Goal: Task Accomplishment & Management: Complete application form

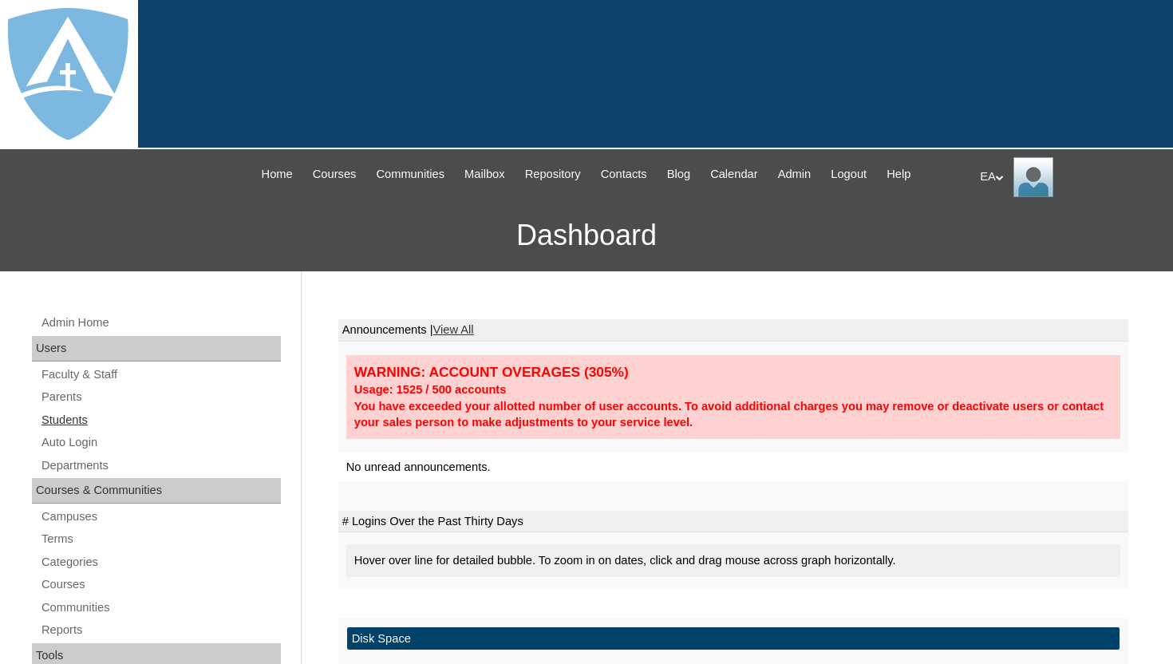
click at [71, 416] on link "Students" at bounding box center [160, 420] width 241 height 20
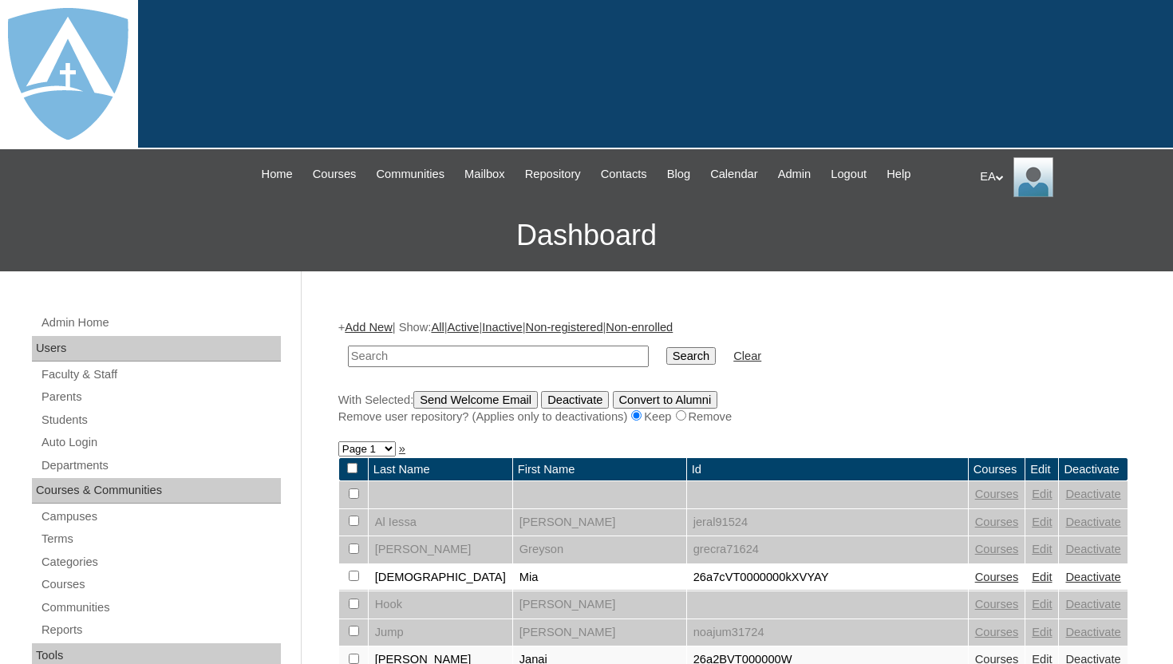
click at [387, 357] on input "text" at bounding box center [498, 356] width 301 height 22
type input "austin.johnson@enlightiumstudent.com"
click at [668, 353] on input "Search" at bounding box center [690, 356] width 49 height 18
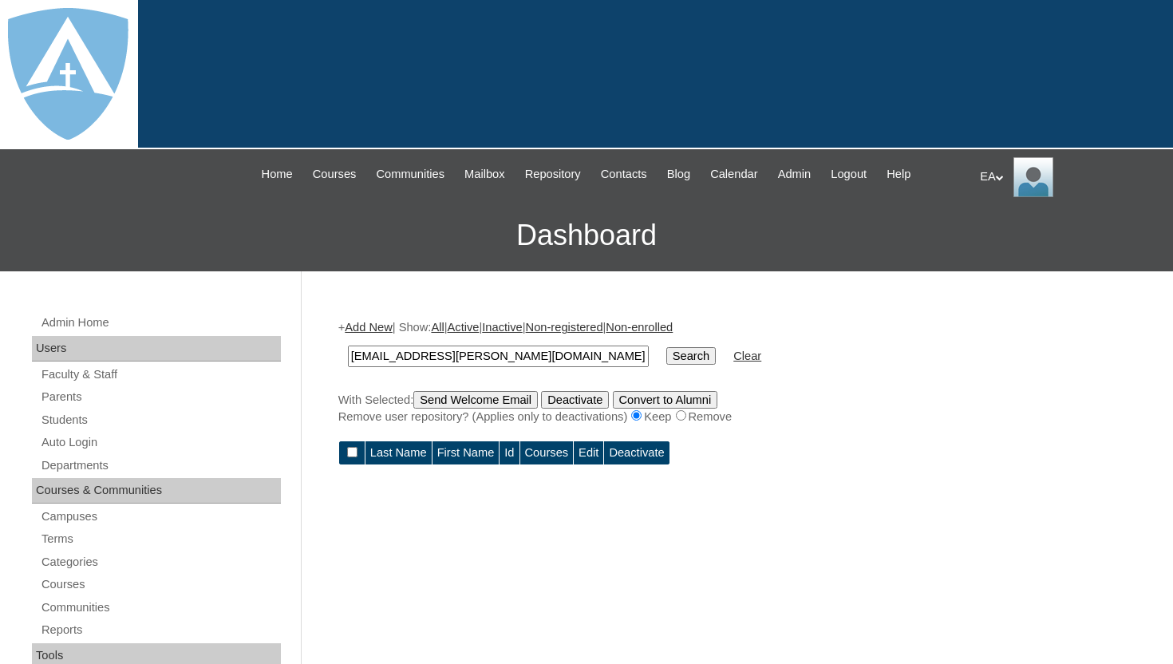
drag, startPoint x: 590, startPoint y: 359, endPoint x: 438, endPoint y: 361, distance: 152.4
click at [437, 361] on input "[EMAIL_ADDRESS][PERSON_NAME][DOMAIN_NAME]" at bounding box center [498, 356] width 301 height 22
click at [390, 361] on input "austin.johnson" at bounding box center [498, 356] width 301 height 22
type input "[PERSON_NAME]"
click at [669, 360] on input "Search" at bounding box center [690, 356] width 49 height 18
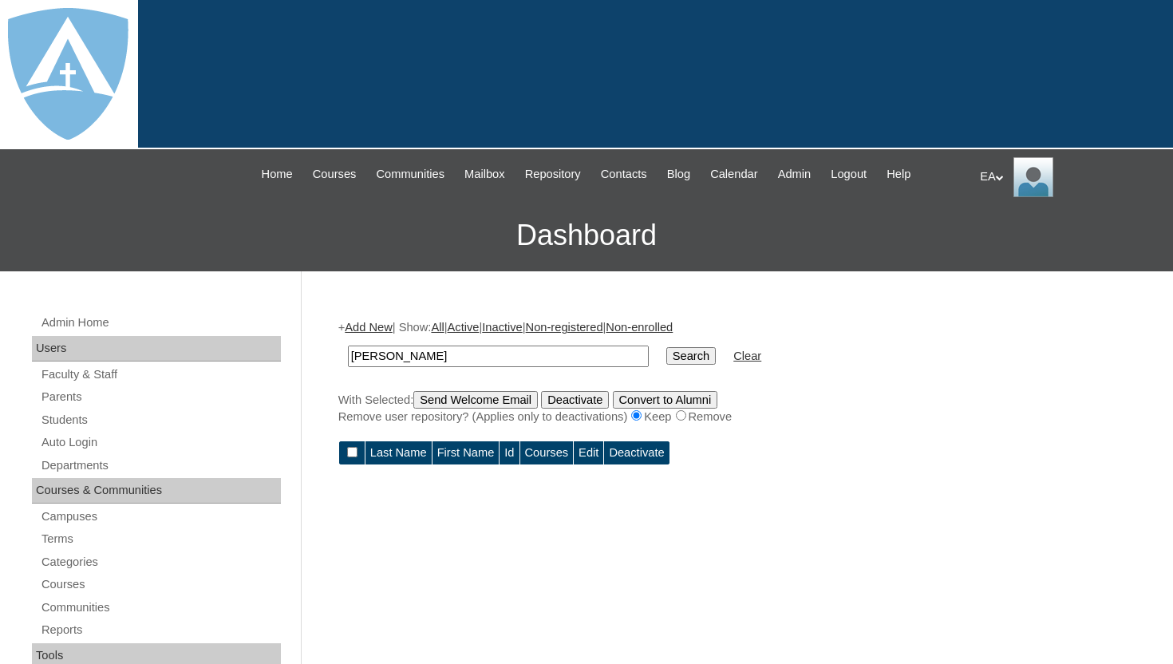
click at [684, 351] on input "Search" at bounding box center [690, 356] width 49 height 18
drag, startPoint x: 443, startPoint y: 357, endPoint x: 347, endPoint y: 345, distance: 96.5
click at [346, 345] on td "[PERSON_NAME]" at bounding box center [498, 355] width 317 height 37
click at [870, 37] on div at bounding box center [586, 74] width 1173 height 149
drag, startPoint x: 389, startPoint y: 357, endPoint x: 455, endPoint y: 349, distance: 65.9
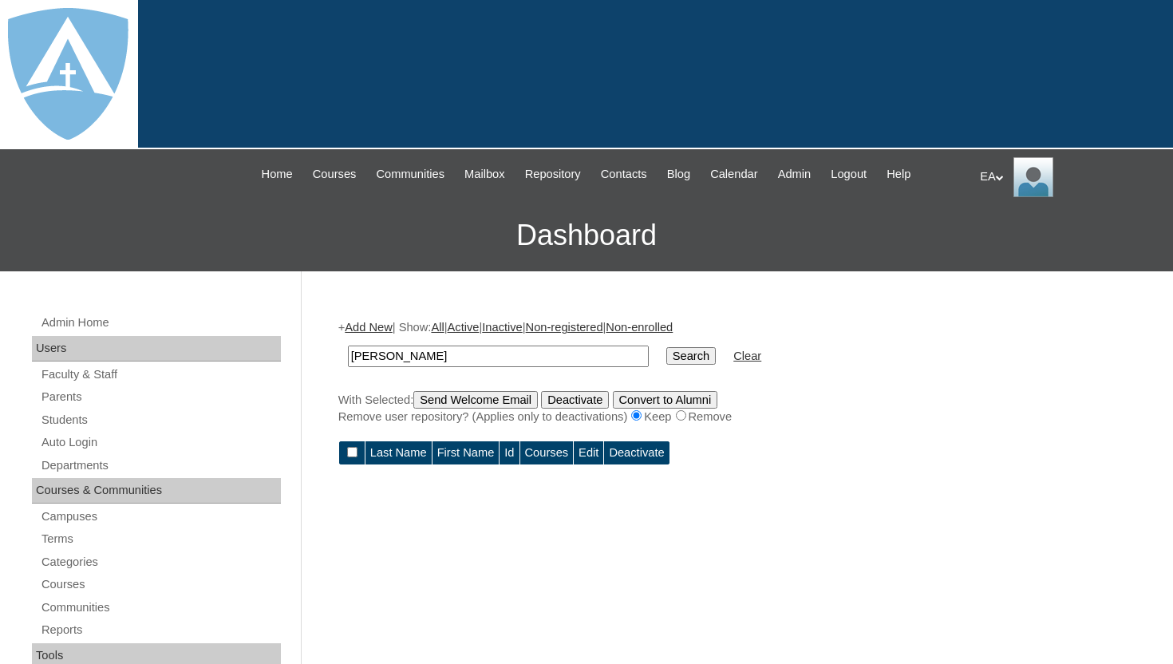
click at [455, 350] on input "[PERSON_NAME]" at bounding box center [498, 356] width 301 height 22
type input "austin"
click at [675, 350] on input "Search" at bounding box center [690, 356] width 49 height 18
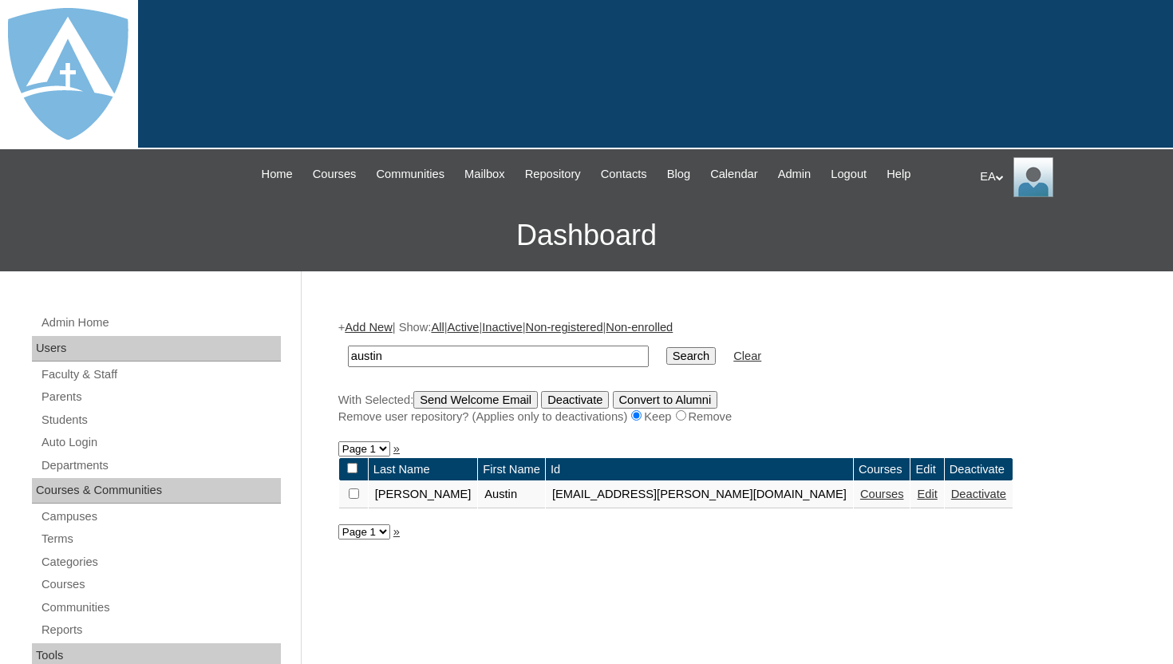
drag, startPoint x: 395, startPoint y: 357, endPoint x: 348, endPoint y: 353, distance: 47.3
click at [346, 353] on td "austin" at bounding box center [498, 355] width 317 height 37
click at [72, 402] on link "Parents" at bounding box center [160, 397] width 241 height 20
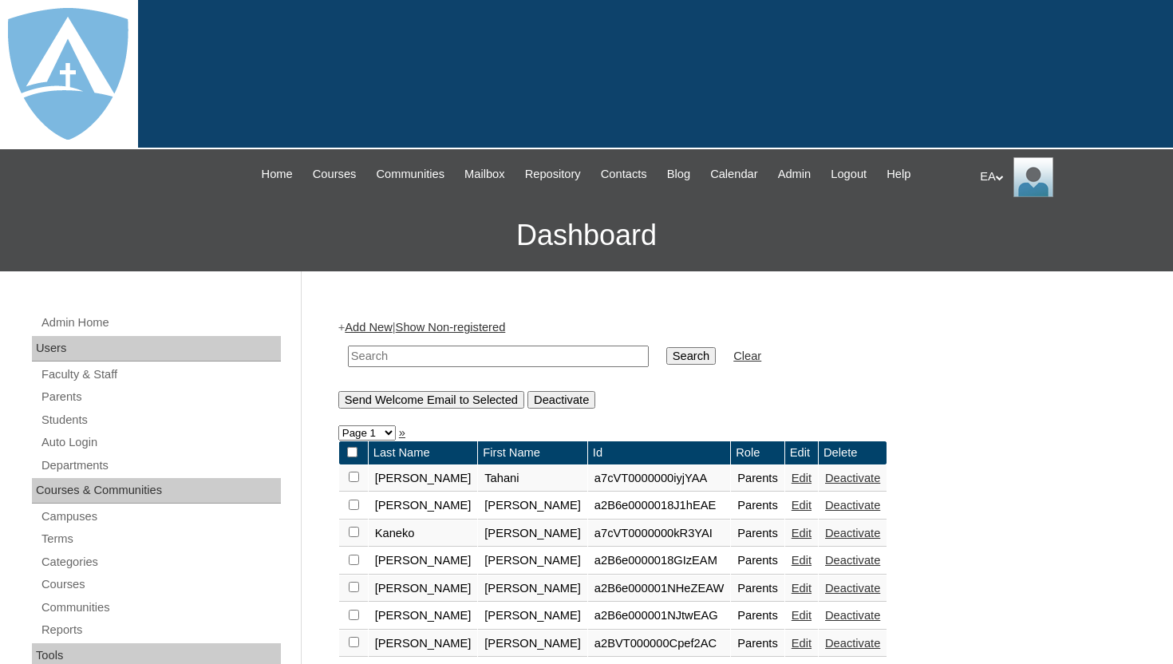
click at [449, 359] on input "text" at bounding box center [498, 356] width 301 height 22
paste input "[PERSON_NAME]"
type input "[PERSON_NAME]"
click at [677, 353] on input "Search" at bounding box center [690, 356] width 49 height 18
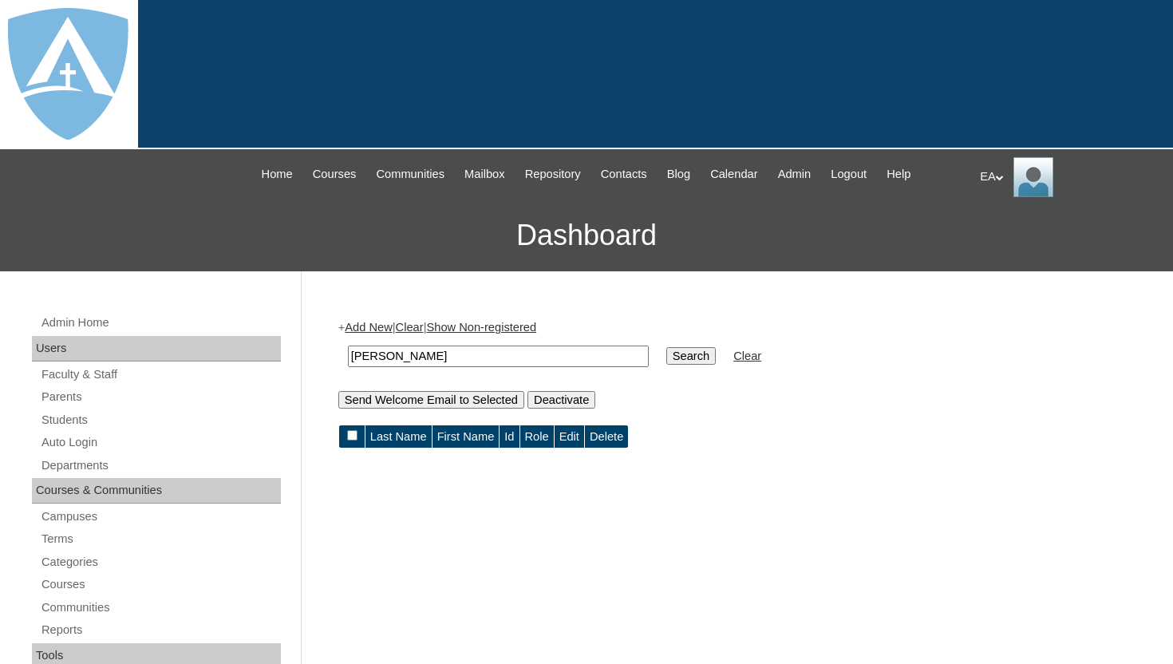
click at [390, 323] on link "Add New" at bounding box center [368, 327] width 47 height 13
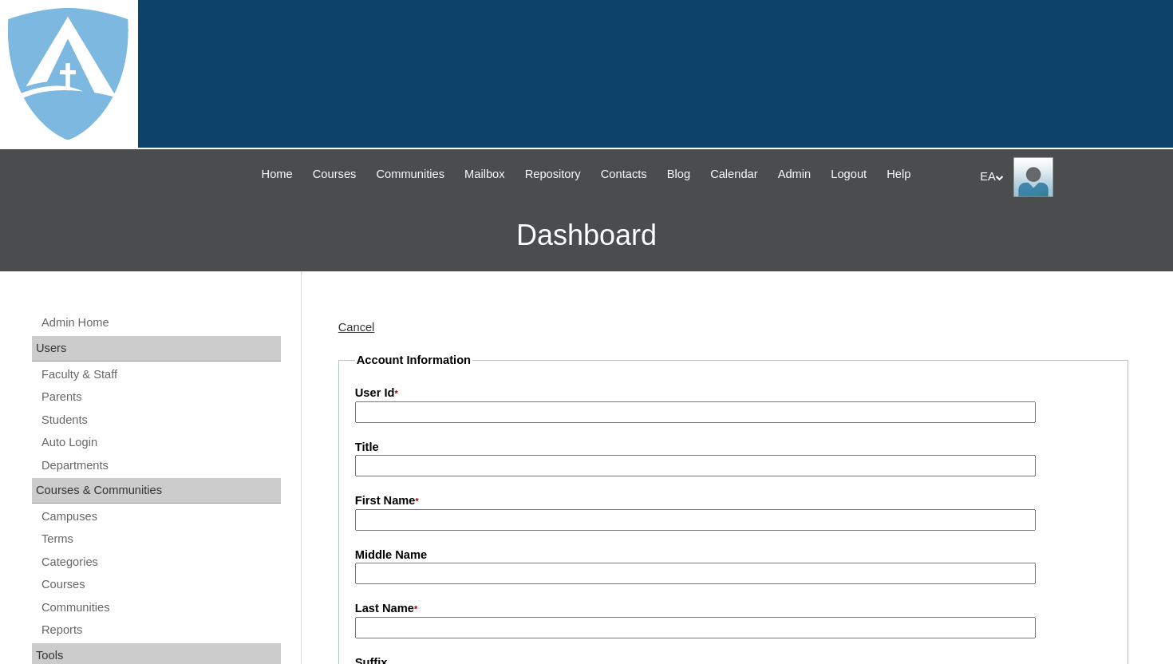
type input "HomeschoolAdmin"
click at [437, 412] on input "User Id *" at bounding box center [695, 412] width 681 height 22
paste input "a2BVT000000pKJ"
type input "26a2BVT000000pKJ"
click at [424, 514] on input "First Name *" at bounding box center [695, 520] width 681 height 22
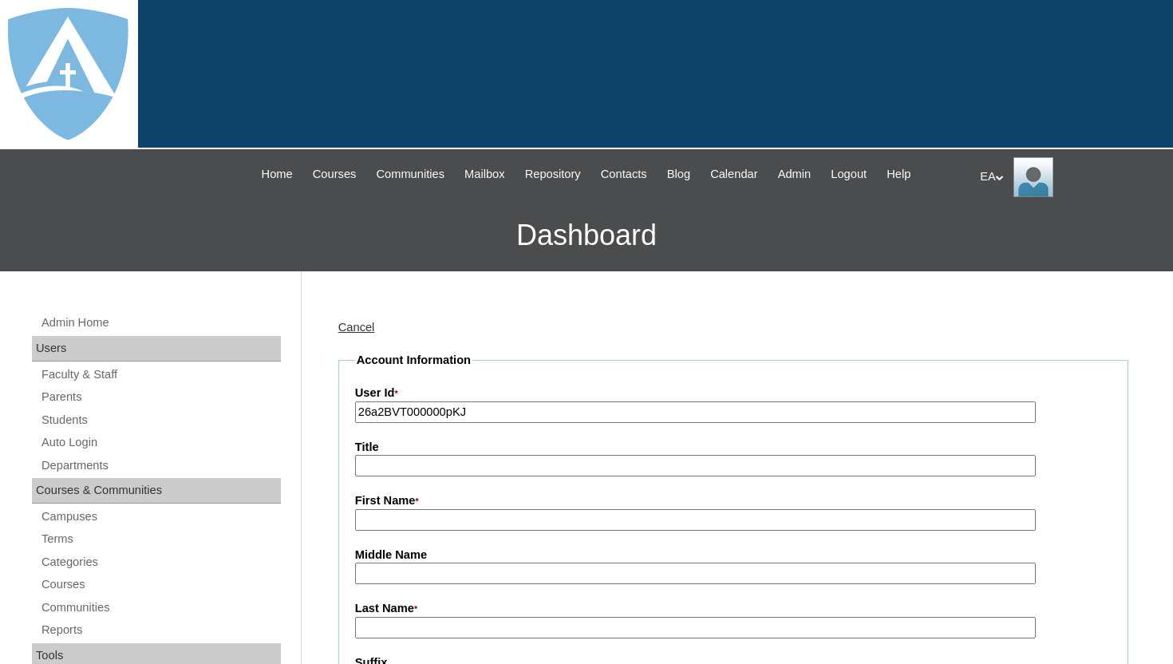
click at [388, 518] on input "First Name *" at bounding box center [695, 520] width 681 height 22
paste input "Lauren Johnson"
drag, startPoint x: 399, startPoint y: 519, endPoint x: 466, endPoint y: 522, distance: 67.1
click at [466, 522] on input "Lauren Johnson" at bounding box center [695, 520] width 681 height 22
type input "Lauren"
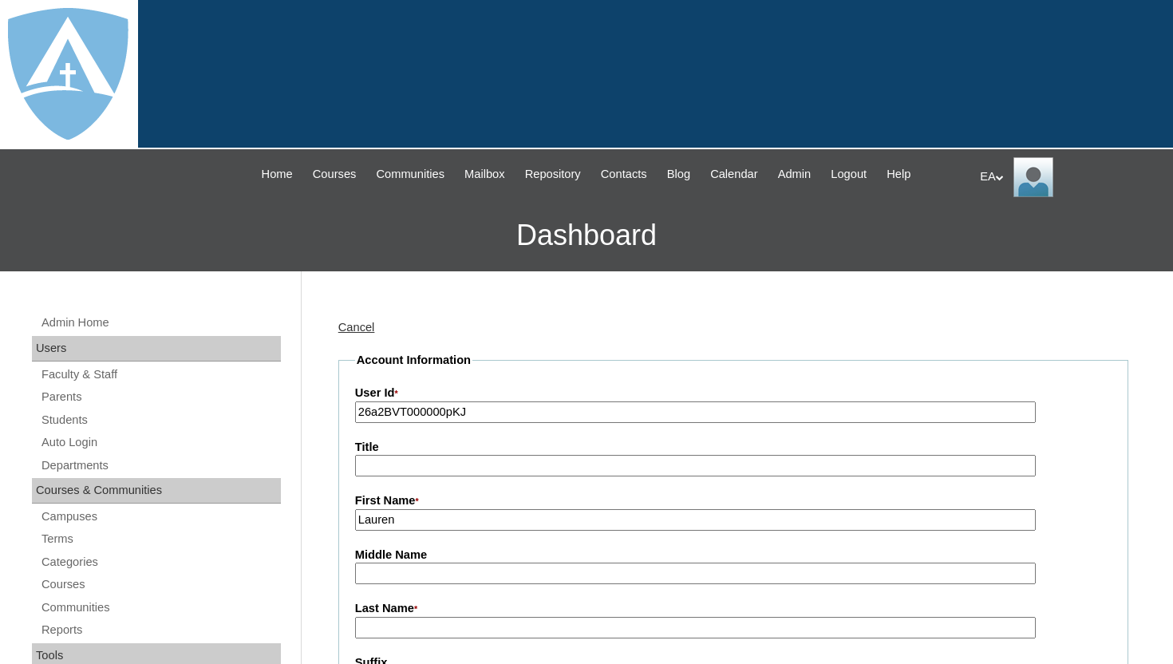
click at [410, 622] on input "Last Name *" at bounding box center [695, 628] width 681 height 22
paste input "Johnson"
click at [363, 626] on input "Johnson" at bounding box center [695, 628] width 681 height 22
type input "Johnson"
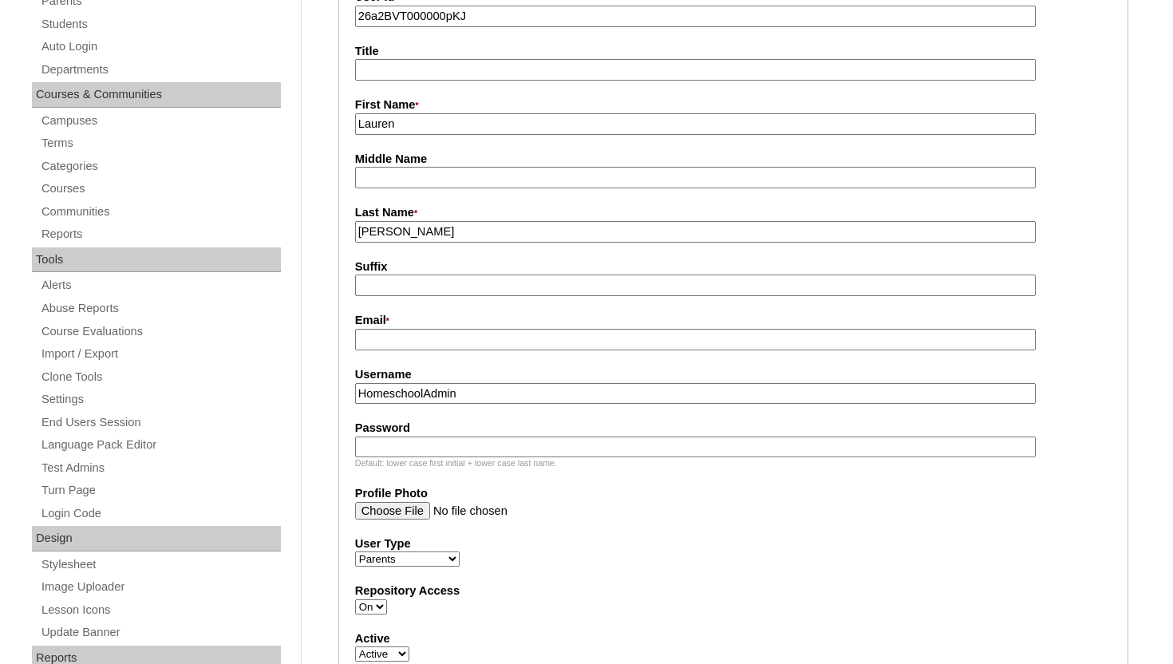
scroll to position [415, 0]
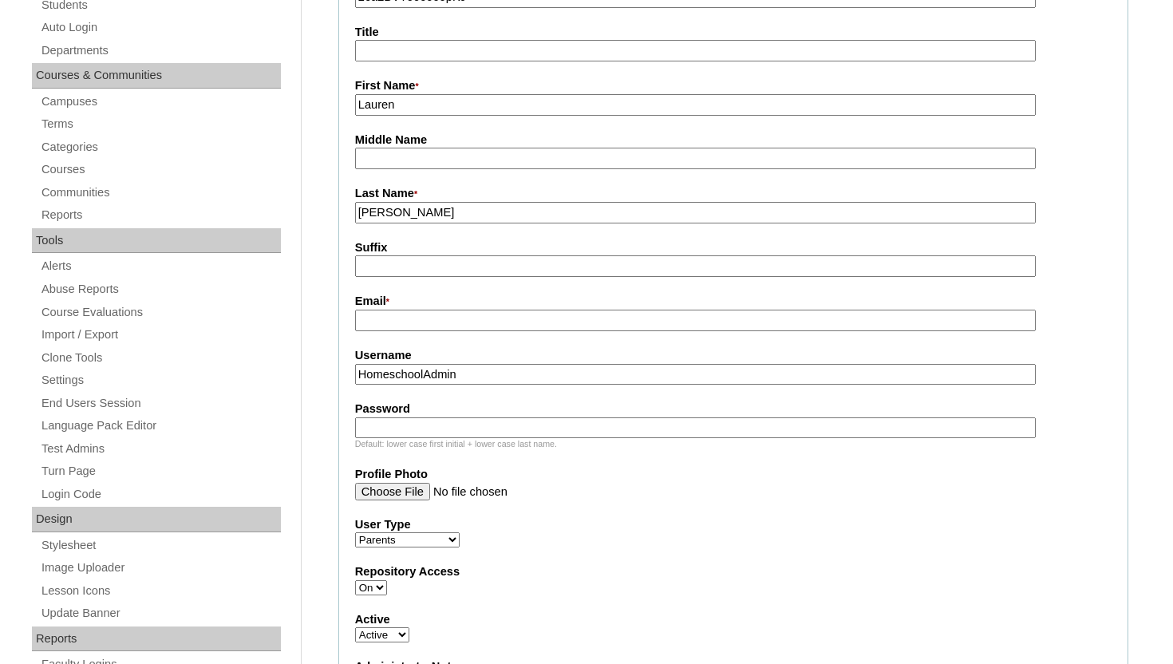
click at [416, 323] on input "Email *" at bounding box center [695, 321] width 681 height 22
paste input "lahoward84@yahoo.com"
type input "lahoward84@yahoo.com"
drag, startPoint x: 476, startPoint y: 371, endPoint x: 339, endPoint y: 368, distance: 136.5
click at [338, 368] on fieldset "Account Information User Id * 26a2BVT000000pKJ Title First Name * Lauren Middle…" at bounding box center [733, 444] width 790 height 1015
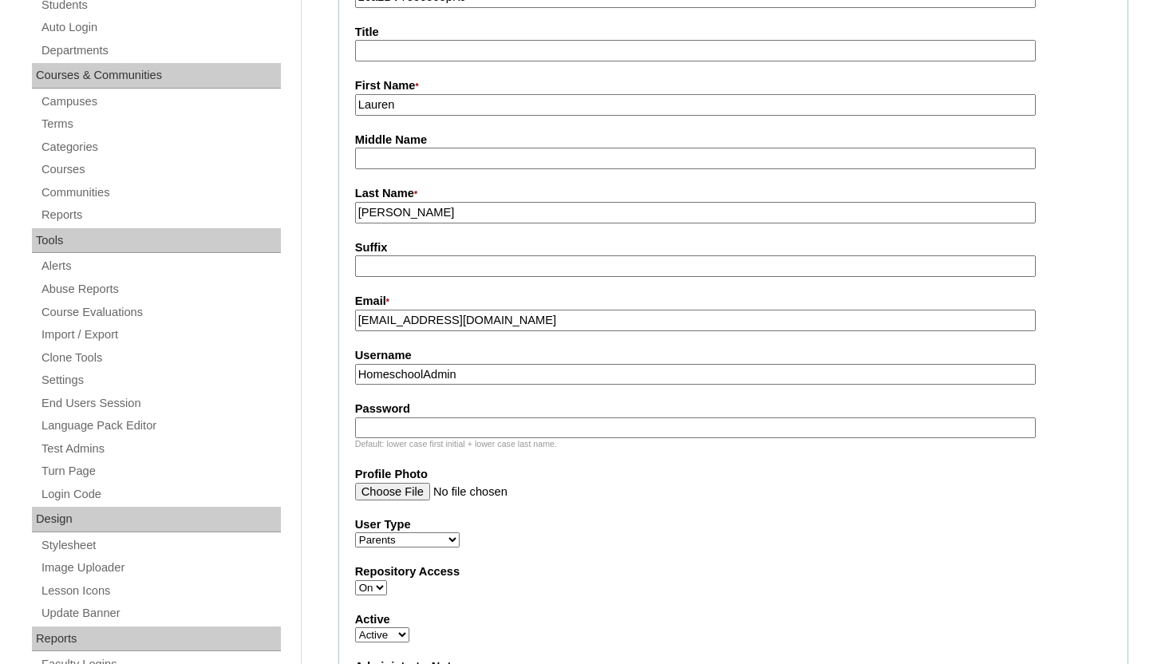
paste input "lahoward84@yahoo.com"
type input "lahoward84@yahoo.com"
click at [377, 424] on input "Password" at bounding box center [695, 428] width 681 height 22
paste input "lahoward84@yahoo.com"
type input "lahoward84@yahoo.com"
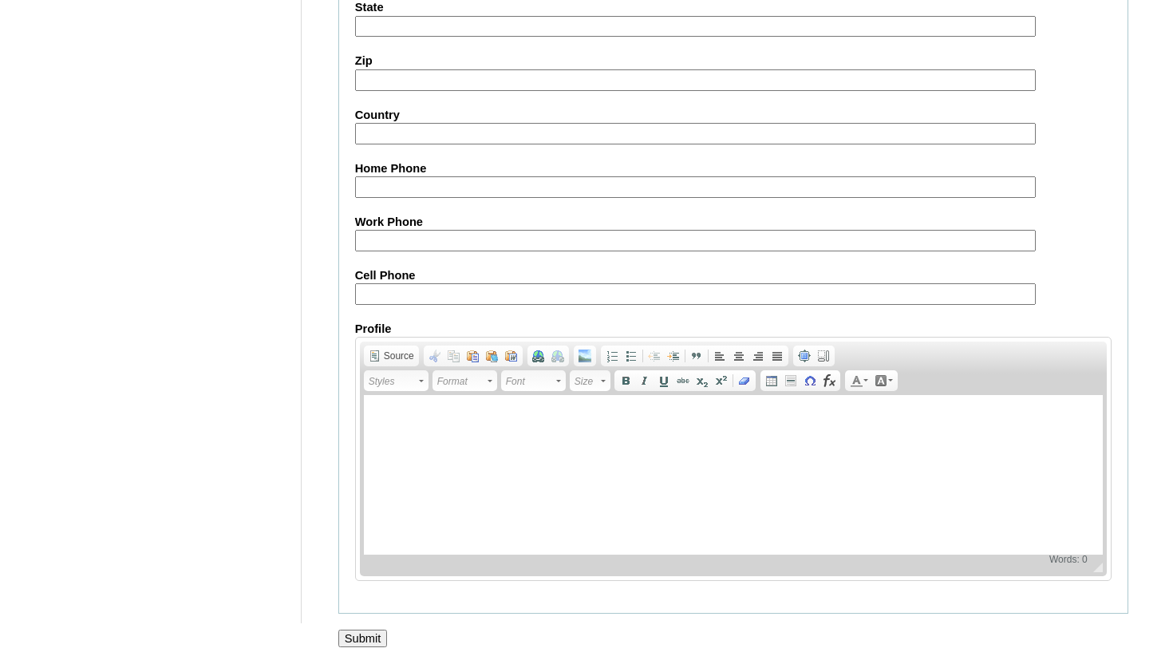
scroll to position [1579, 0]
click at [365, 631] on input "Submit" at bounding box center [362, 638] width 49 height 18
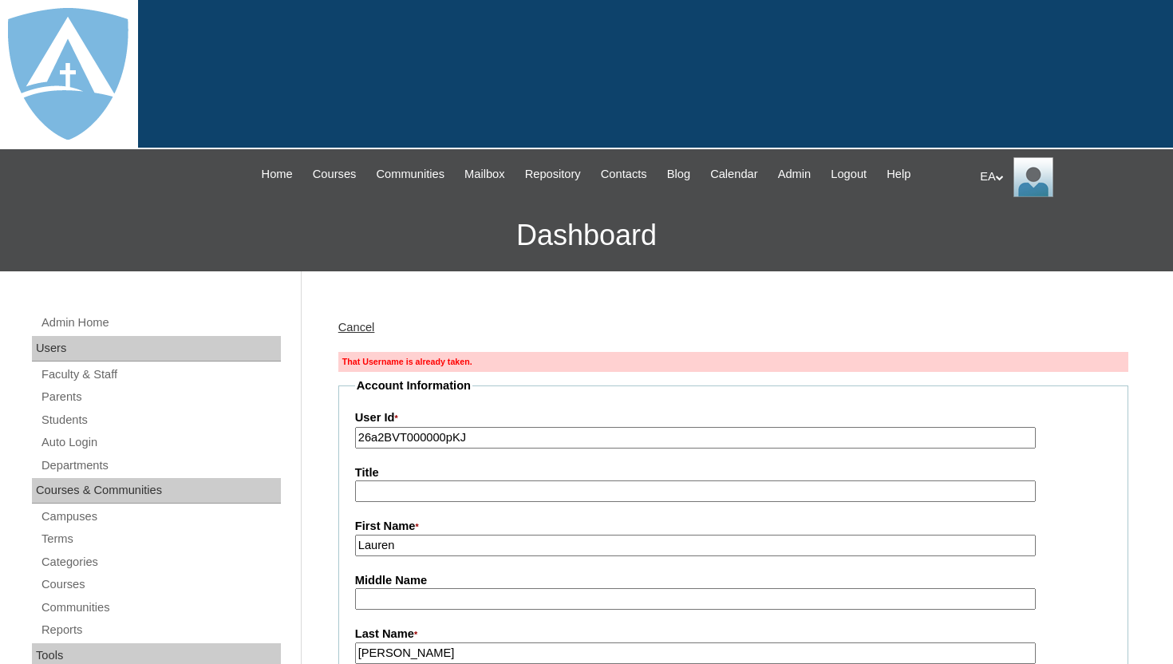
type input "HomeschoolAdmin"
click at [698, 48] on div at bounding box center [586, 74] width 1173 height 149
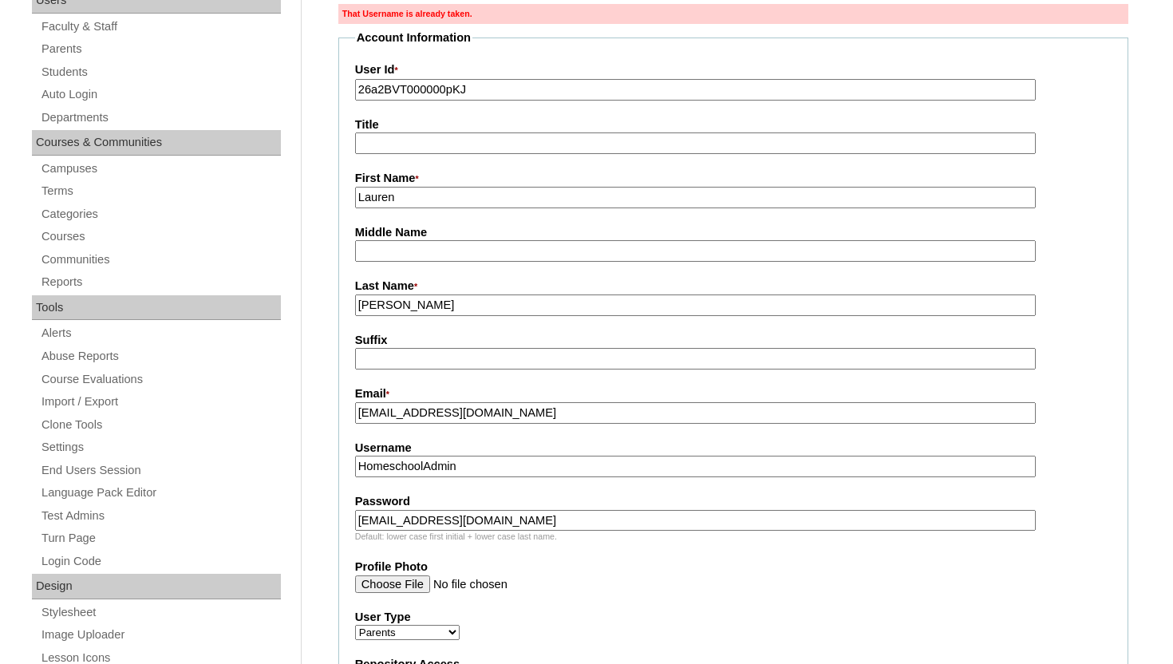
scroll to position [383, 0]
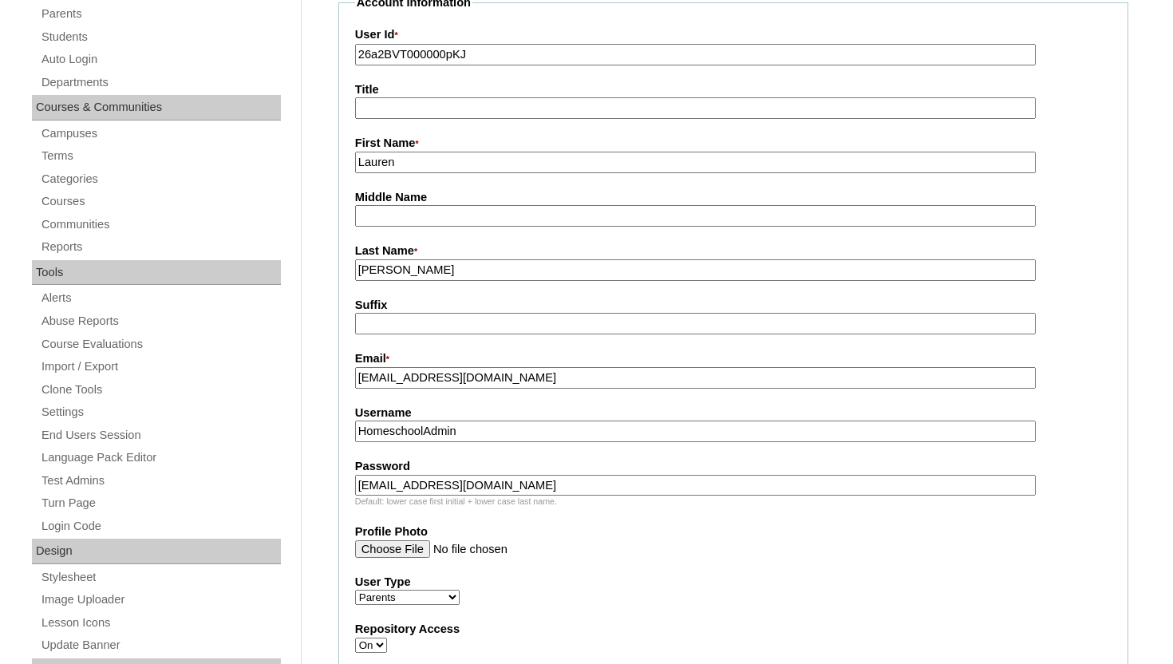
drag, startPoint x: 515, startPoint y: 378, endPoint x: 345, endPoint y: 380, distance: 169.1
click at [345, 380] on fieldset "Account Information User Id * 26a2BVT000000pKJ Title First Name * Lauren Middle…" at bounding box center [733, 501] width 790 height 1015
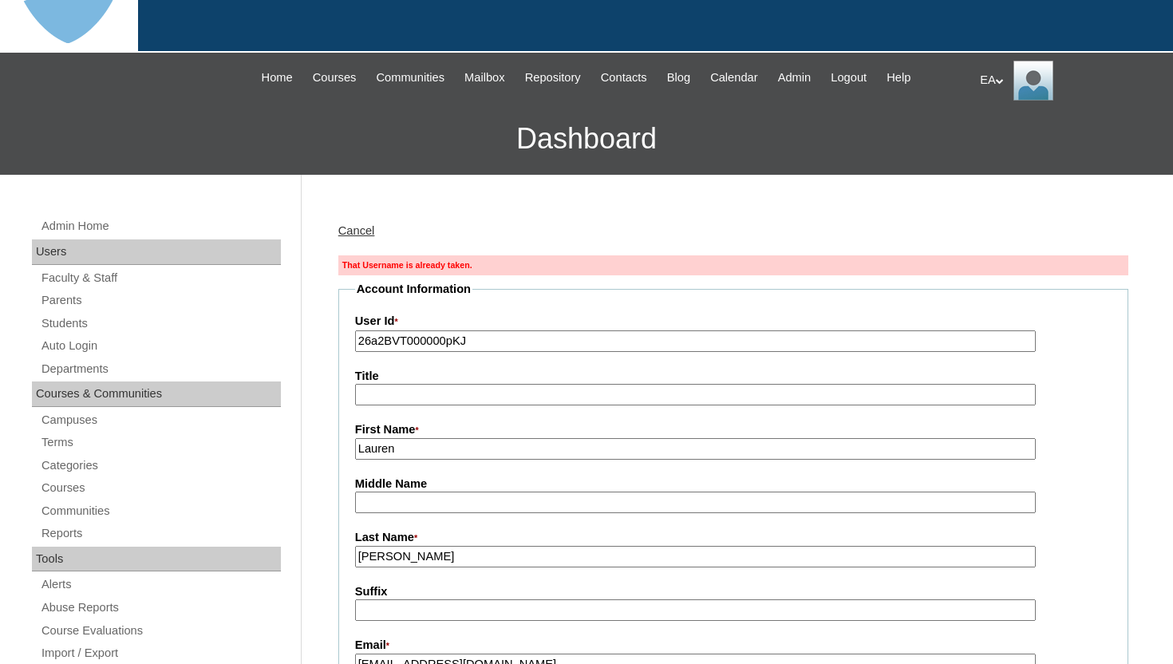
scroll to position [96, 0]
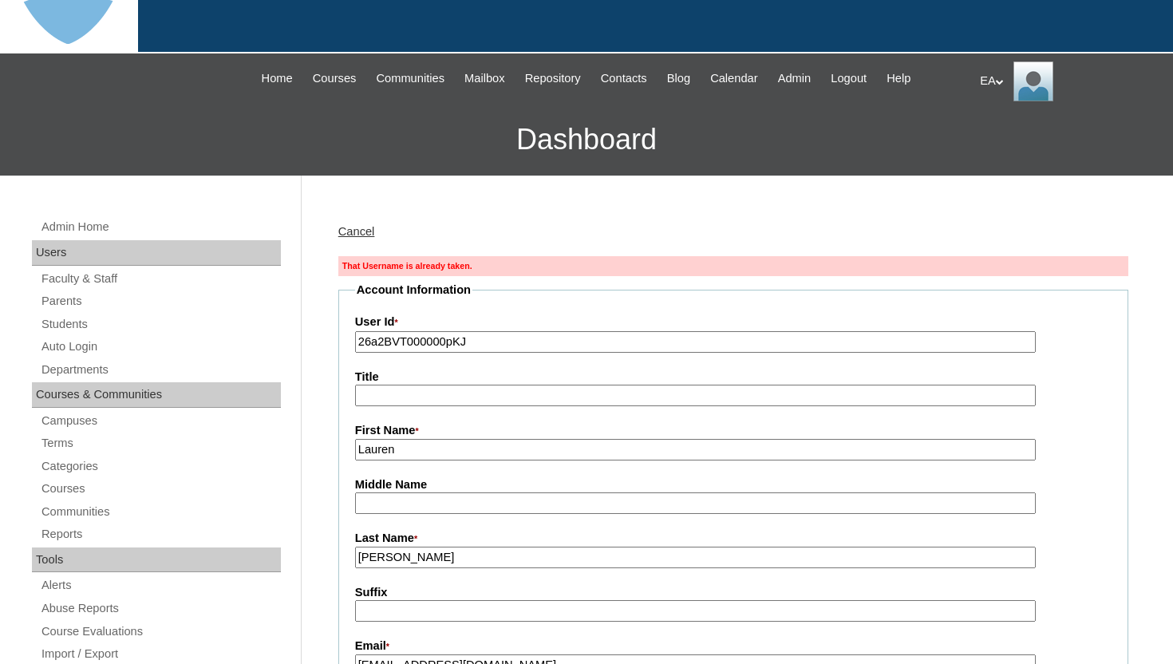
click at [357, 232] on link "Cancel" at bounding box center [356, 231] width 37 height 13
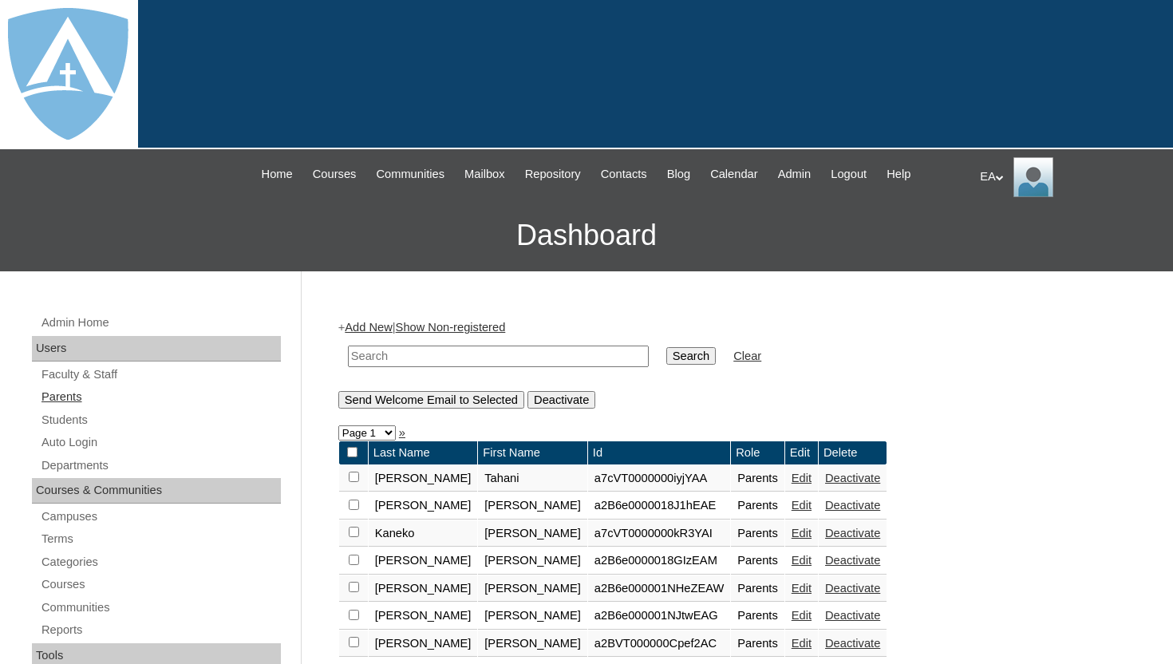
click at [68, 397] on link "Parents" at bounding box center [160, 397] width 241 height 20
click at [421, 357] on input "text" at bounding box center [498, 356] width 301 height 22
paste input "[EMAIL_ADDRESS][DOMAIN_NAME]"
type input "[EMAIL_ADDRESS][DOMAIN_NAME]"
click at [670, 349] on input "Search" at bounding box center [690, 356] width 49 height 18
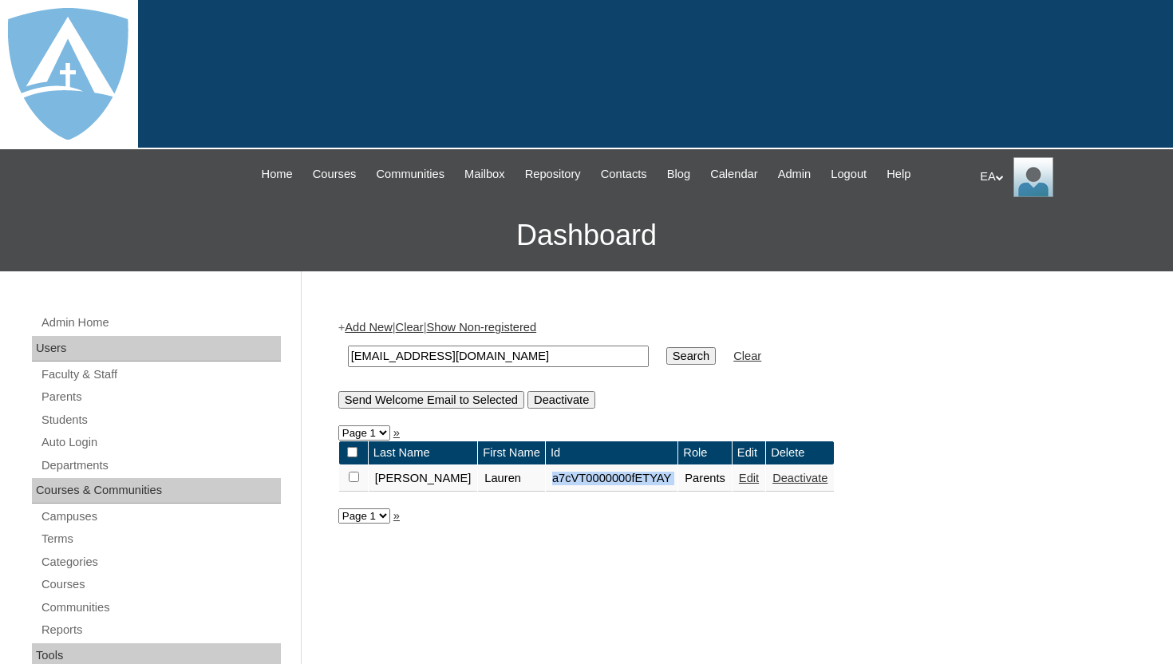
drag, startPoint x: 523, startPoint y: 477, endPoint x: 657, endPoint y: 479, distance: 133.3
click at [657, 479] on tr "Johnson Lauren a7cVT0000000fETYAY Parents Edit Deactivate" at bounding box center [586, 478] width 495 height 27
copy tr "a7cVT0000000fETYAY"
drag, startPoint x: 525, startPoint y: 354, endPoint x: 332, endPoint y: 353, distance: 193.1
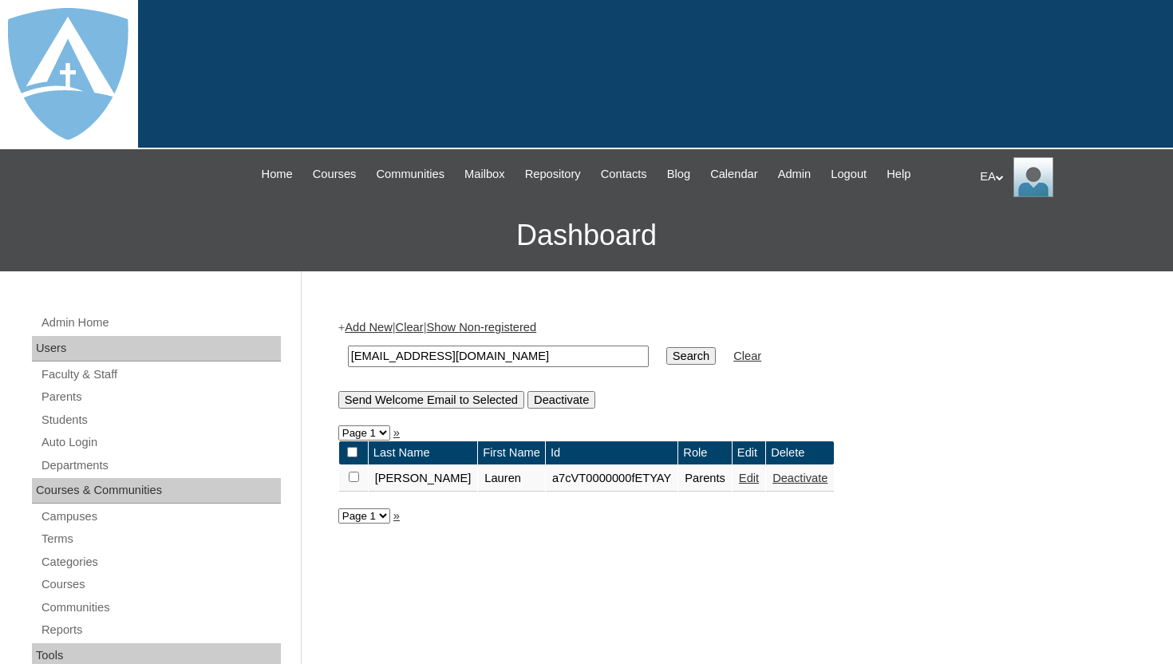
paste input "a7cVT0000000fETYAY"
click at [352, 357] on input "a7cVT0000000fETYAY" at bounding box center [498, 356] width 301 height 22
type input "26a7cVT0000000fETYAY"
click at [666, 347] on input "Search" at bounding box center [690, 356] width 49 height 18
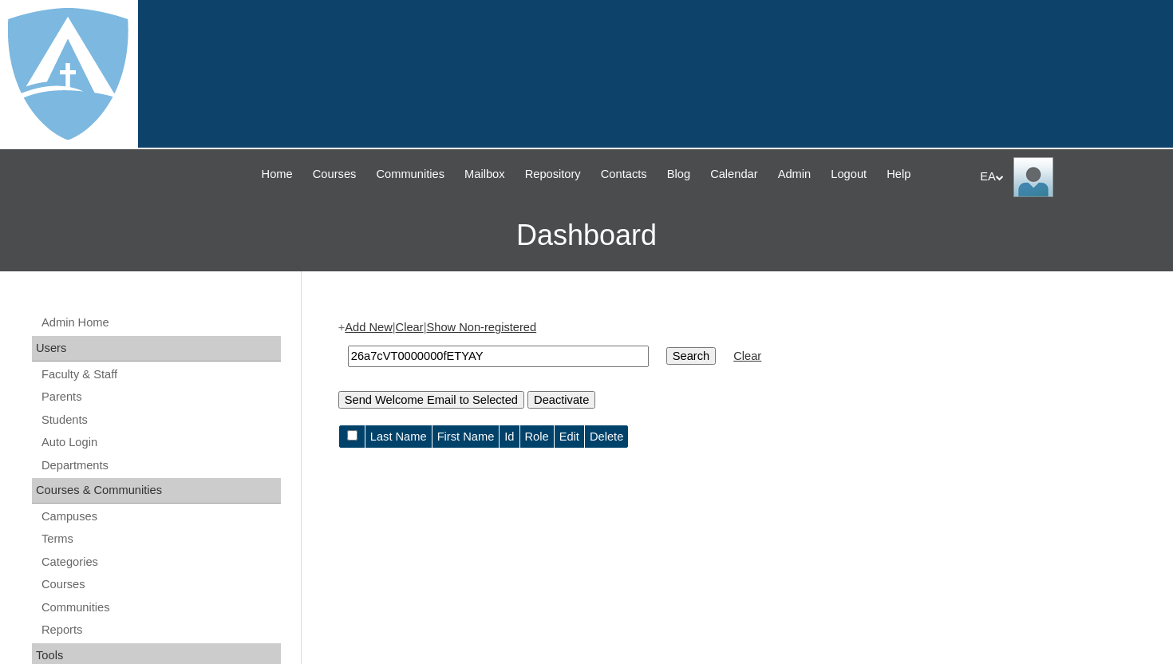
drag, startPoint x: 500, startPoint y: 354, endPoint x: 299, endPoint y: 350, distance: 201.1
click at [69, 417] on link "Students" at bounding box center [160, 420] width 241 height 20
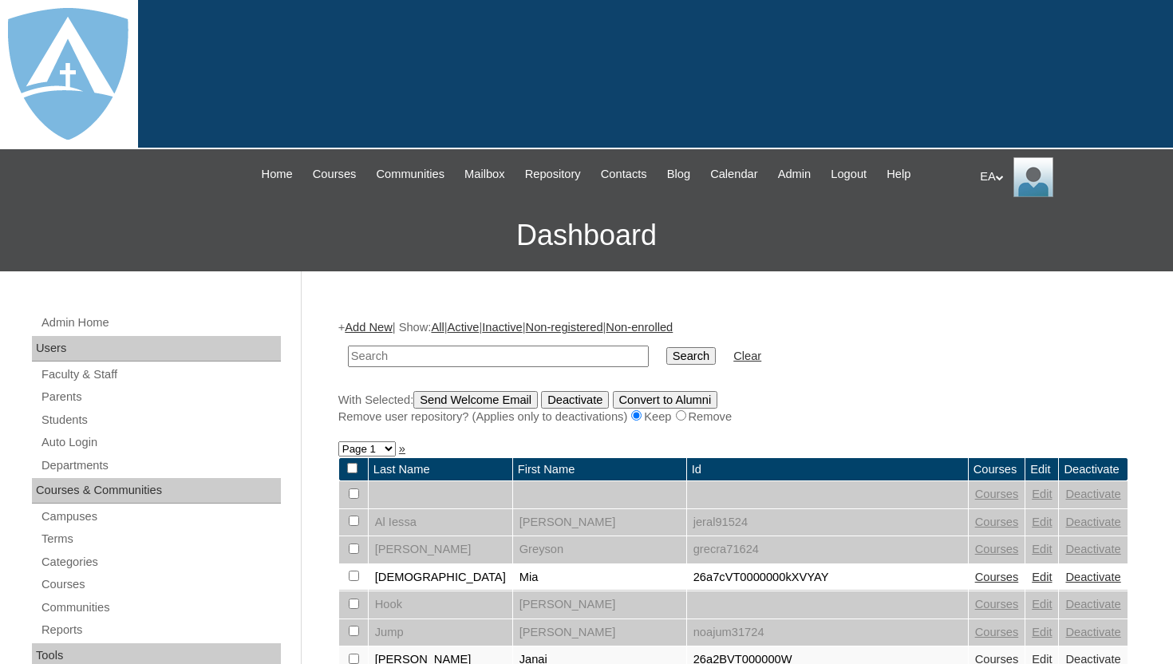
click at [409, 353] on input "text" at bounding box center [498, 356] width 301 height 22
drag, startPoint x: 401, startPoint y: 357, endPoint x: 665, endPoint y: 360, distance: 263.3
click at [665, 360] on tr "trinity.duffey@enlightiumstudent.com austin.johnson@enlightiumstudent.com Searc…" at bounding box center [554, 355] width 429 height 37
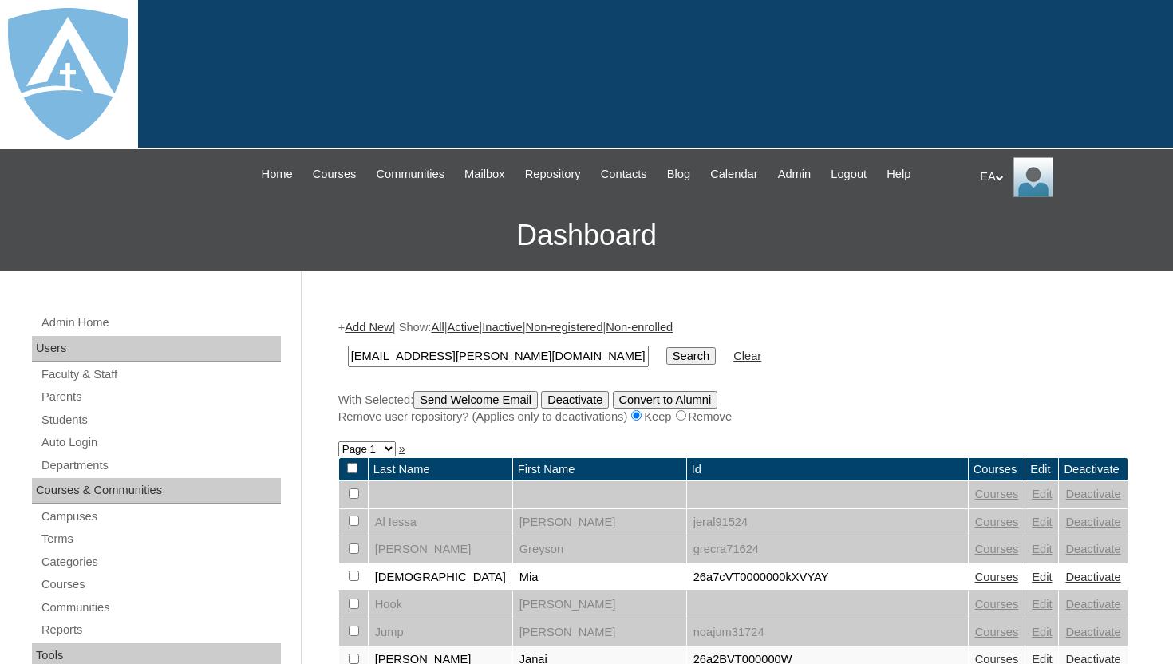
drag, startPoint x: 596, startPoint y: 354, endPoint x: 285, endPoint y: 346, distance: 311.3
click at [400, 356] on input "trinity.duffey@enlightiumstudent.com austin.johnson@enlightiumstudent.com" at bounding box center [498, 356] width 301 height 22
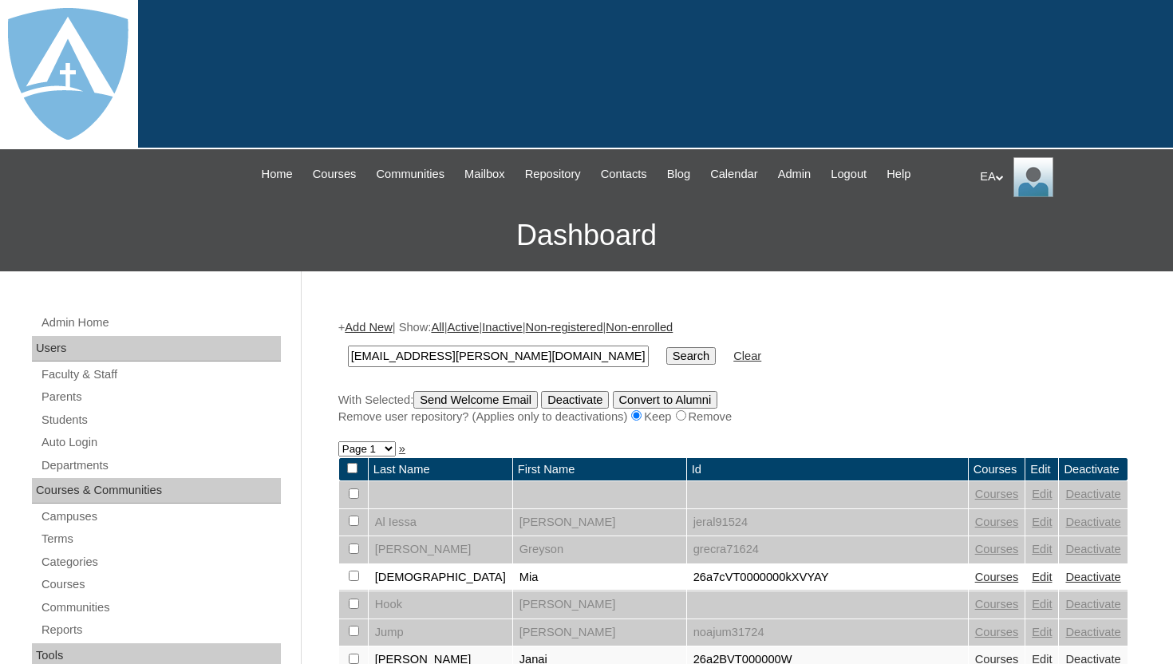
type input "[EMAIL_ADDRESS][PERSON_NAME][DOMAIN_NAME]"
click at [666, 354] on input "Search" at bounding box center [690, 356] width 49 height 18
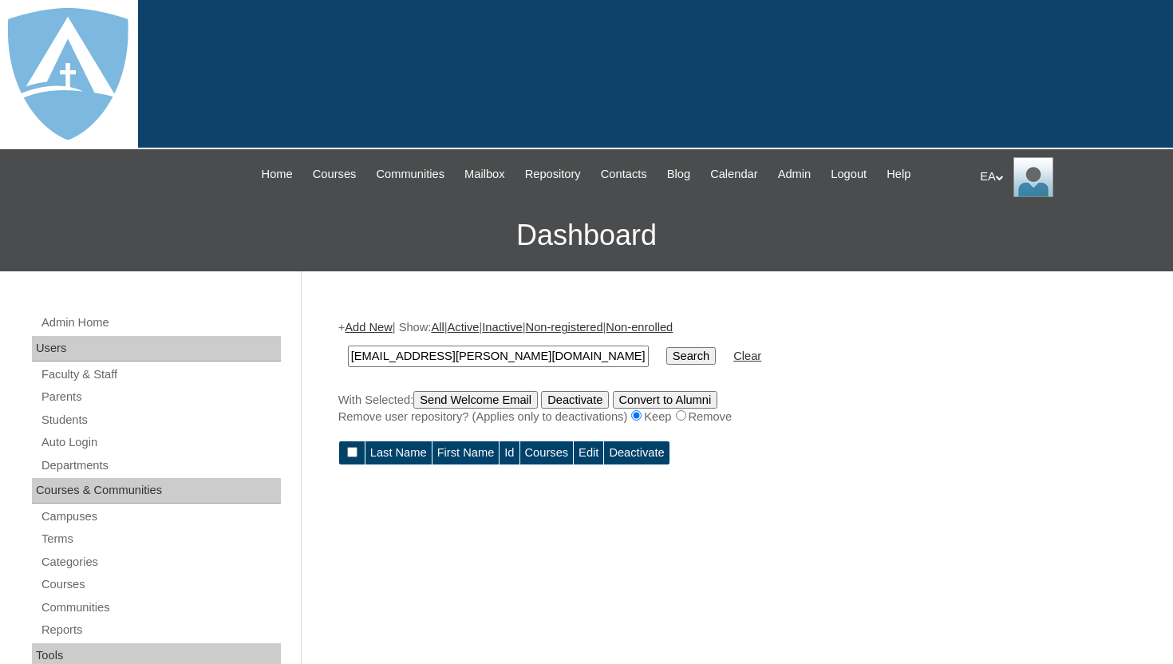
drag, startPoint x: 588, startPoint y: 356, endPoint x: 341, endPoint y: 347, distance: 246.7
click at [341, 347] on td "[EMAIL_ADDRESS][PERSON_NAME][DOMAIN_NAME]" at bounding box center [498, 355] width 317 height 37
click at [91, 424] on link "Students" at bounding box center [160, 420] width 241 height 20
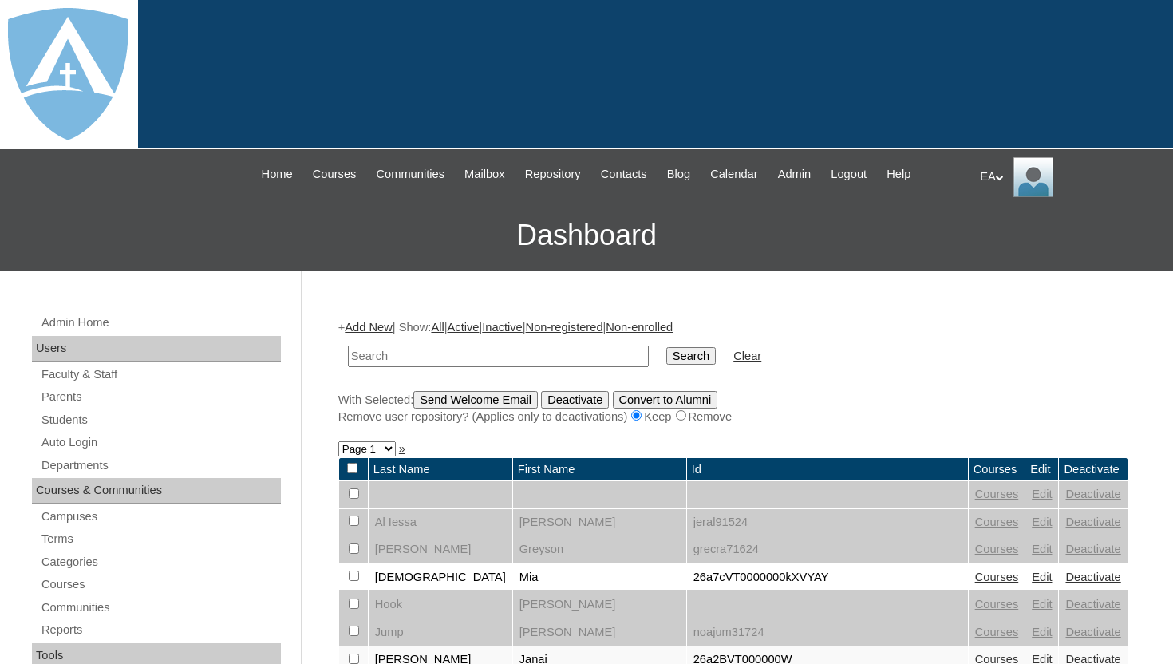
click at [381, 325] on link "Add New" at bounding box center [368, 327] width 47 height 13
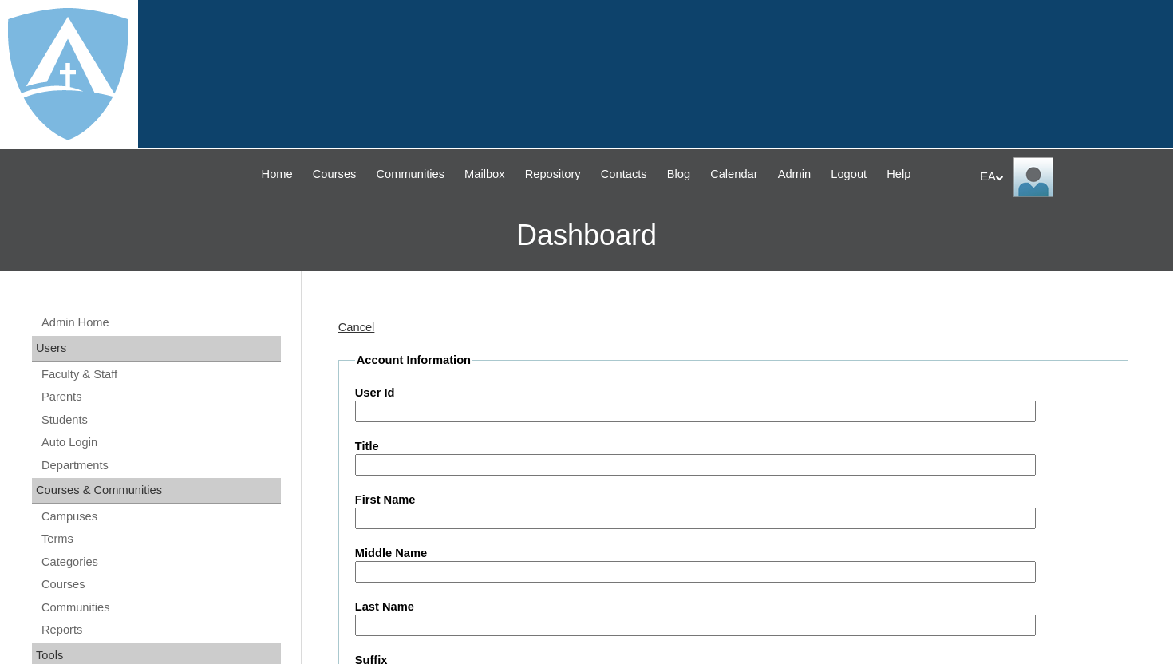
type input "HomeschoolAdmin"
click at [491, 406] on input "User Id" at bounding box center [695, 412] width 681 height 22
paste input "a2BVT000000pKJ"
click at [359, 413] on input "a2BVT000000pKJ" at bounding box center [695, 412] width 681 height 22
type input "26a2BVT000000pKJ"
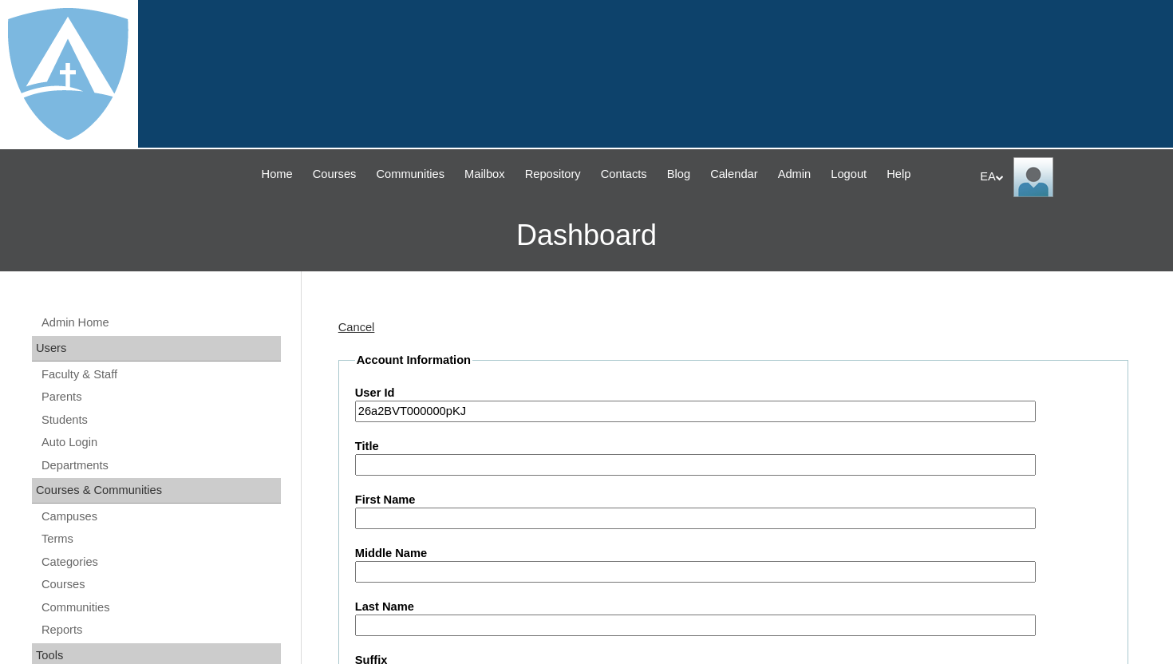
click at [385, 517] on input "First Name" at bounding box center [695, 518] width 681 height 22
type input "Austin"
type input "Johnson"
click at [467, 617] on input "[PERSON_NAME]" at bounding box center [695, 625] width 681 height 22
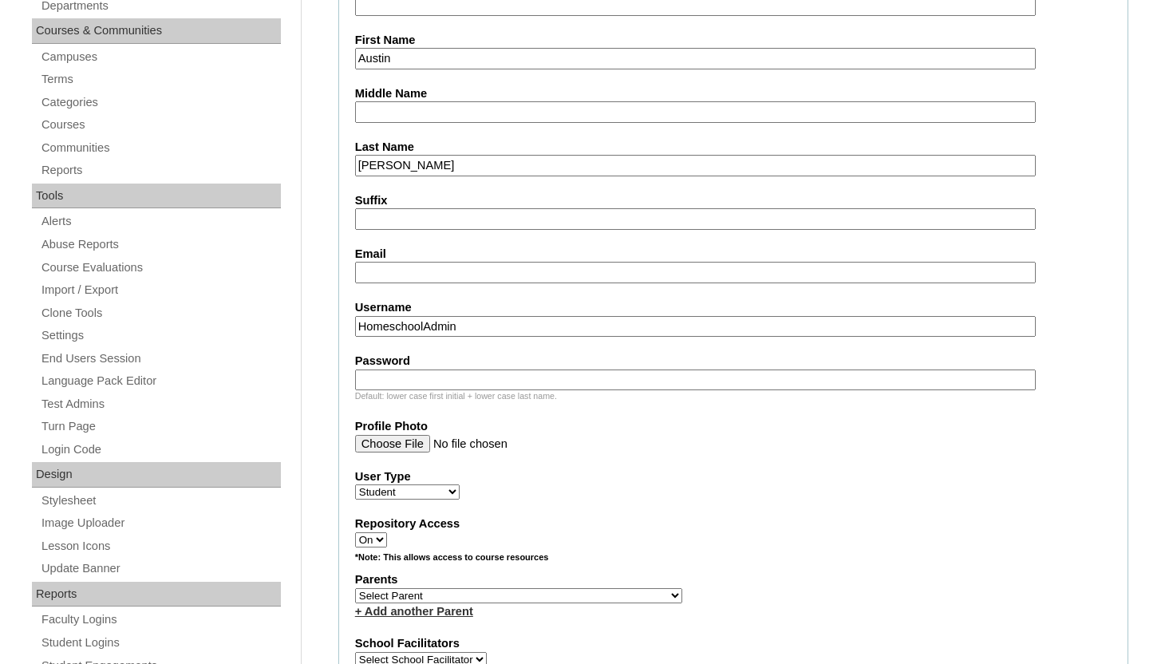
scroll to position [479, 0]
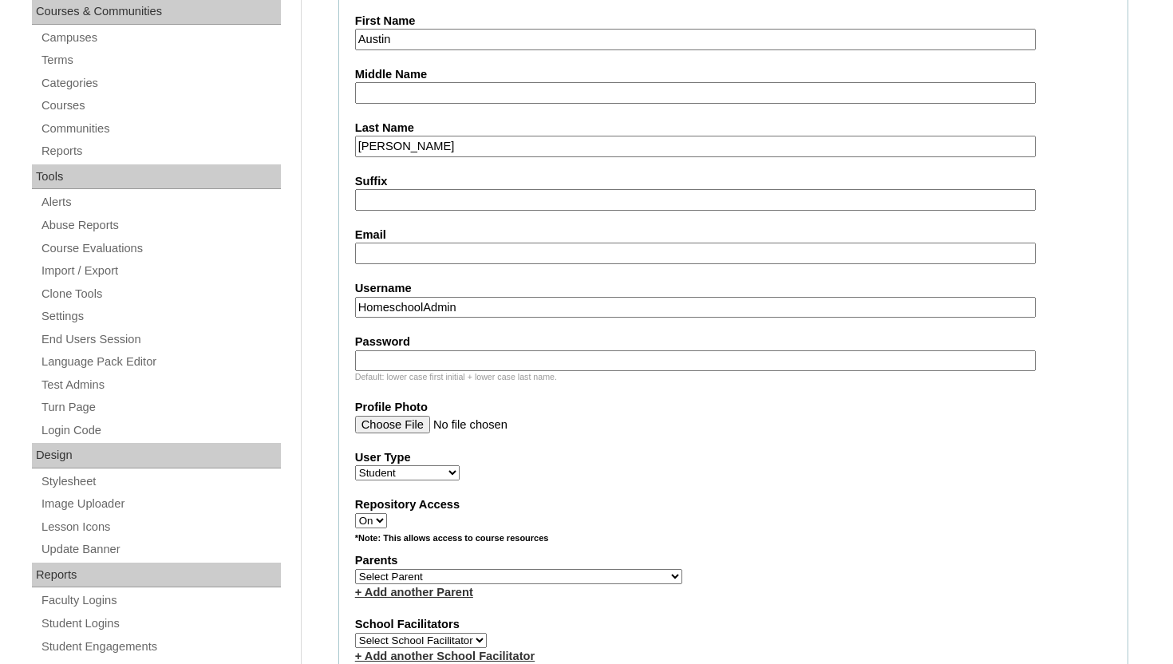
click at [456, 249] on input "Email" at bounding box center [695, 254] width 681 height 22
paste input "[EMAIL_ADDRESS][PERSON_NAME][DOMAIN_NAME]"
type input "[EMAIL_ADDRESS][PERSON_NAME][DOMAIN_NAME]"
drag, startPoint x: 479, startPoint y: 316, endPoint x: 340, endPoint y: 308, distance: 139.8
click at [340, 308] on fieldset "Account Information User Id 26a2BVT000000pKJ Title First Name Austin Middle Nam…" at bounding box center [733, 518] width 790 height 1290
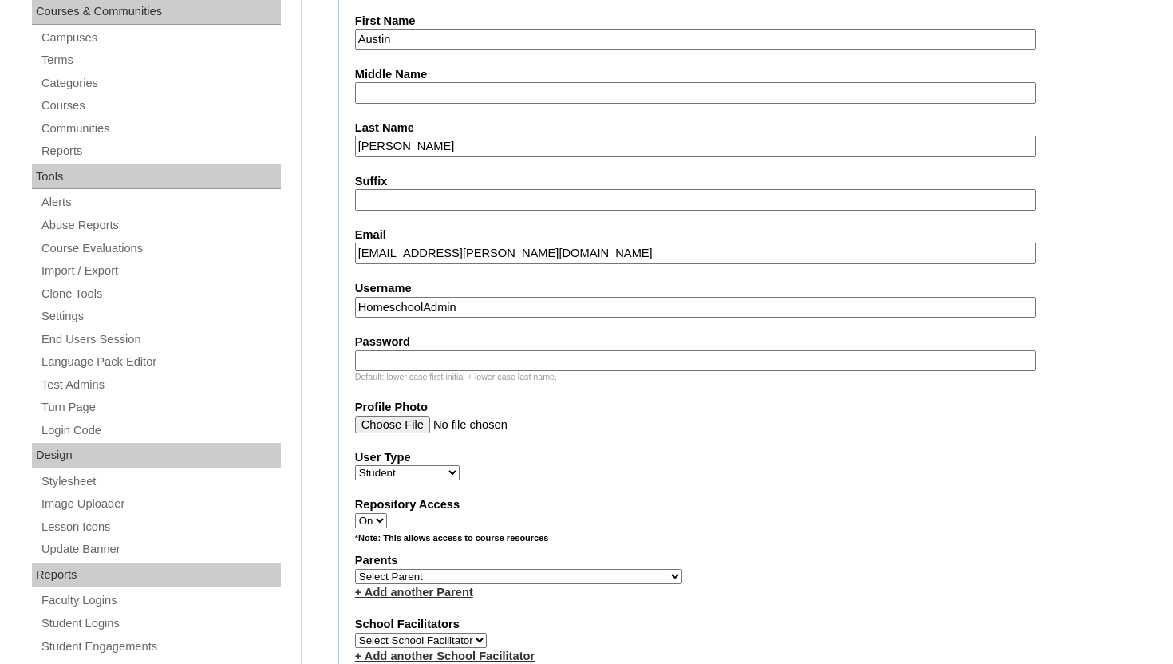
drag, startPoint x: 472, startPoint y: 311, endPoint x: 330, endPoint y: 306, distance: 142.1
paste input "austin.johnson@enlightiumstudent.com"
type input "austin.johnson@enlightiumstudent.com"
click at [374, 357] on input "Password" at bounding box center [695, 361] width 681 height 22
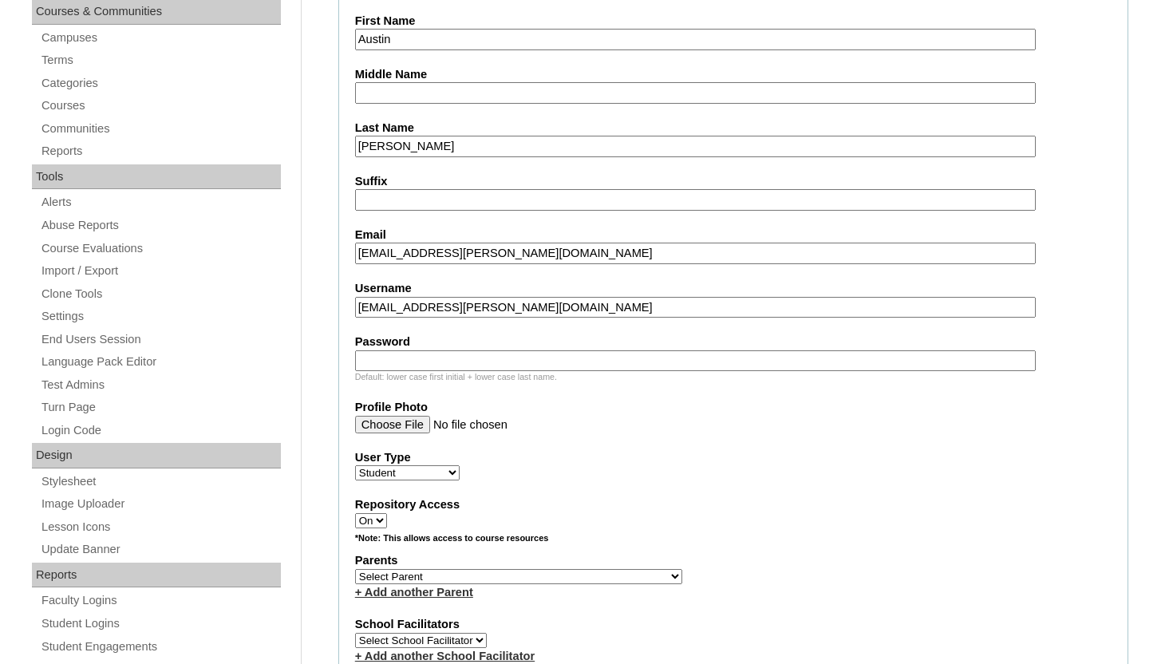
paste input "austin.johnson@enlightiumstudent.com"
type input "austin.johnson@enlightiumstudent.com"
click at [515, 576] on select "Select Parent Abbas, Tahani Garcia, Rosa Kaneko, Chad Labourdette, Jessica Nich…" at bounding box center [518, 576] width 327 height 15
click at [355, 569] on select "Select Parent Abbas, Tahani Garcia, Rosa Kaneko, Chad Labourdette, Jessica Nich…" at bounding box center [518, 576] width 327 height 15
click at [458, 576] on select "Select Parent Abbas, Tahani Garcia, Rosa Kaneko, Chad Labourdette, Jessica Nich…" at bounding box center [518, 576] width 327 height 15
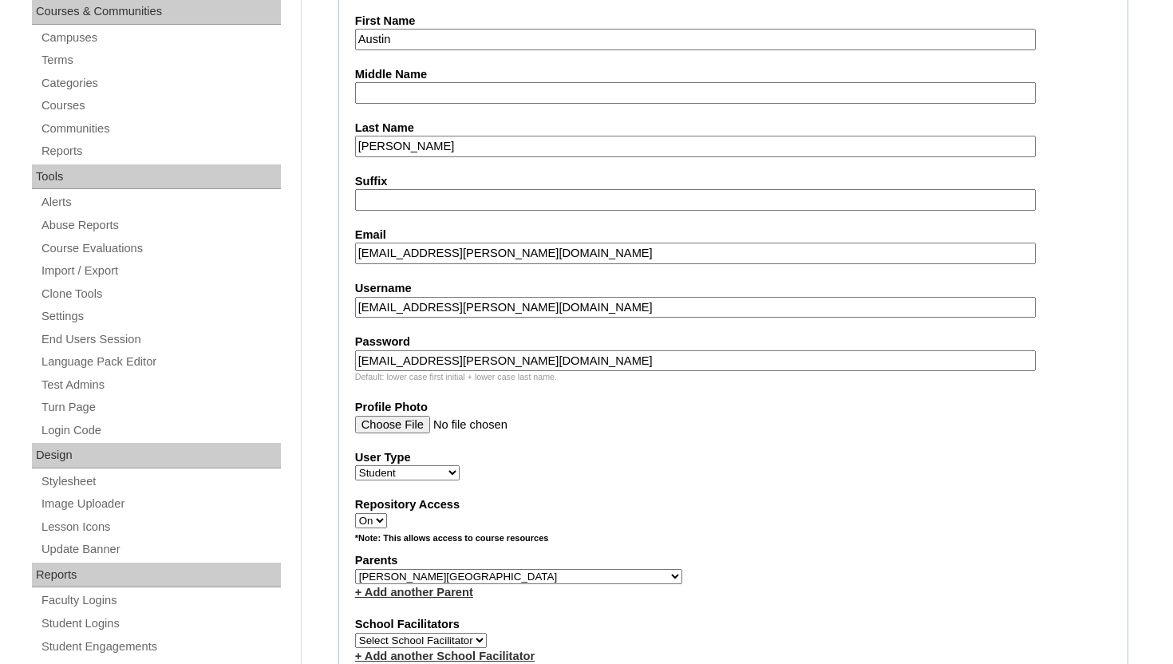
select select "101234"
click at [355, 569] on select "Select Parent Abbas, Tahani Garcia, Rosa Kaneko, Chad Labourdette, Jessica Nich…" at bounding box center [518, 576] width 327 height 15
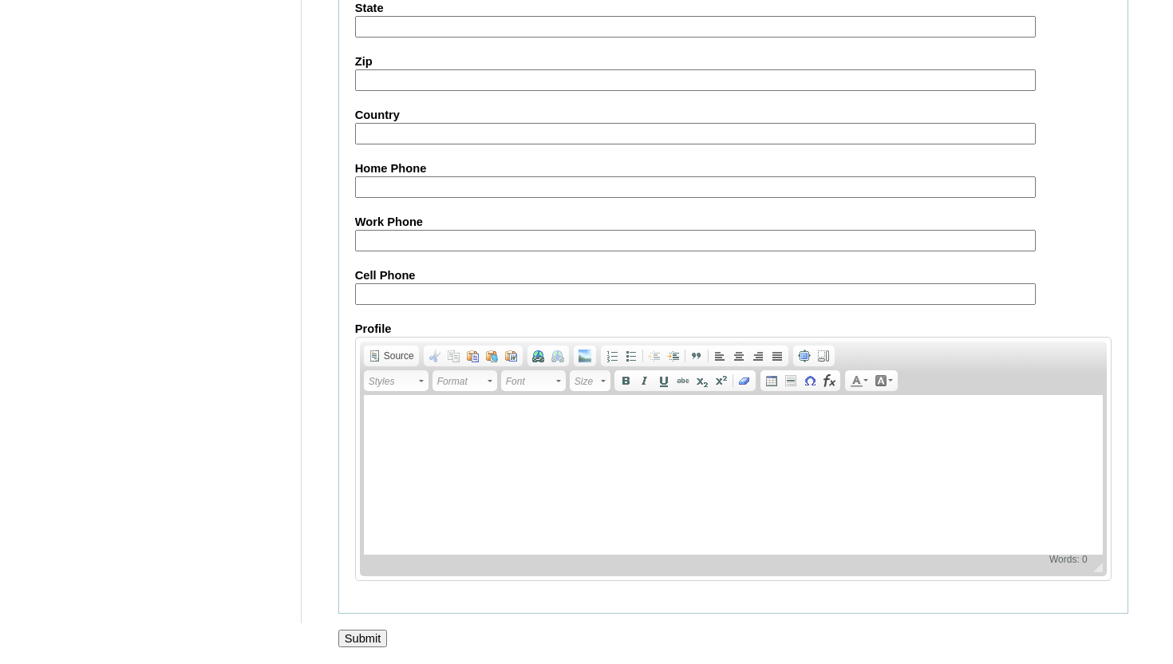
scroll to position [1853, 0]
click at [372, 643] on input "Submit" at bounding box center [362, 638] width 49 height 18
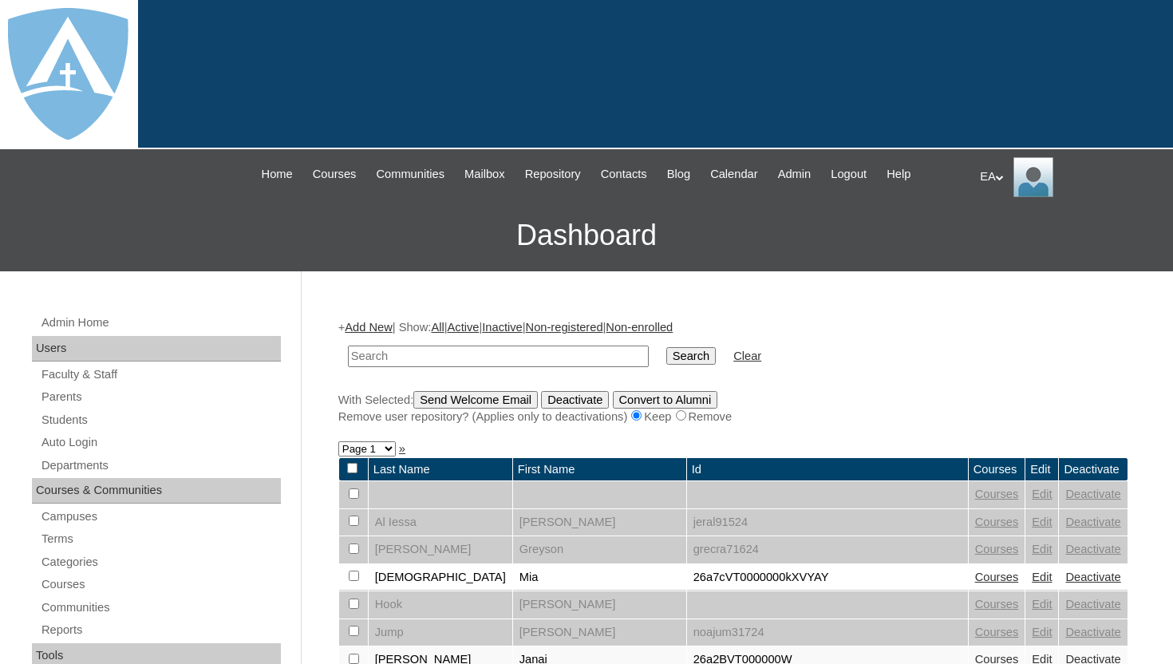
click at [468, 355] on input "text" at bounding box center [498, 356] width 301 height 22
type input "[EMAIL_ADDRESS][PERSON_NAME][DOMAIN_NAME]"
click at [686, 349] on input "Search" at bounding box center [690, 356] width 49 height 18
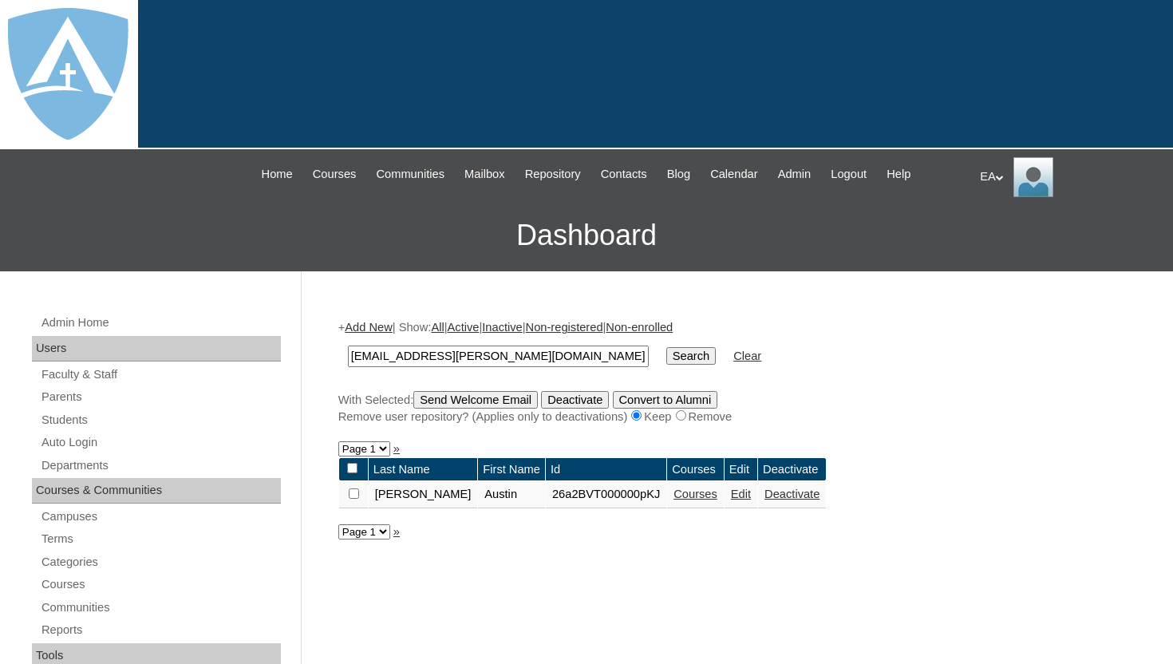
click at [688, 499] on link "Courses" at bounding box center [695, 493] width 44 height 13
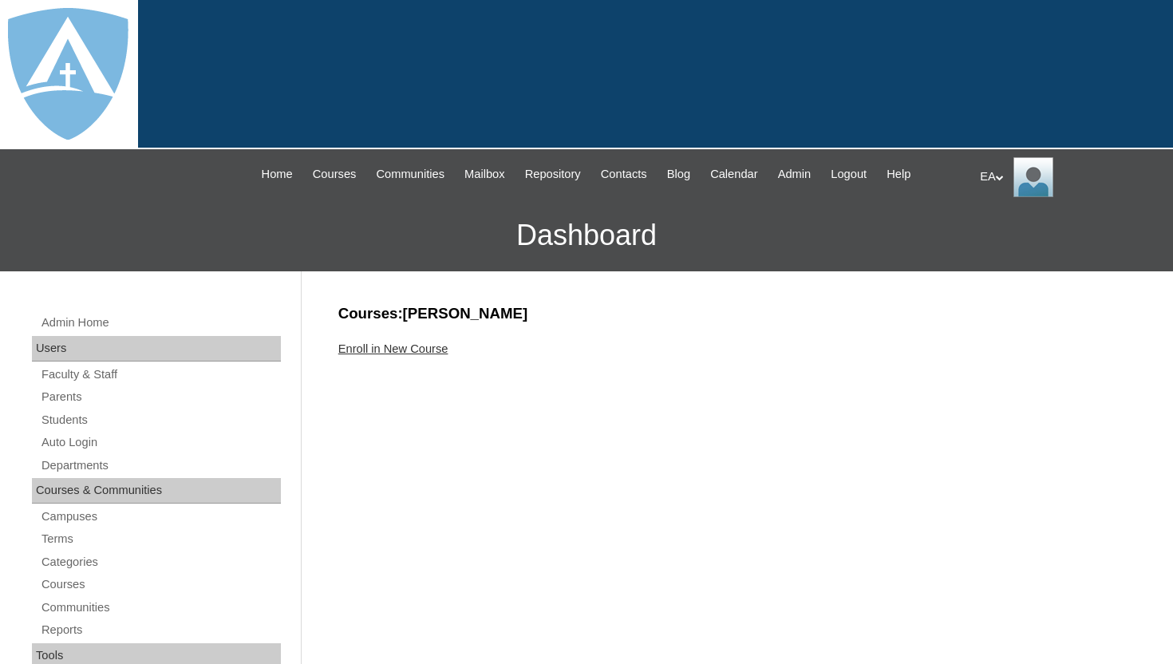
click at [441, 349] on link "Enroll in New Course" at bounding box center [393, 348] width 110 height 13
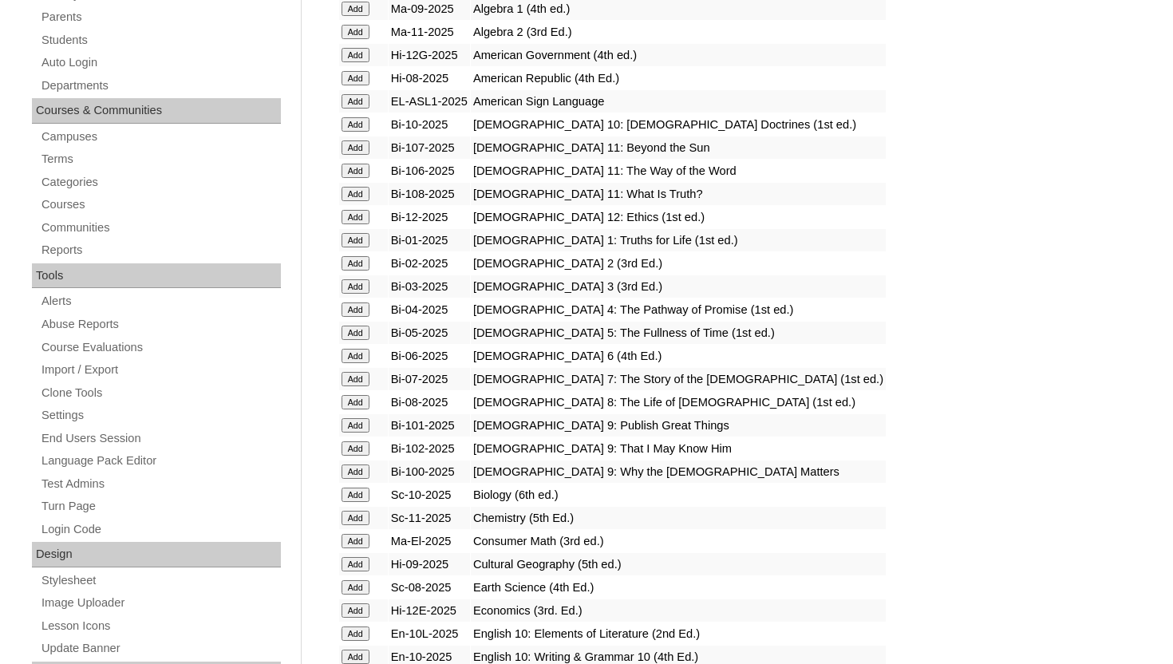
scroll to position [415, 0]
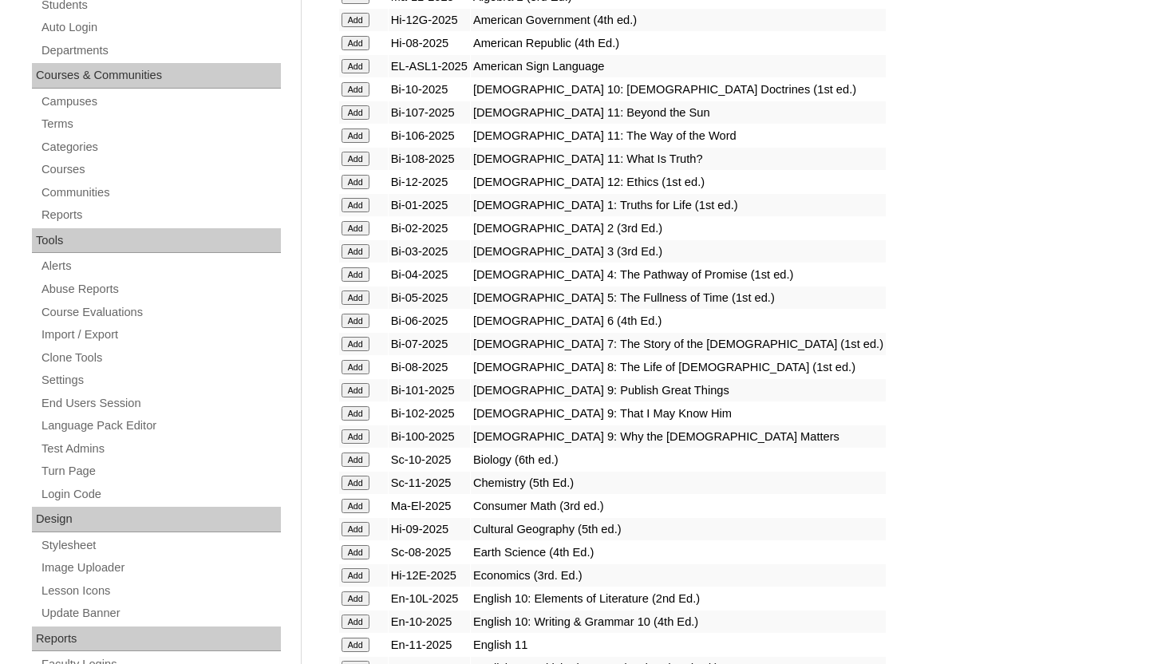
click at [353, 296] on input "Add" at bounding box center [355, 297] width 28 height 14
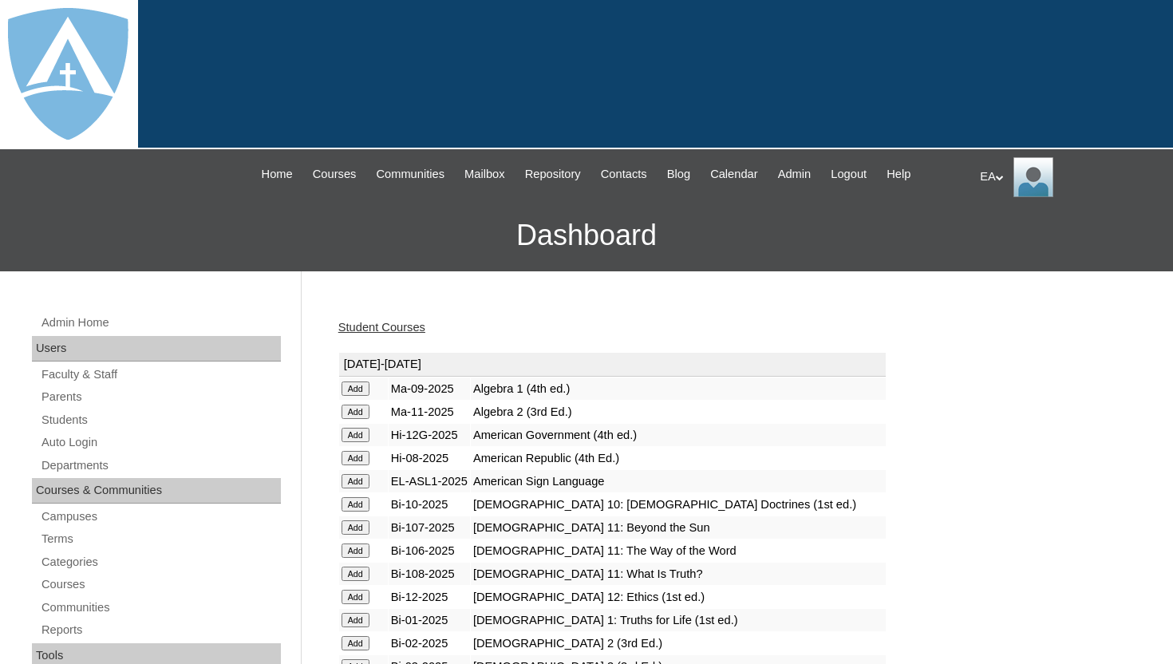
click at [619, 320] on div "Student Courses" at bounding box center [733, 327] width 790 height 17
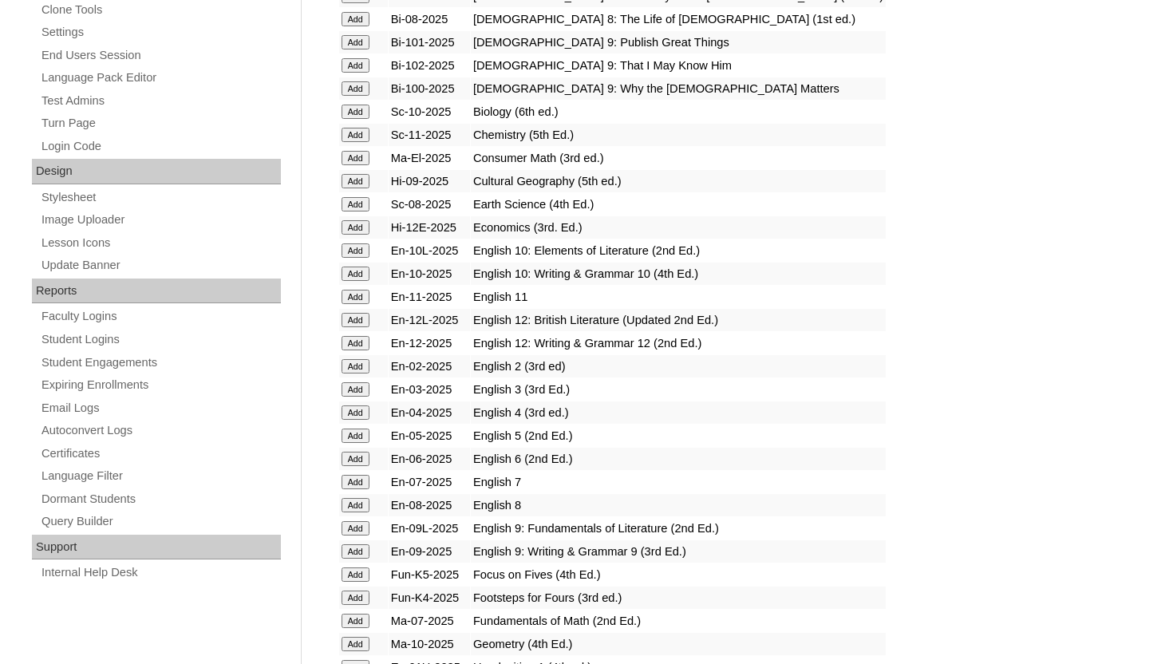
scroll to position [798, 0]
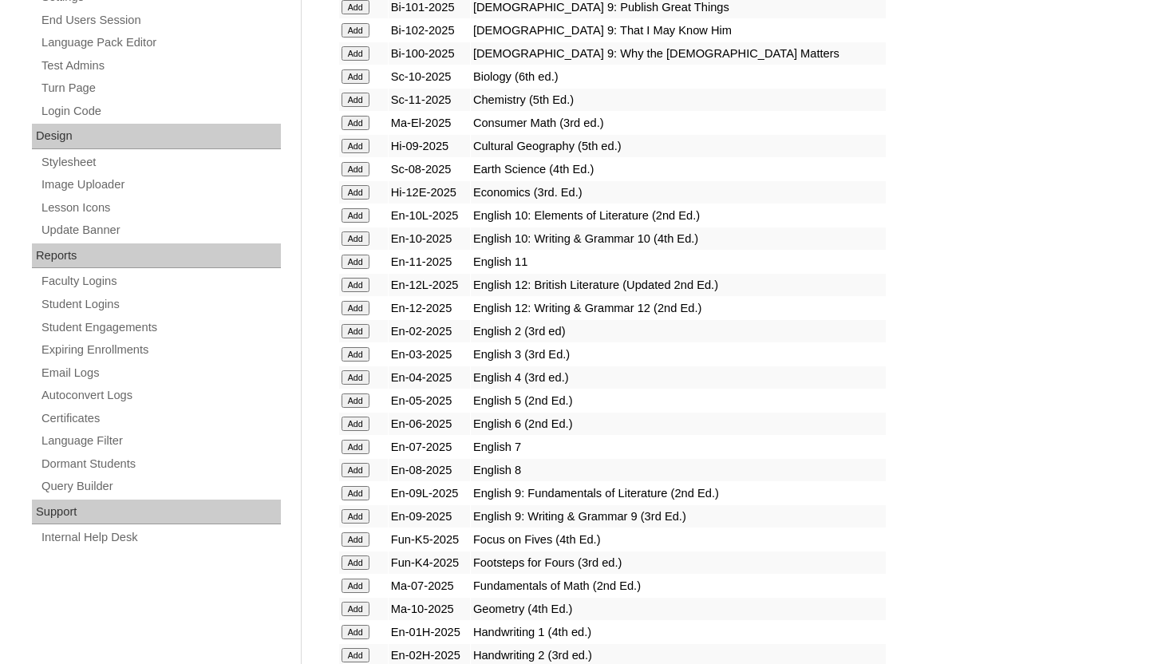
click at [356, 400] on input "Add" at bounding box center [355, 400] width 28 height 14
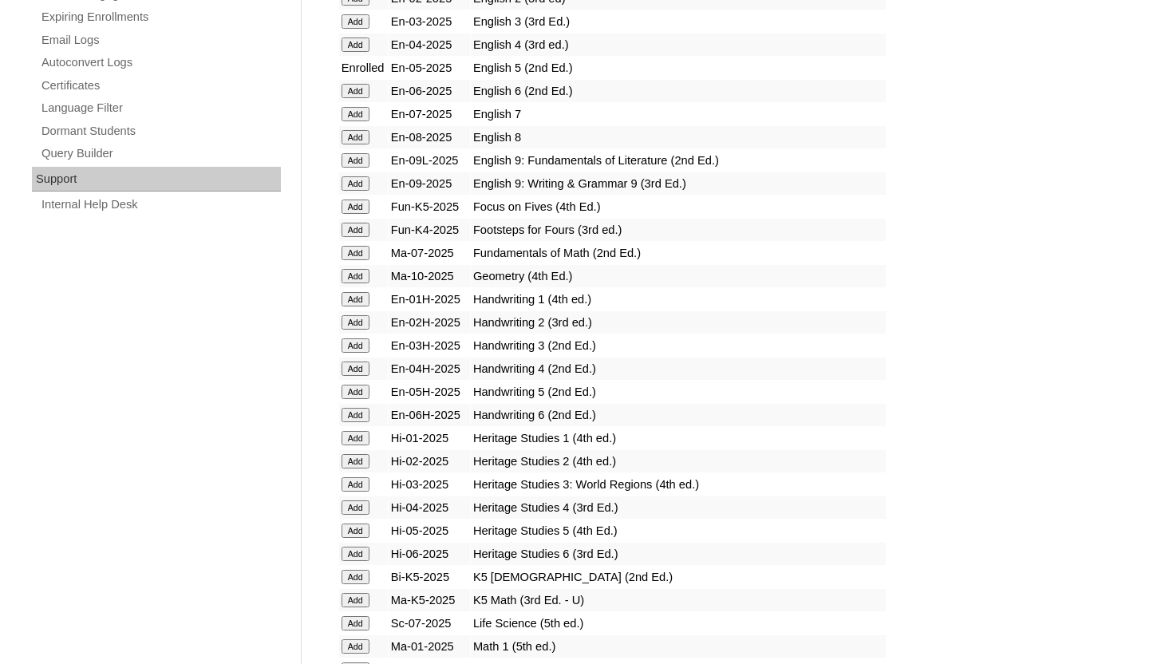
scroll to position [1084, 0]
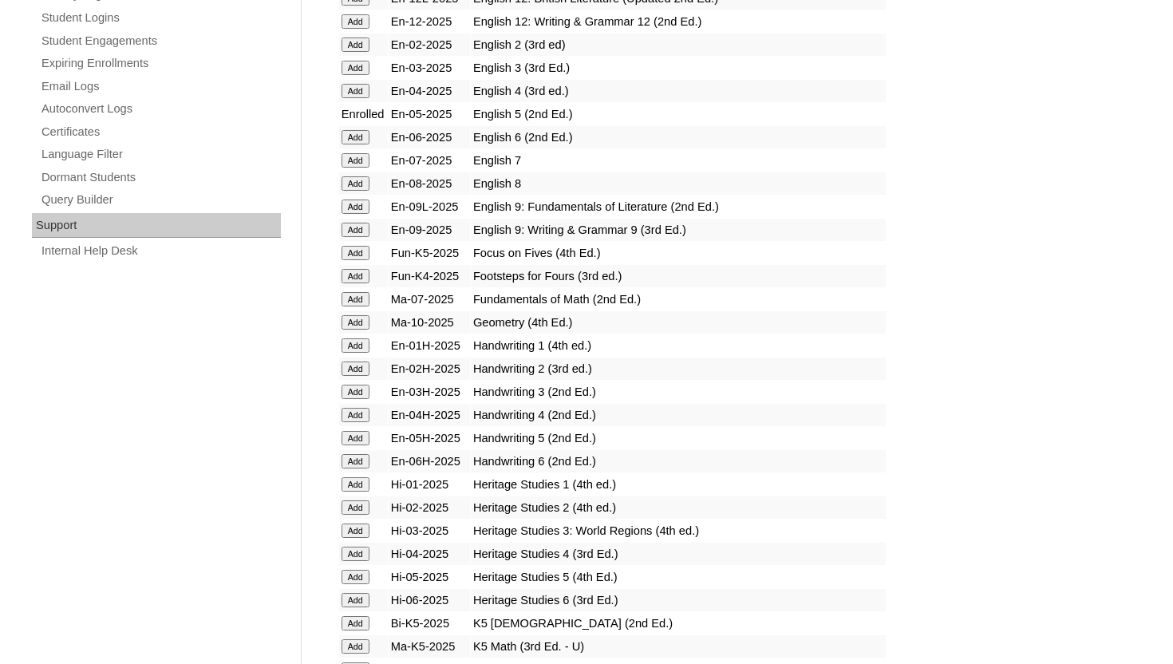
click at [360, 437] on input "Add" at bounding box center [355, 438] width 28 height 14
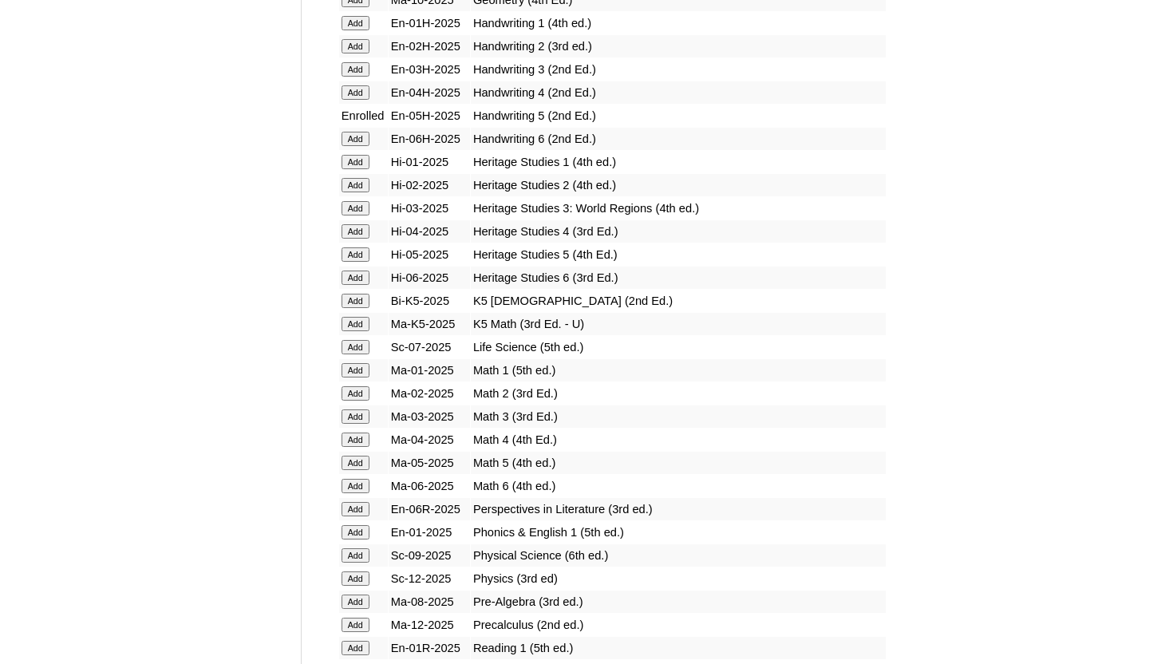
scroll to position [1399, 0]
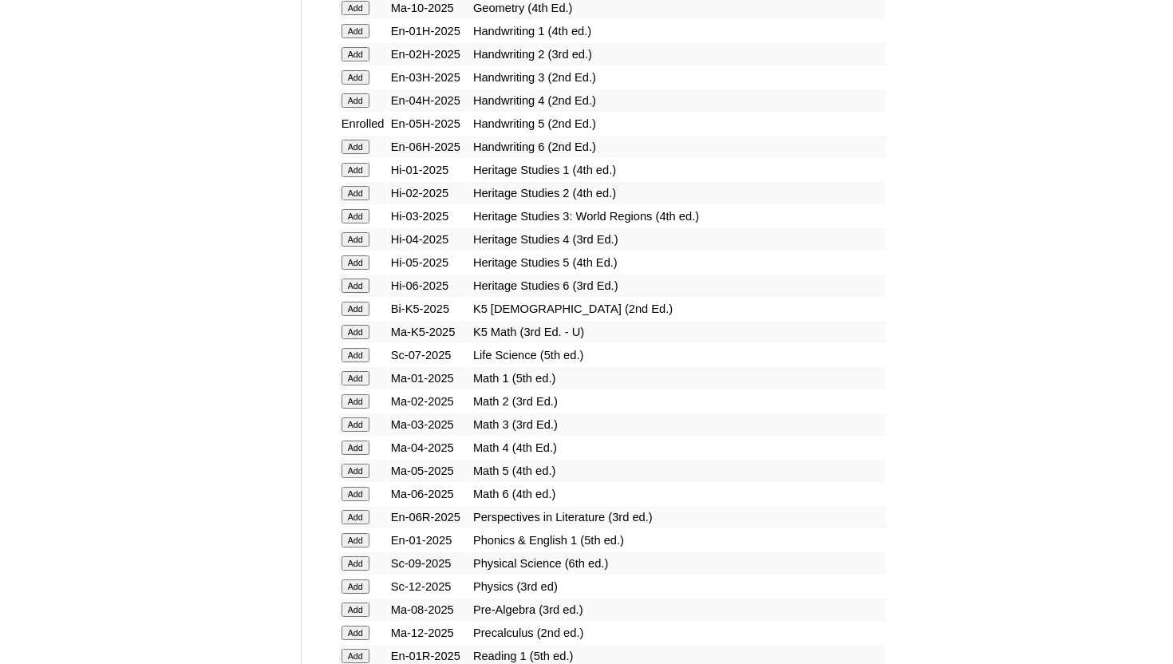
click at [359, 262] on input "Add" at bounding box center [355, 262] width 28 height 14
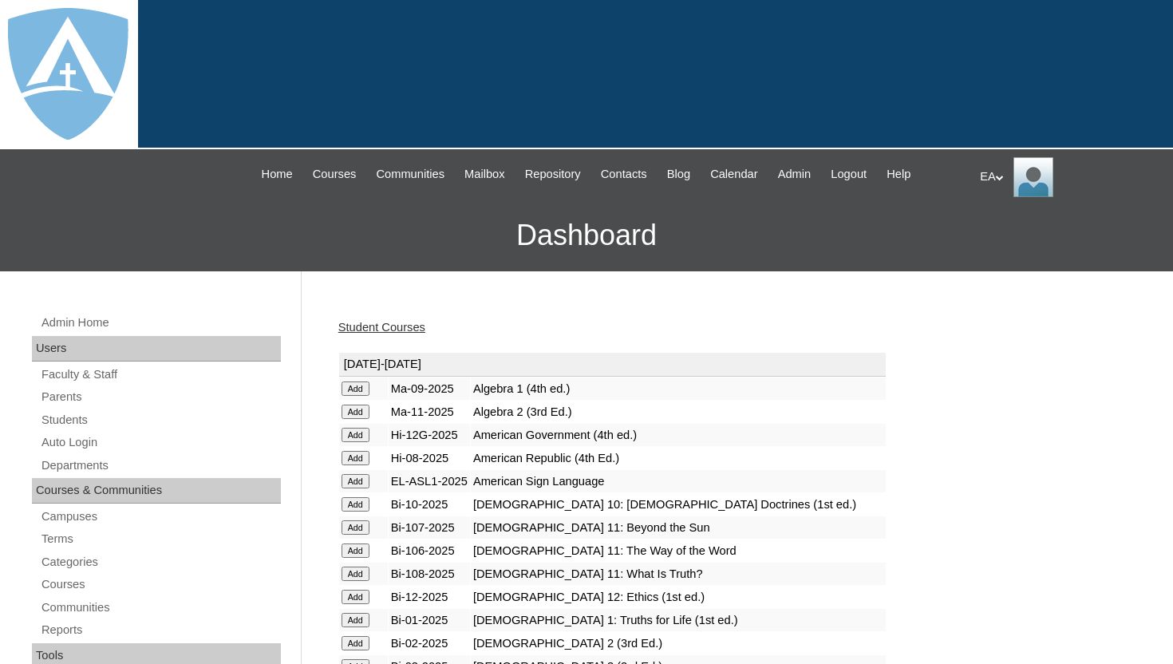
click at [1140, 207] on h3 "Dashboard" at bounding box center [586, 235] width 1157 height 72
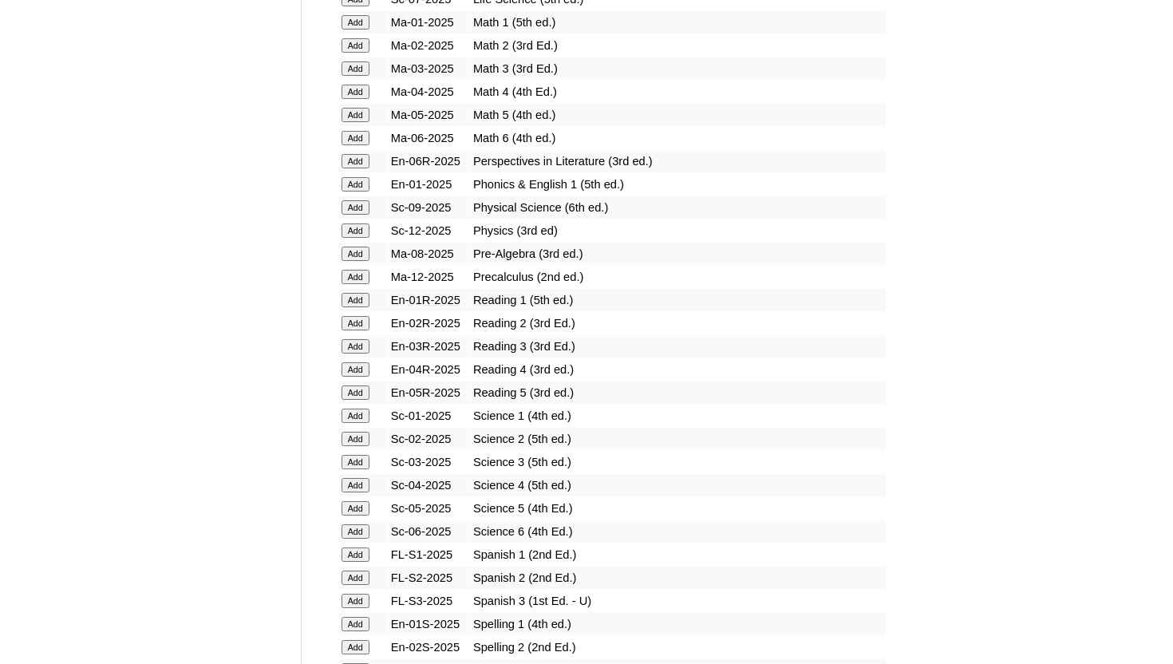
scroll to position [1749, 0]
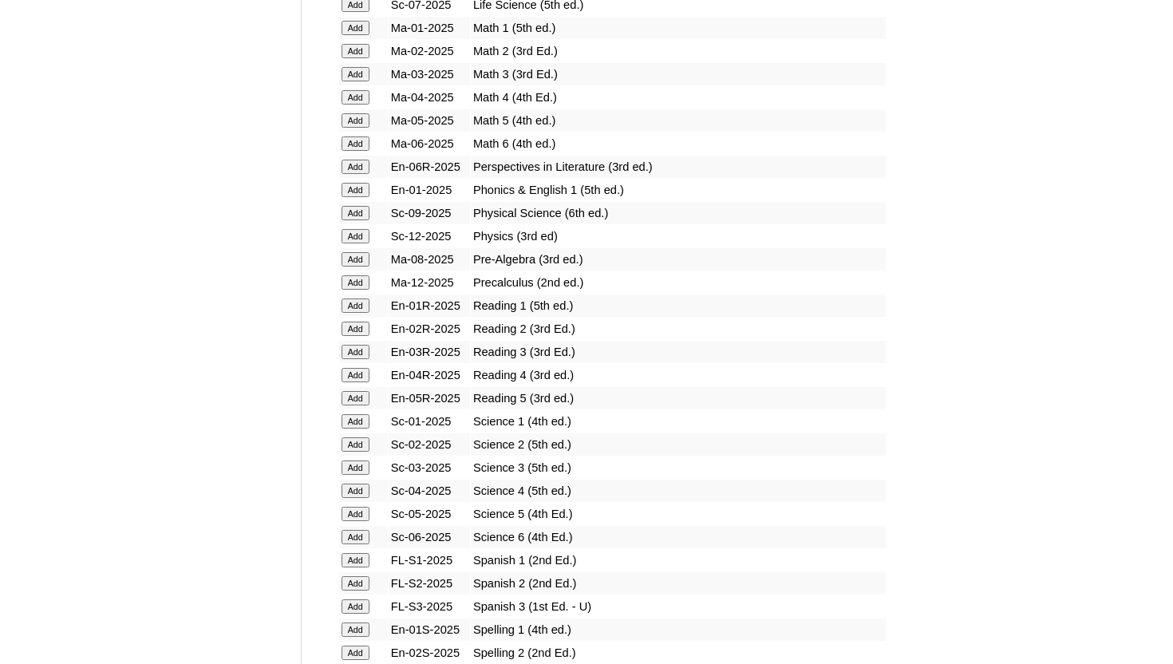
click at [360, 119] on input "Add" at bounding box center [355, 120] width 28 height 14
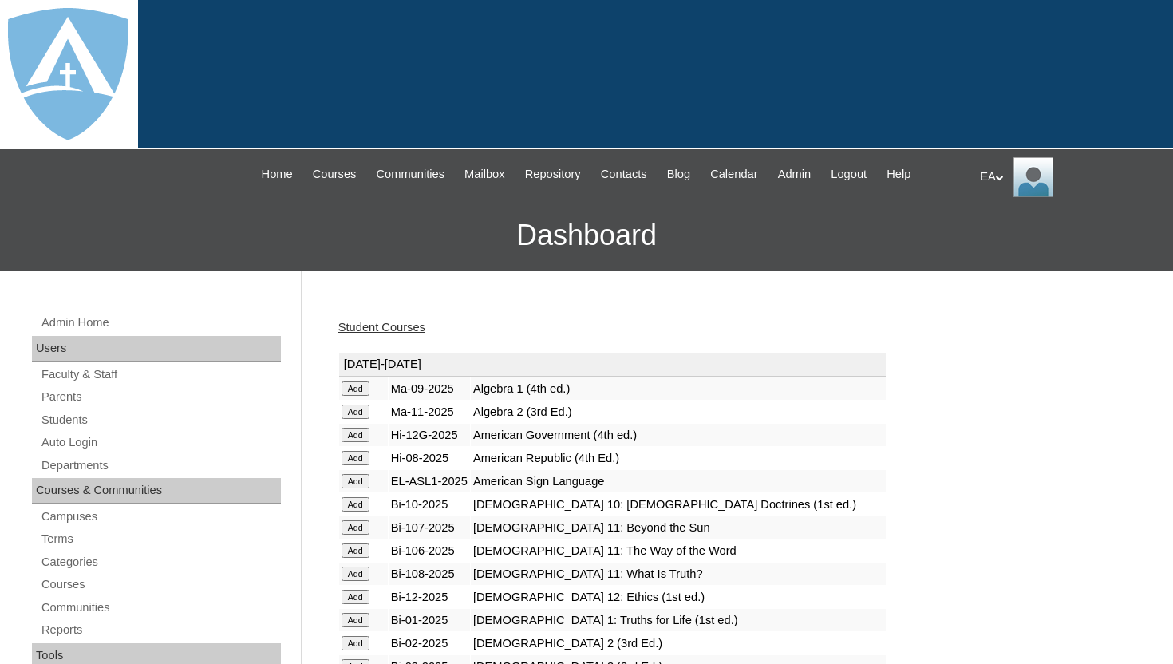
click at [1099, 233] on h3 "Dashboard" at bounding box center [586, 235] width 1157 height 72
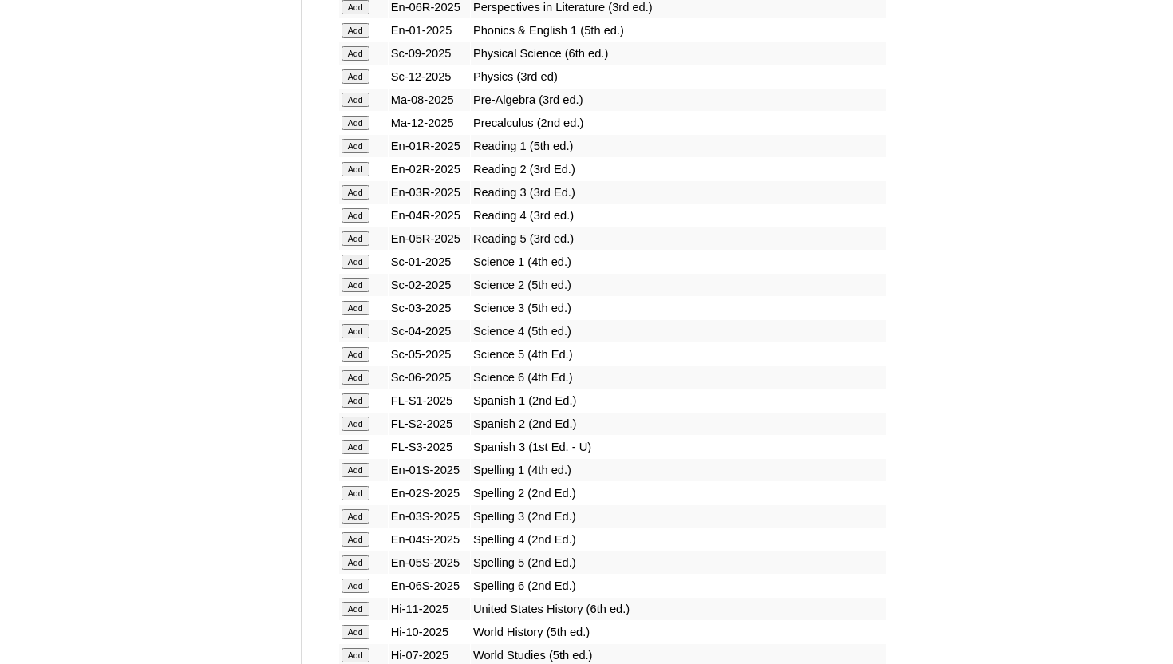
scroll to position [1882, 0]
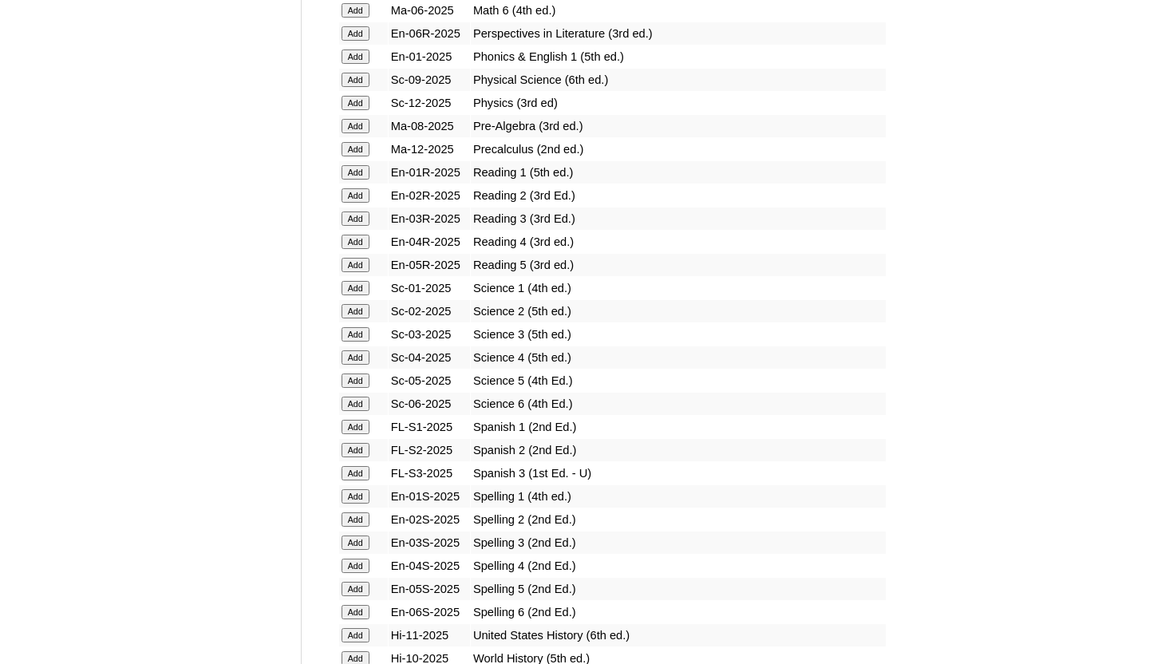
click at [357, 268] on input "Add" at bounding box center [355, 265] width 28 height 14
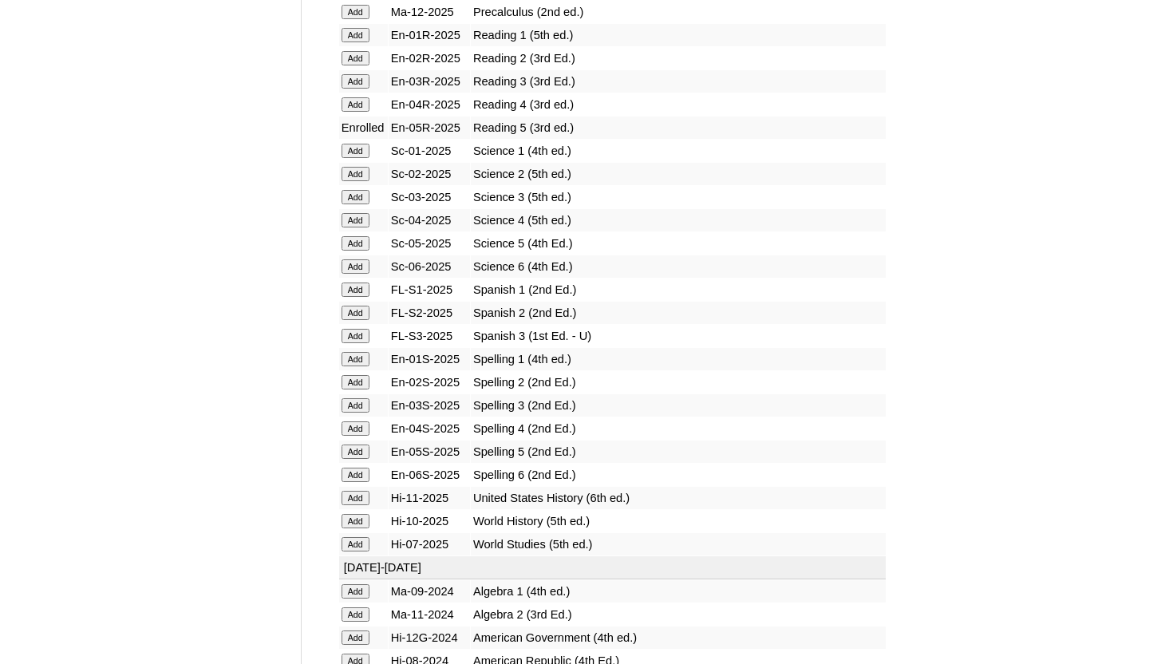
scroll to position [1975, 0]
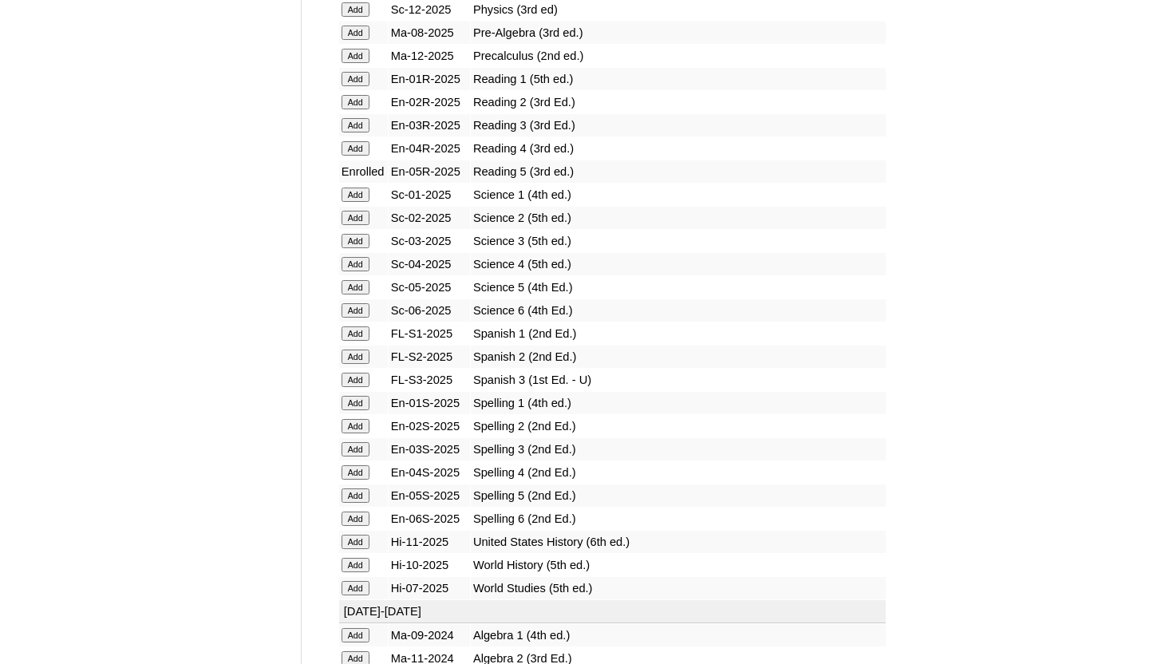
click at [352, 495] on input "Add" at bounding box center [355, 495] width 28 height 14
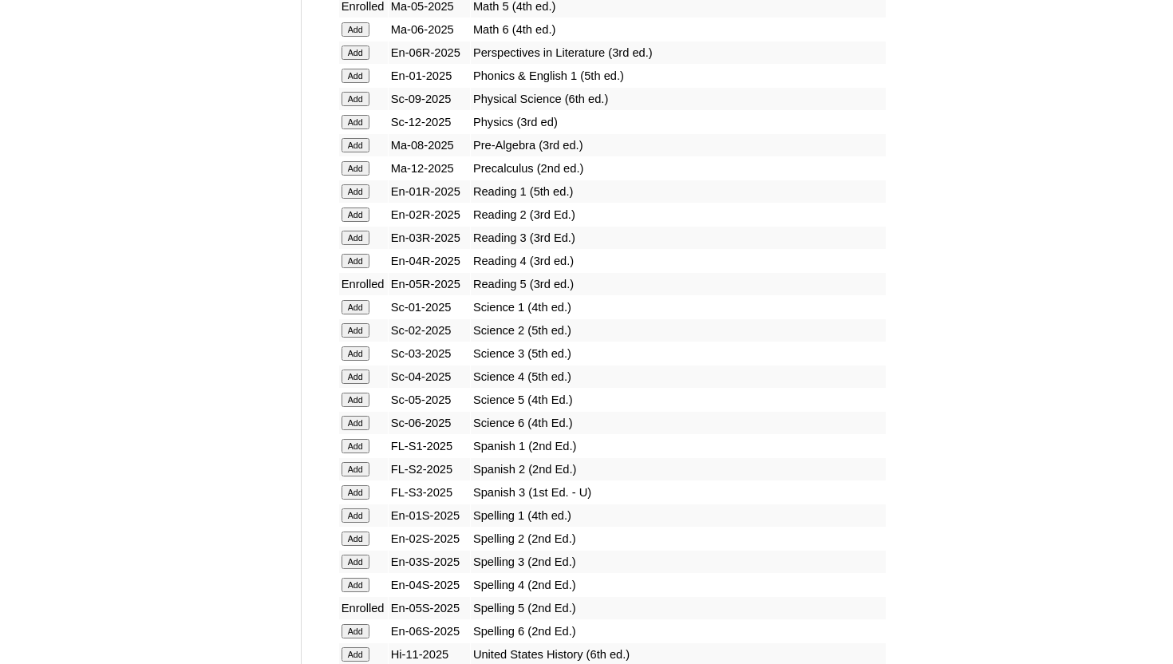
scroll to position [1865, 0]
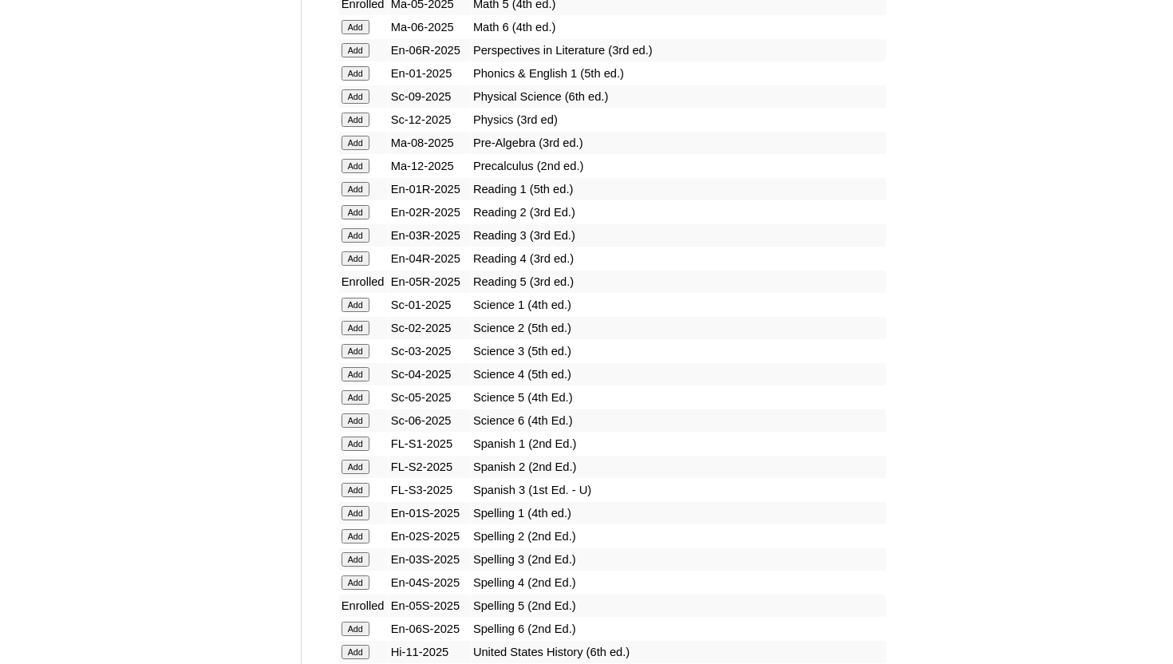
click at [356, 396] on input "Add" at bounding box center [355, 397] width 28 height 14
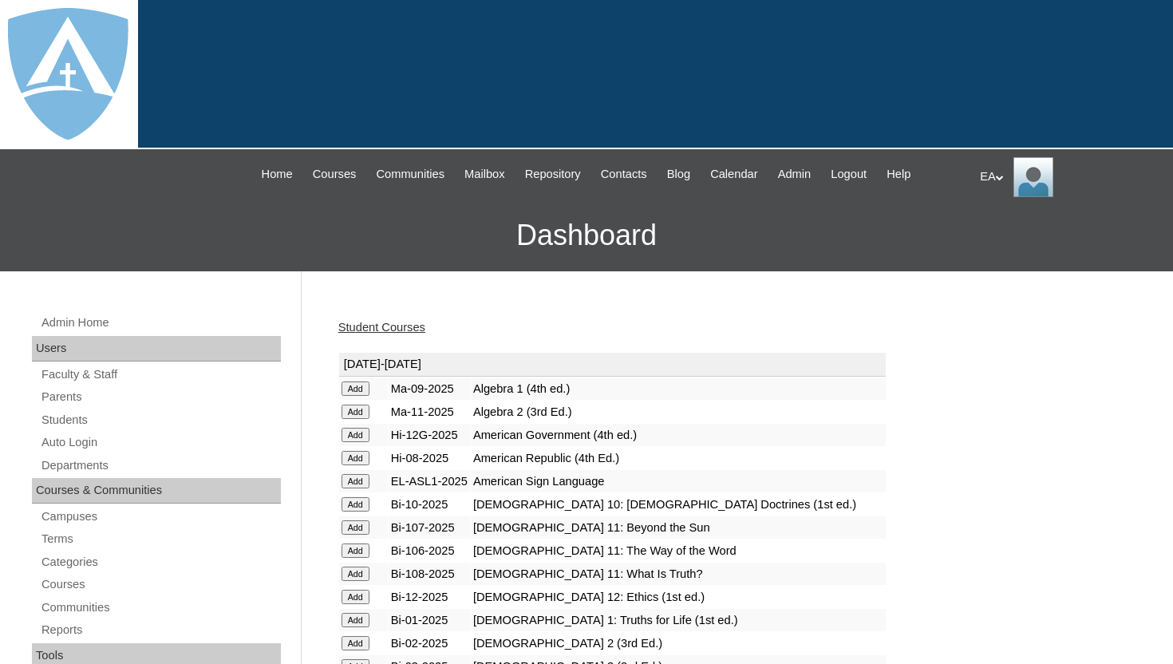
click at [396, 326] on link "Student Courses" at bounding box center [381, 327] width 87 height 13
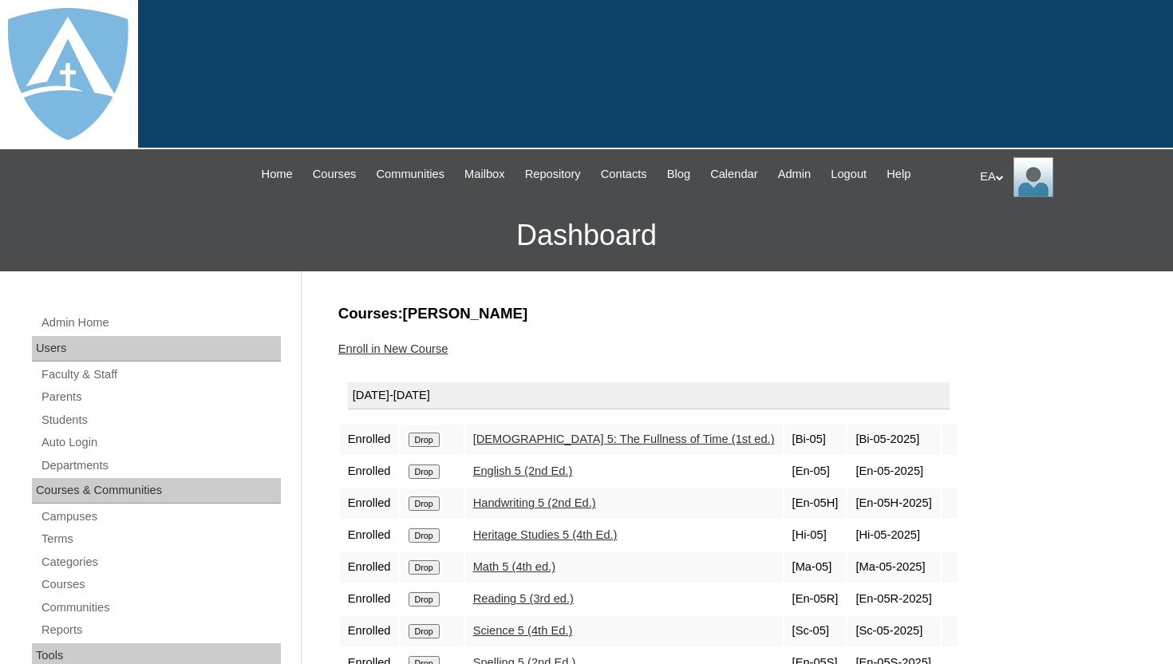
click at [589, 354] on div "Enroll in New Course" at bounding box center [733, 349] width 790 height 17
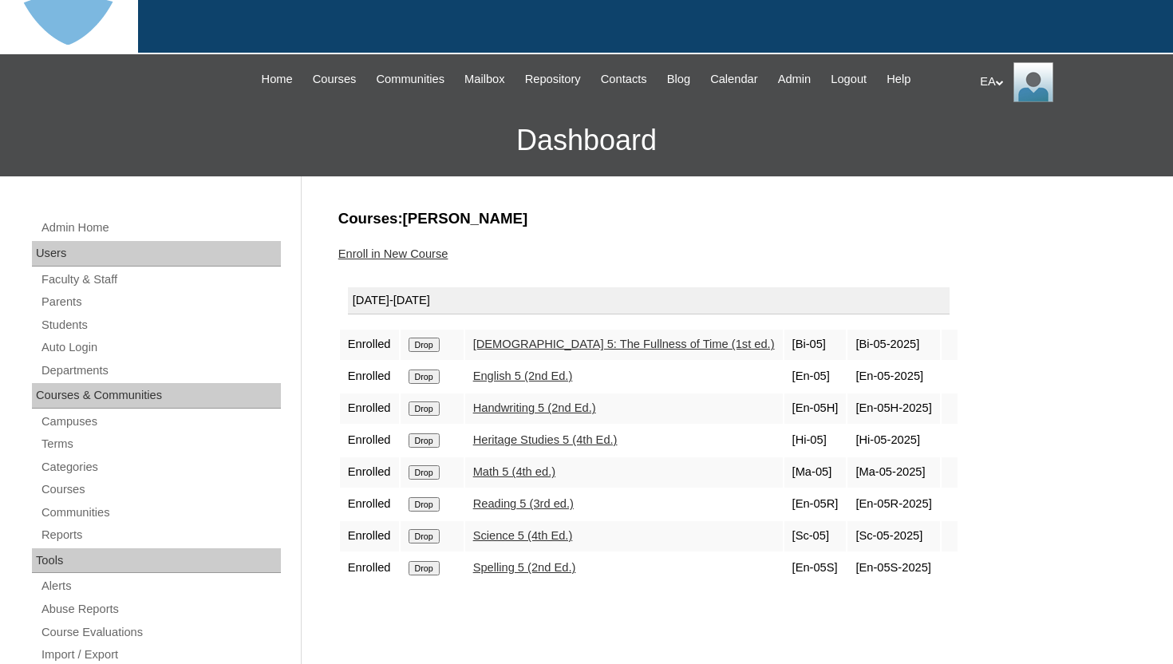
scroll to position [96, 0]
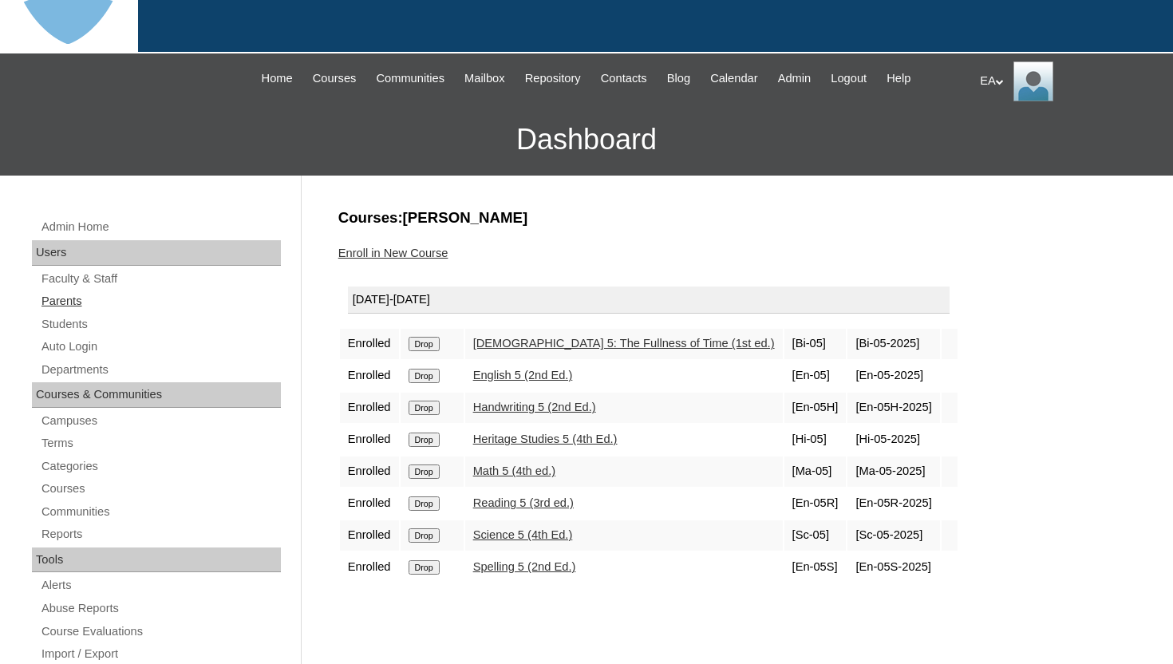
click at [49, 302] on link "Parents" at bounding box center [160, 301] width 241 height 20
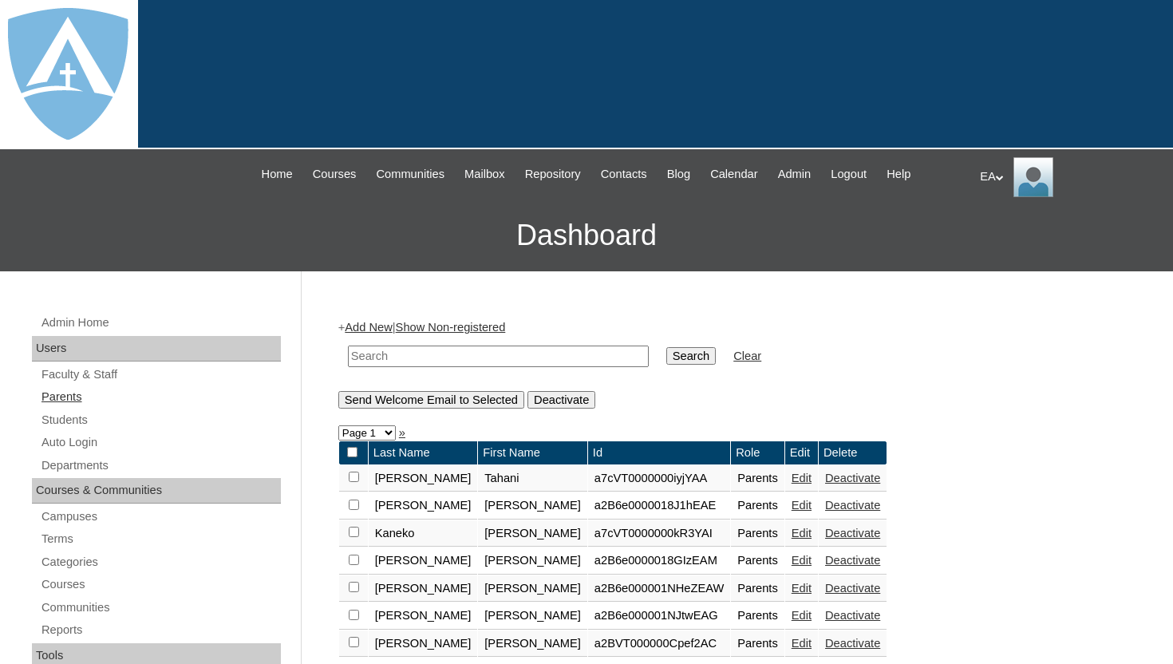
click at [62, 398] on link "Parents" at bounding box center [160, 397] width 241 height 20
click at [67, 393] on link "Parents" at bounding box center [160, 397] width 241 height 20
click at [392, 329] on link "Add New" at bounding box center [368, 327] width 47 height 13
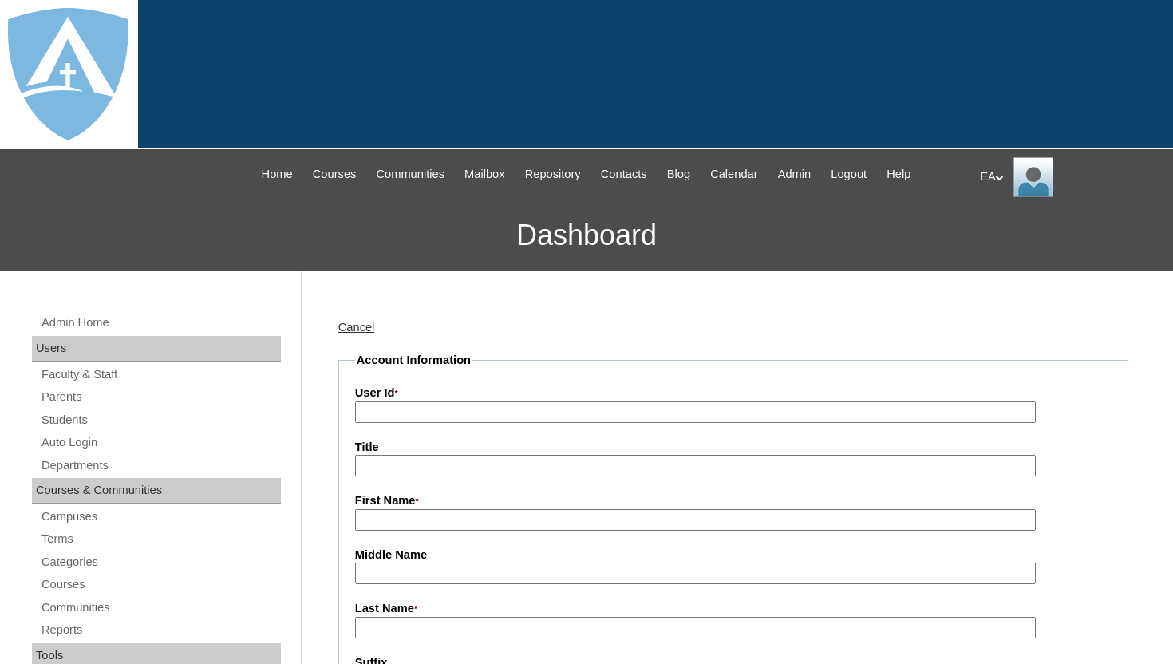
type input "HomeschoolAdmin"
click at [444, 412] on input "User Id *" at bounding box center [695, 412] width 681 height 22
paste input "a7cVT0000000rh3YA"
type input "a7cVT0000000rh3YA"
click at [412, 470] on input "Title" at bounding box center [695, 466] width 681 height 22
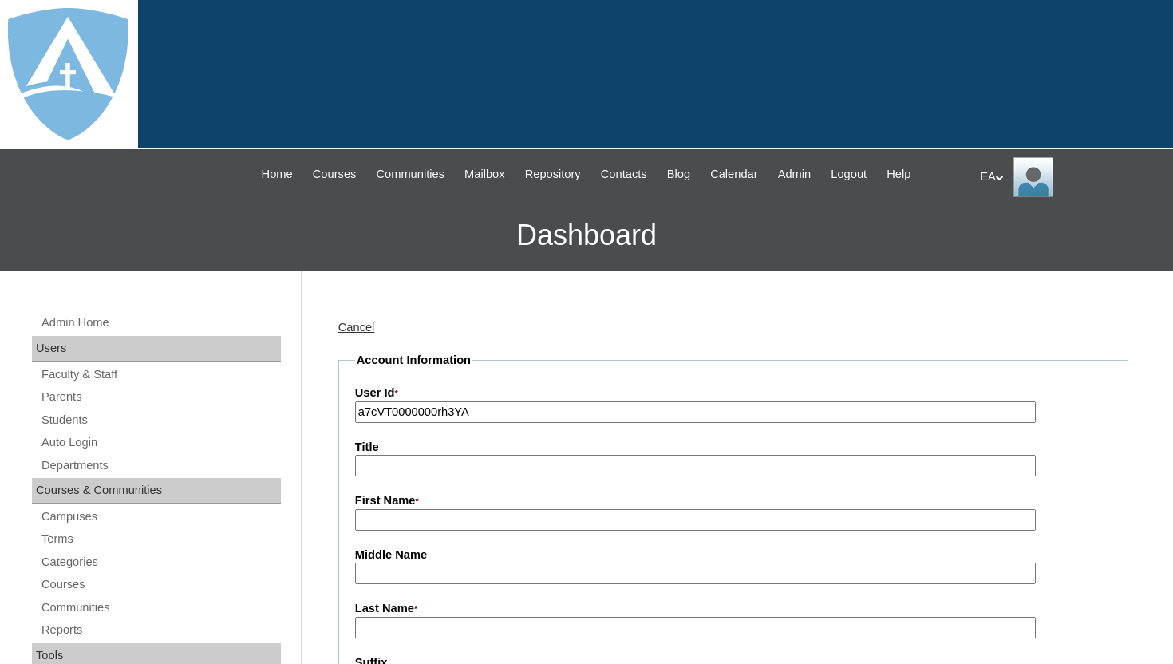
click at [404, 516] on input "First Name *" at bounding box center [695, 520] width 681 height 22
click at [410, 521] on input "First Name *" at bounding box center [695, 520] width 681 height 22
paste input "Theresa Manzi"
drag, startPoint x: 405, startPoint y: 520, endPoint x: 468, endPoint y: 523, distance: 63.1
click at [468, 523] on input "Theresa Manzi" at bounding box center [695, 520] width 681 height 22
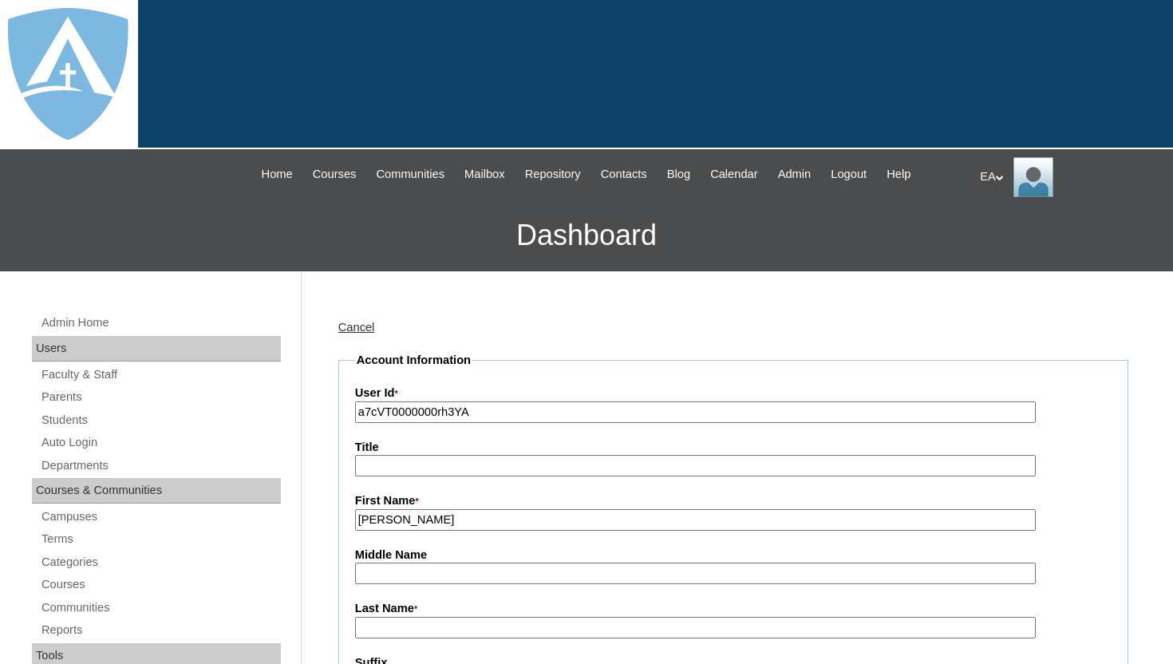
type input "Theresa"
click at [428, 629] on input "Last Name *" at bounding box center [695, 628] width 681 height 22
paste input "Manzi"
type input "Manzi"
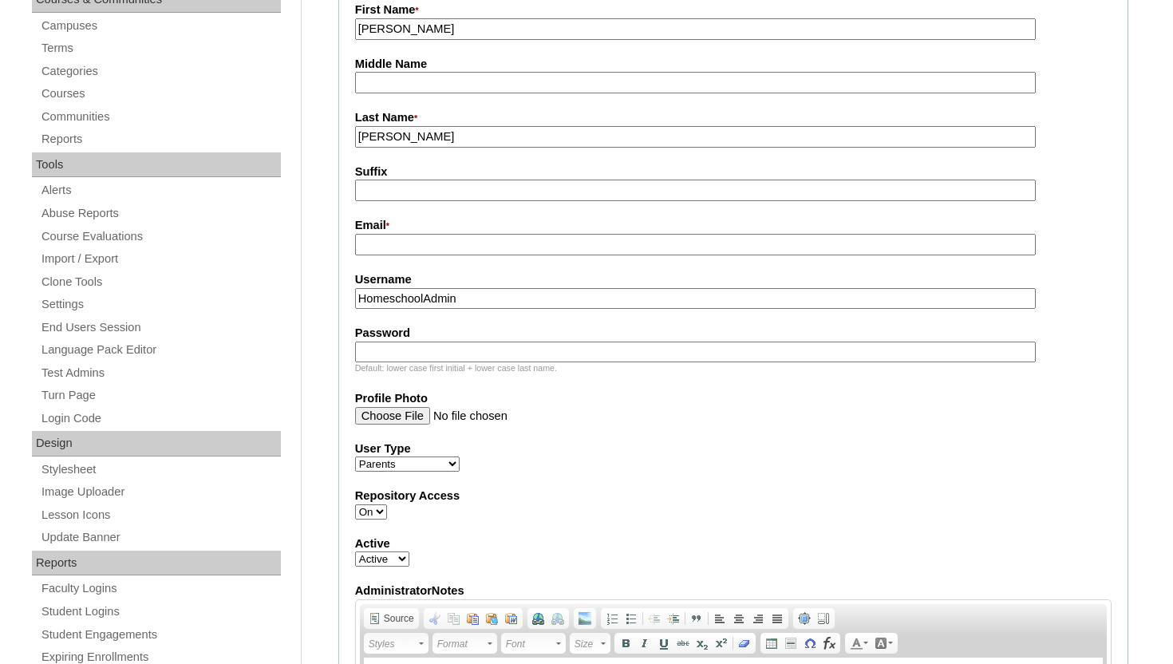
scroll to position [543, 0]
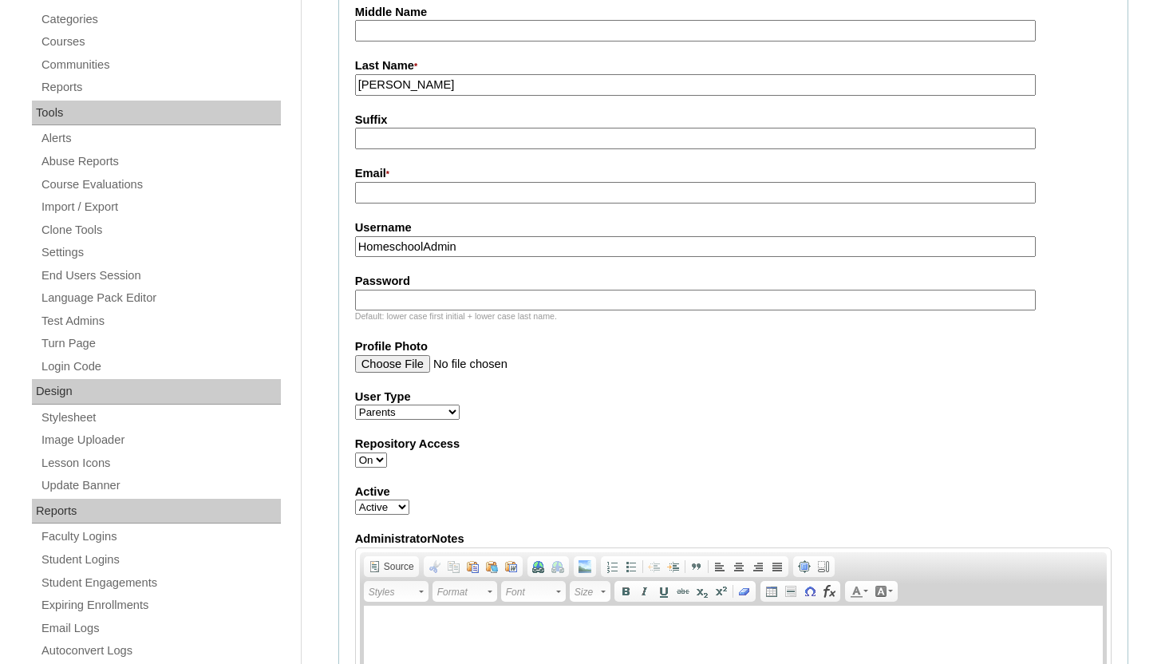
click at [428, 198] on input "Email *" at bounding box center [695, 193] width 681 height 22
paste input "theresamanzi602@gmail.com"
type input "theresamanzi602@gmail.com"
drag, startPoint x: 478, startPoint y: 244, endPoint x: 328, endPoint y: 243, distance: 150.0
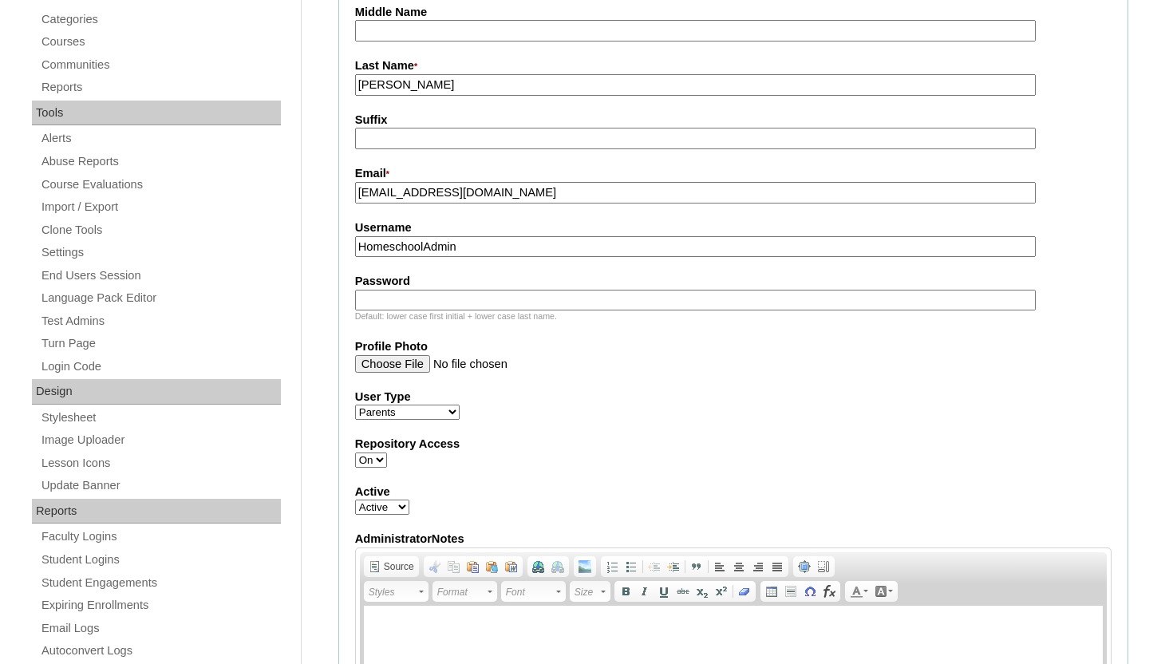
paste input "theresamanzi602@gmail.com"
type input "theresamanzi602@gmail.com"
click at [377, 298] on input "Password" at bounding box center [695, 301] width 681 height 22
paste input "theresamanzi602@gmail.com"
type input "theresamanzi602@gmail.com"
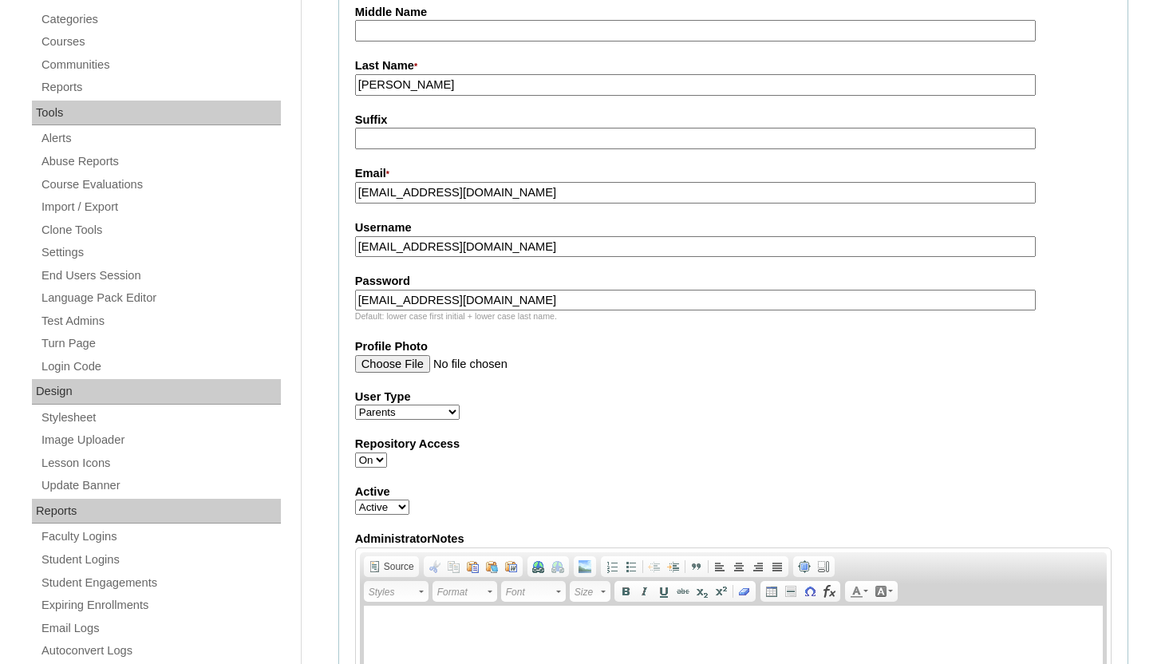
click at [598, 398] on label "User Type" at bounding box center [733, 397] width 756 height 17
click at [460, 404] on select "Faculty Staff Student Parents School Facilitators" at bounding box center [407, 411] width 105 height 15
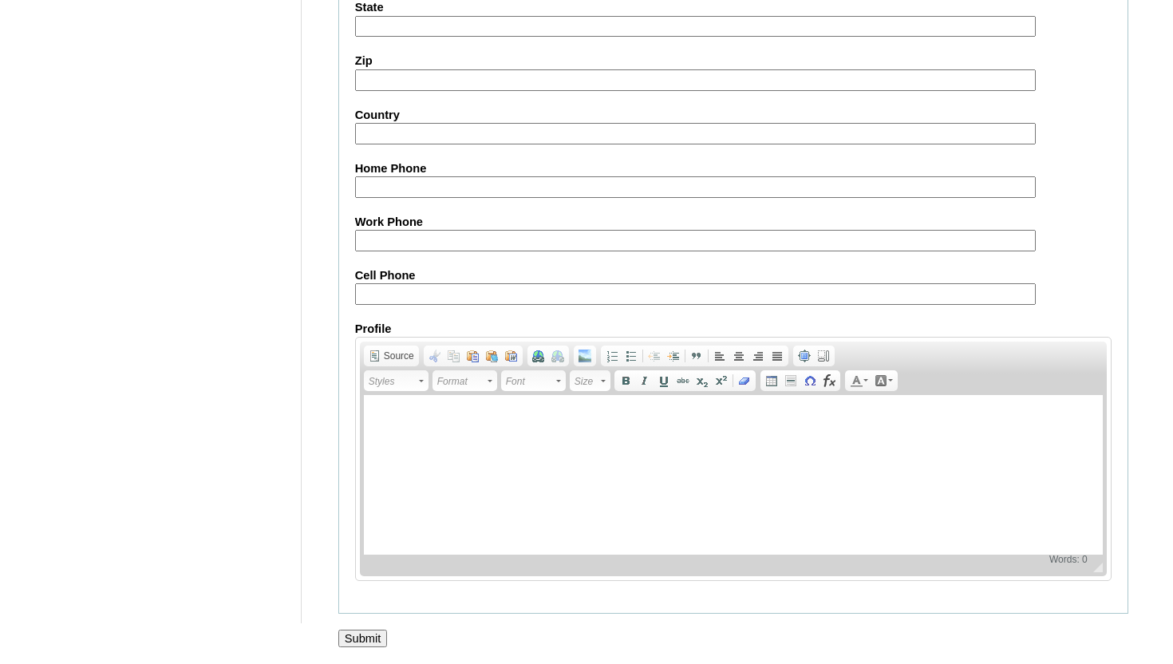
scroll to position [1579, 0]
click at [378, 632] on input "Submit" at bounding box center [362, 638] width 49 height 18
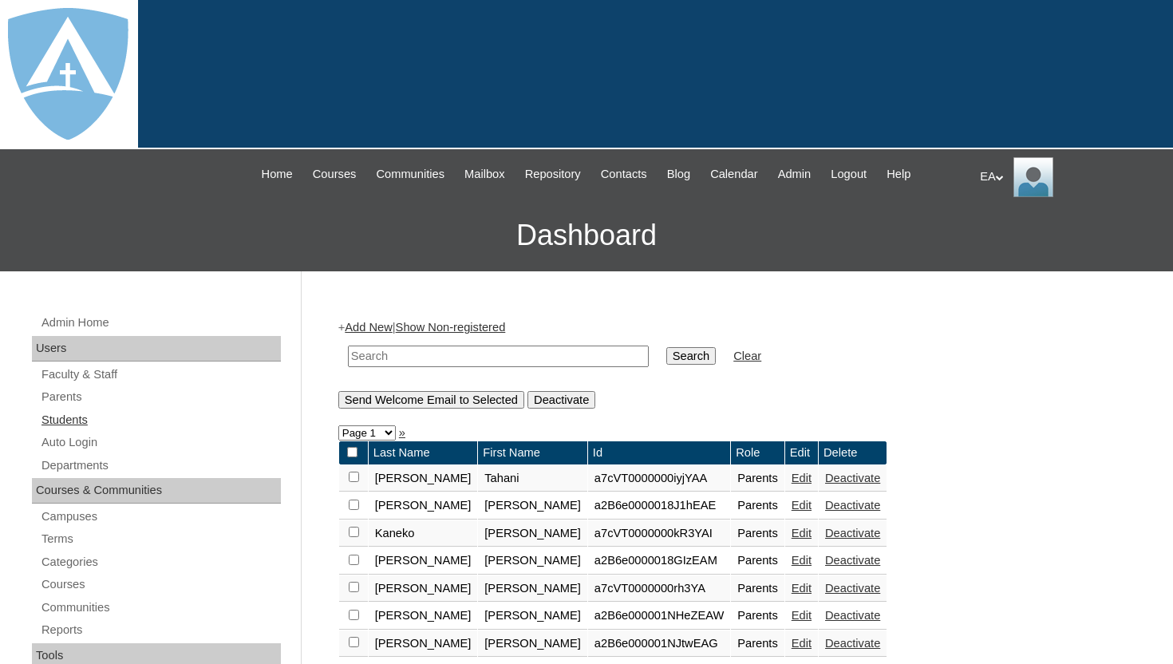
click at [80, 421] on link "Students" at bounding box center [160, 420] width 241 height 20
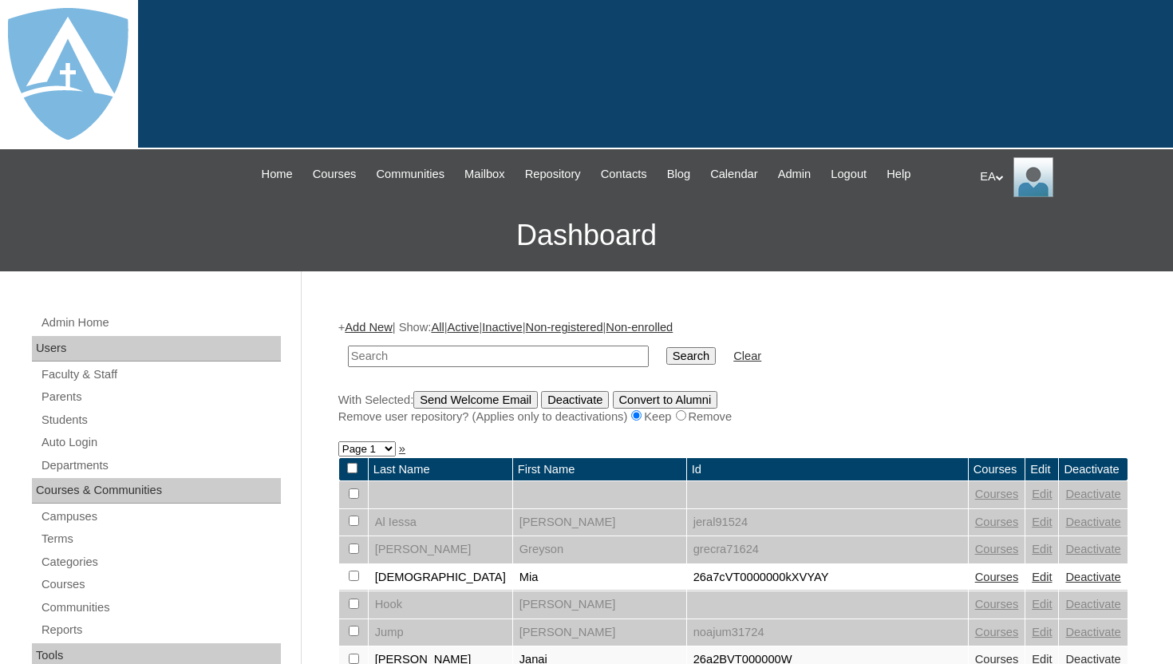
click at [380, 326] on link "Add New" at bounding box center [368, 327] width 47 height 13
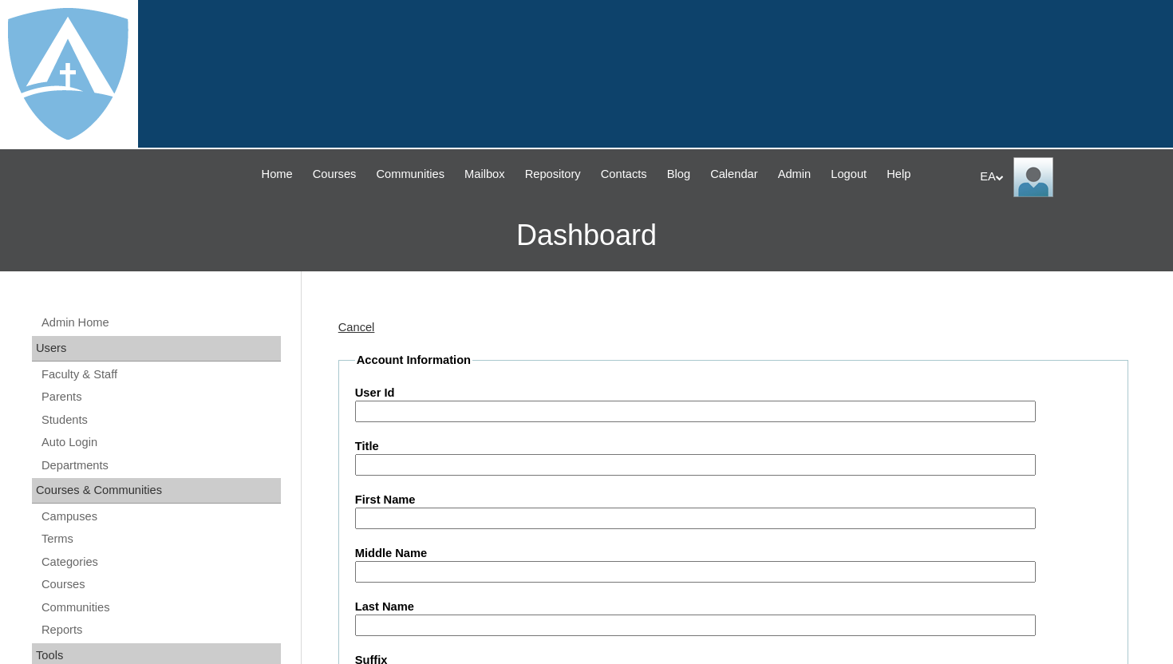
type input "HomeschoolAdmin"
click at [452, 411] on input "User Id" at bounding box center [695, 412] width 681 height 22
paste input "a7cVT0000000rh3YA"
type input "26a7cVT0000000rh3YA"
click at [397, 518] on input "First Name" at bounding box center [695, 518] width 681 height 22
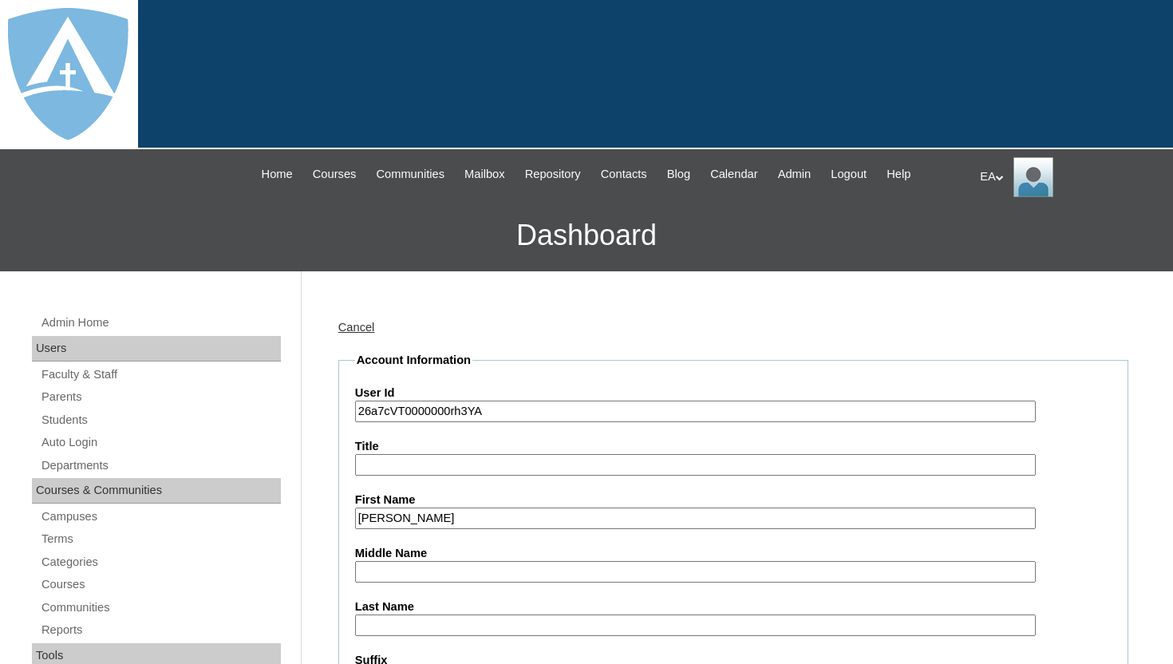
type input "Marsha"
type input "Burton"
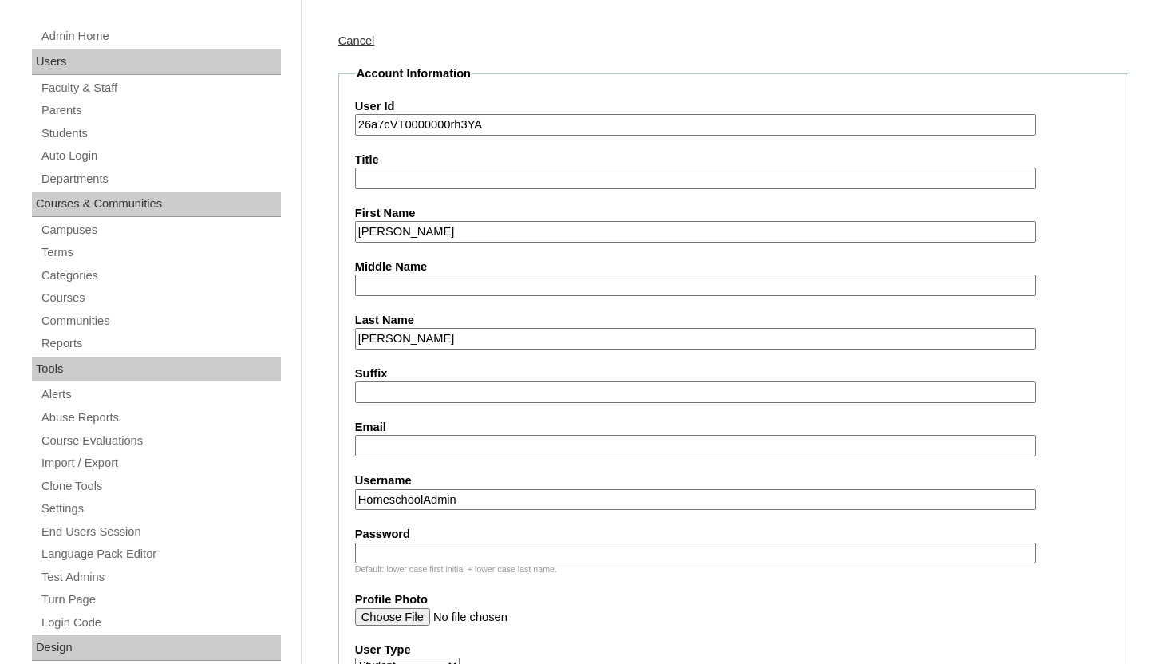
scroll to position [287, 0]
click at [471, 444] on input "Email" at bounding box center [695, 445] width 681 height 22
paste input "marsha.burton@enlightiumstudent.com"
type input "marsha.burton@enlightiumstudent.com"
drag, startPoint x: 473, startPoint y: 499, endPoint x: 321, endPoint y: 496, distance: 152.4
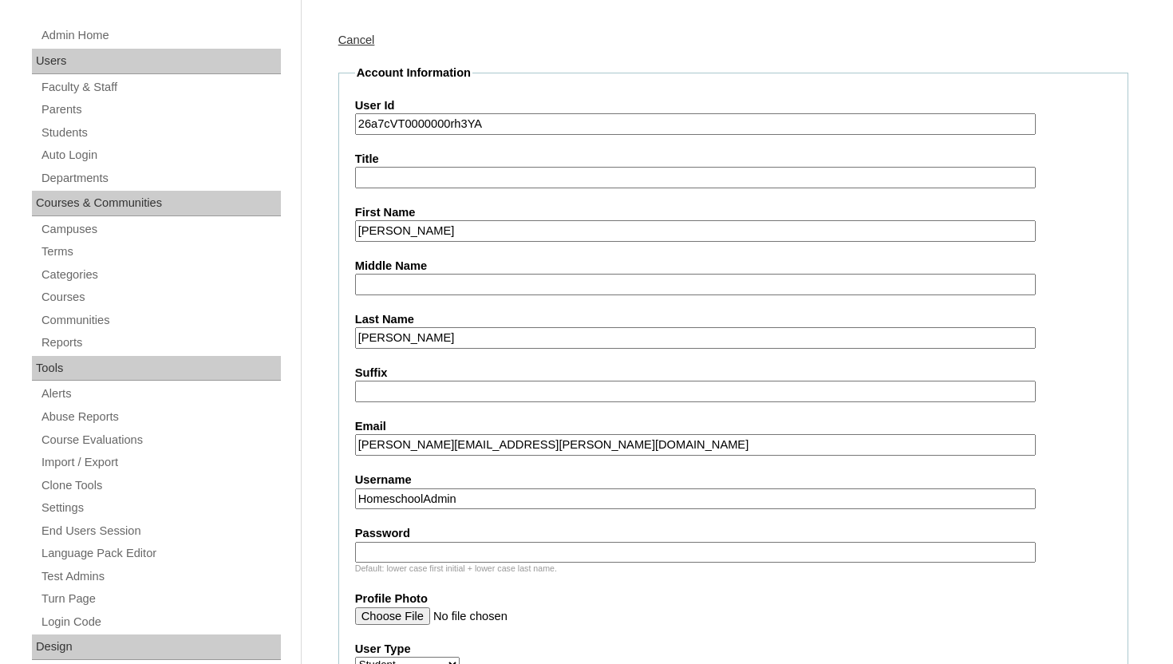
paste input "marsha.burton@enlightiumstudent.com"
type input "marsha.burton@enlightiumstudent.com"
click at [374, 554] on input "Password" at bounding box center [695, 553] width 681 height 22
paste input "marsha.burton@enlightiumstudent.com"
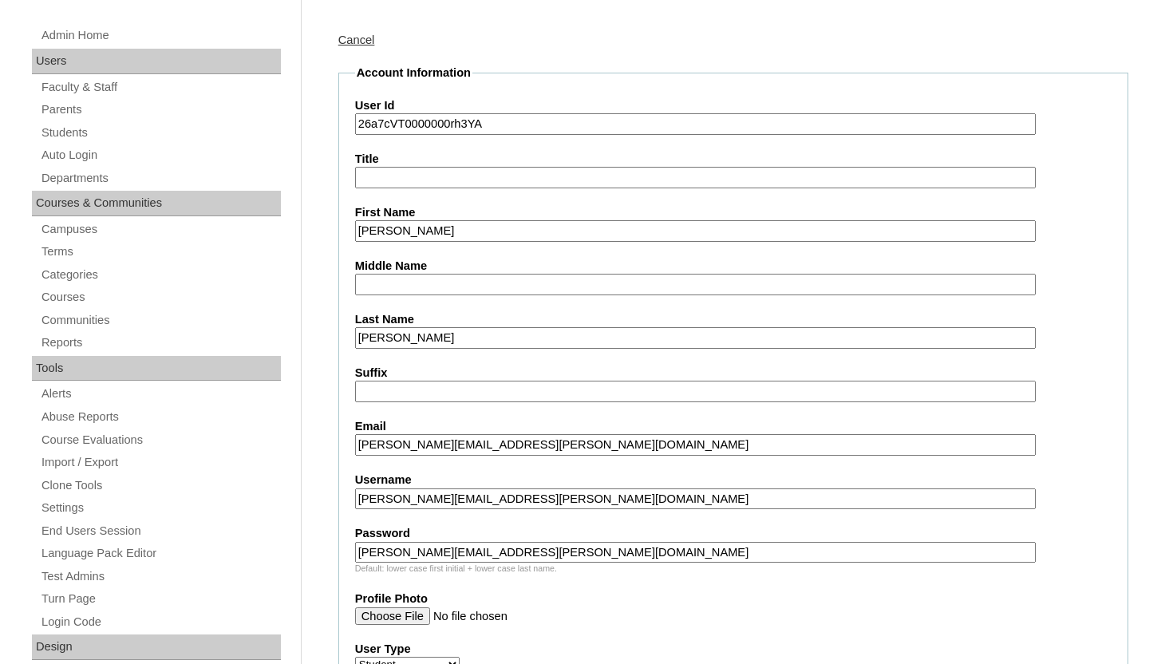
type input "marsha.burton@enlightiumstudent.com"
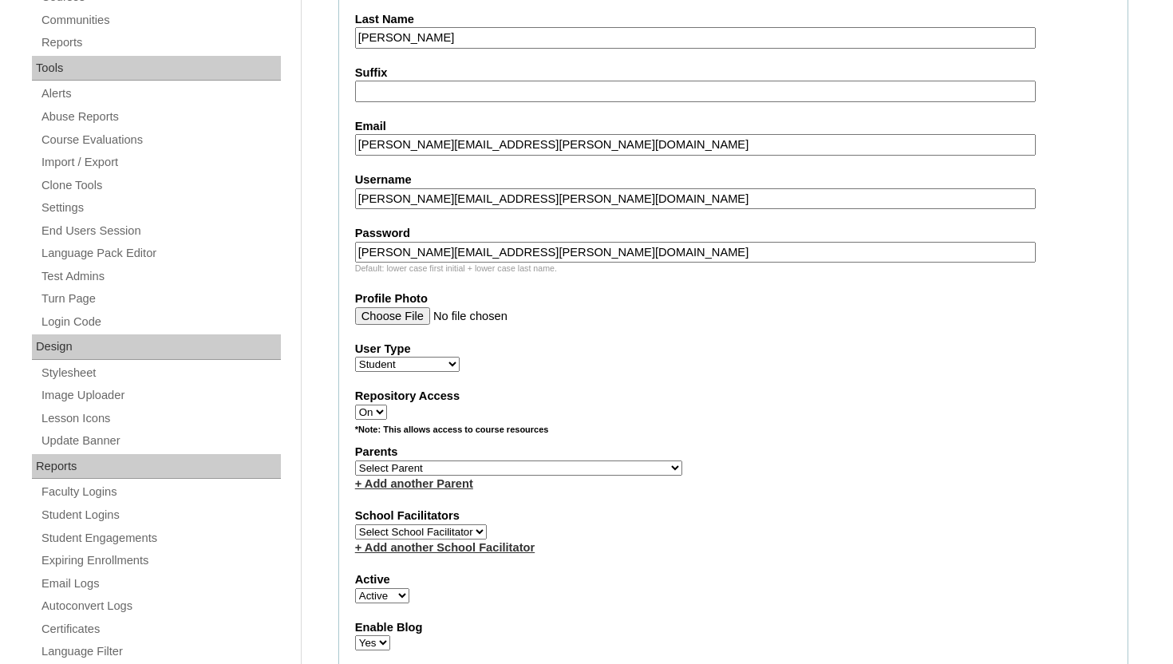
scroll to position [606, 0]
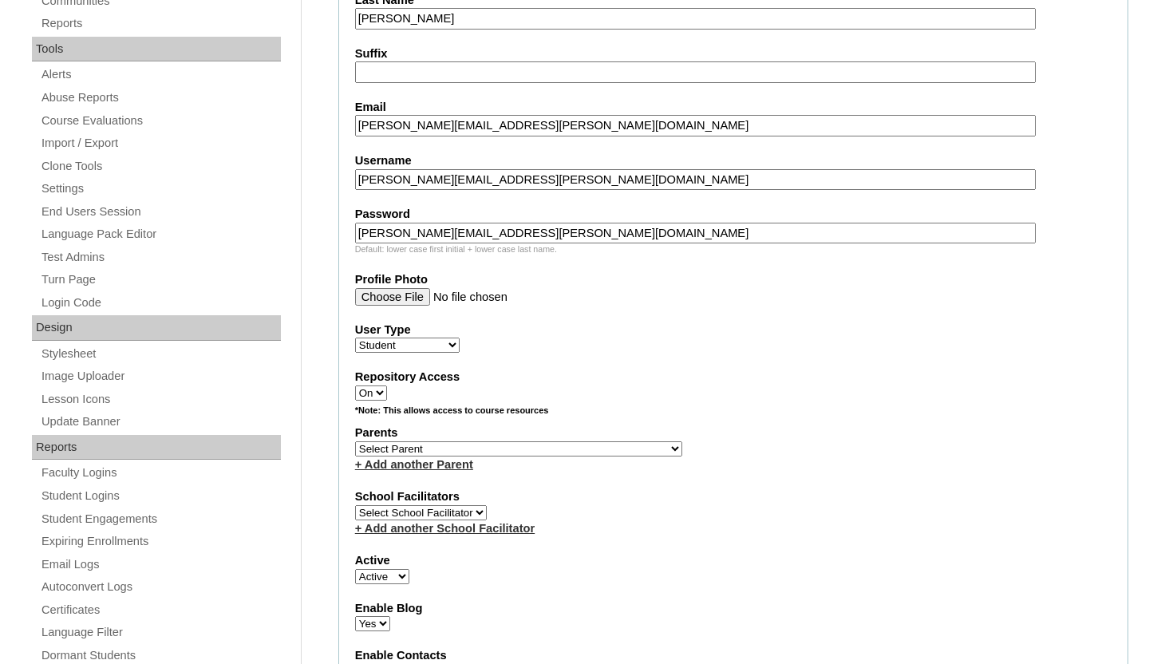
click at [449, 345] on select "Faculty Staff Student Parents School Facilitators" at bounding box center [407, 344] width 105 height 15
click at [514, 448] on select "Select Parent Abbas, Tahani Garcia, Rosa Kaneko, Chad Labourdette, Jessica Manz…" at bounding box center [518, 448] width 327 height 15
select select "101653"
click at [355, 441] on select "Select Parent Abbas, Tahani Garcia, Rosa Kaneko, Chad Labourdette, Jessica Manz…" at bounding box center [518, 448] width 327 height 15
click at [689, 398] on div "Repository Access On Off" at bounding box center [733, 385] width 756 height 32
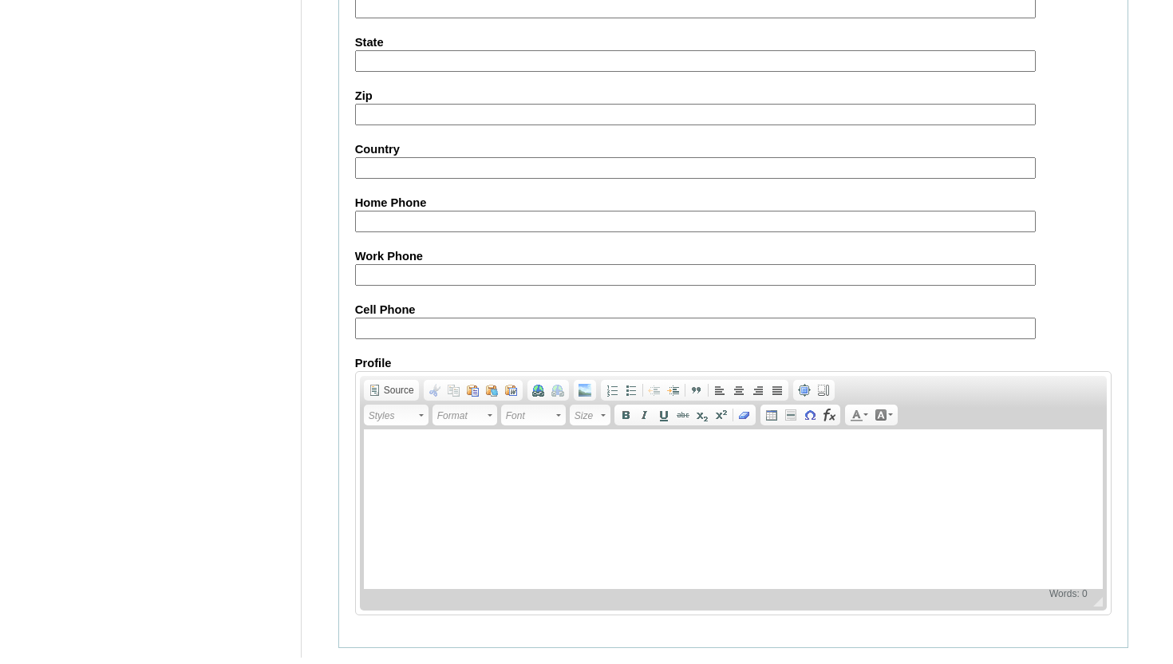
scroll to position [1853, 0]
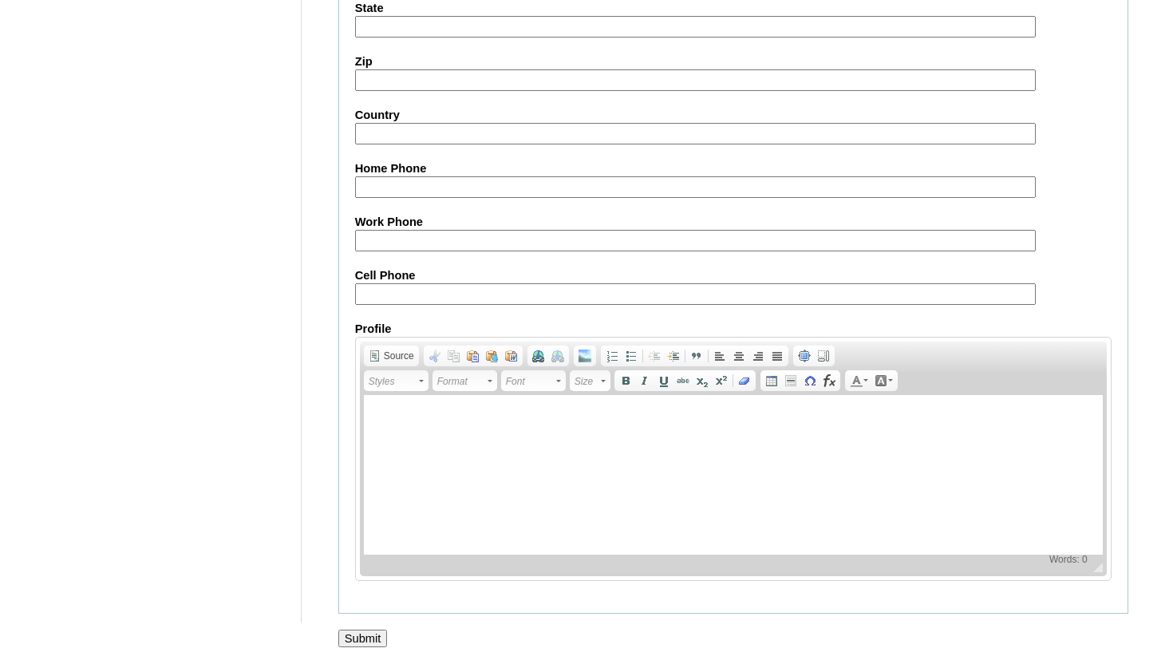
click at [367, 637] on input "Submit" at bounding box center [362, 638] width 49 height 18
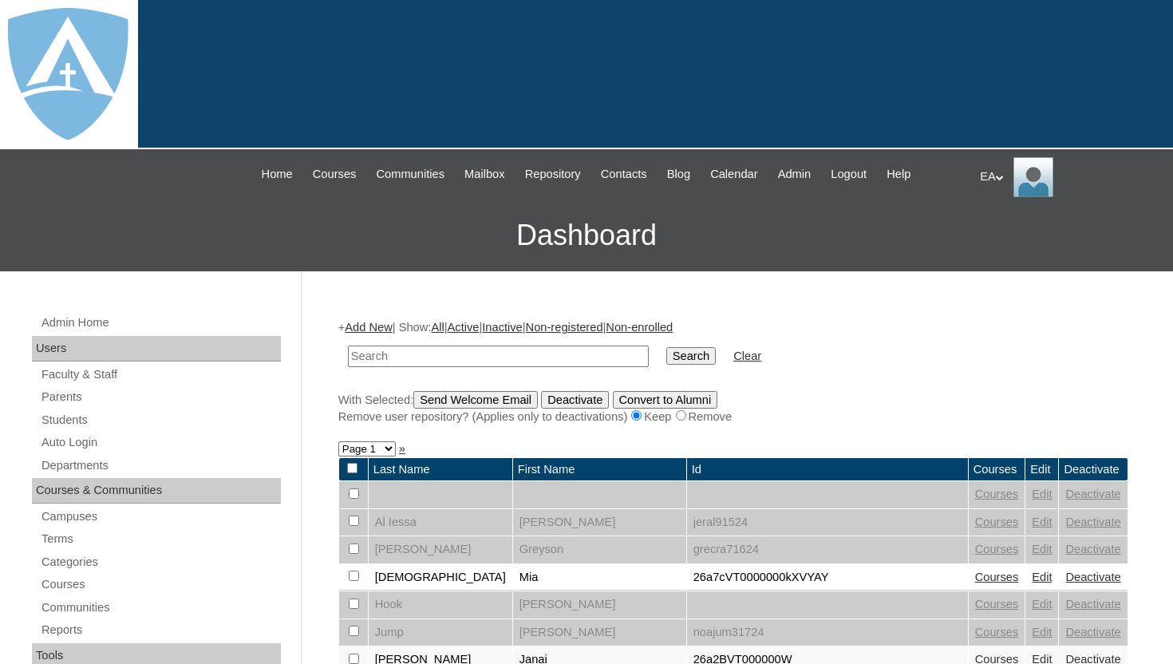
click at [557, 357] on input "text" at bounding box center [498, 356] width 301 height 22
type input "[PERSON_NAME]"
click at [672, 350] on input "Search" at bounding box center [690, 356] width 49 height 18
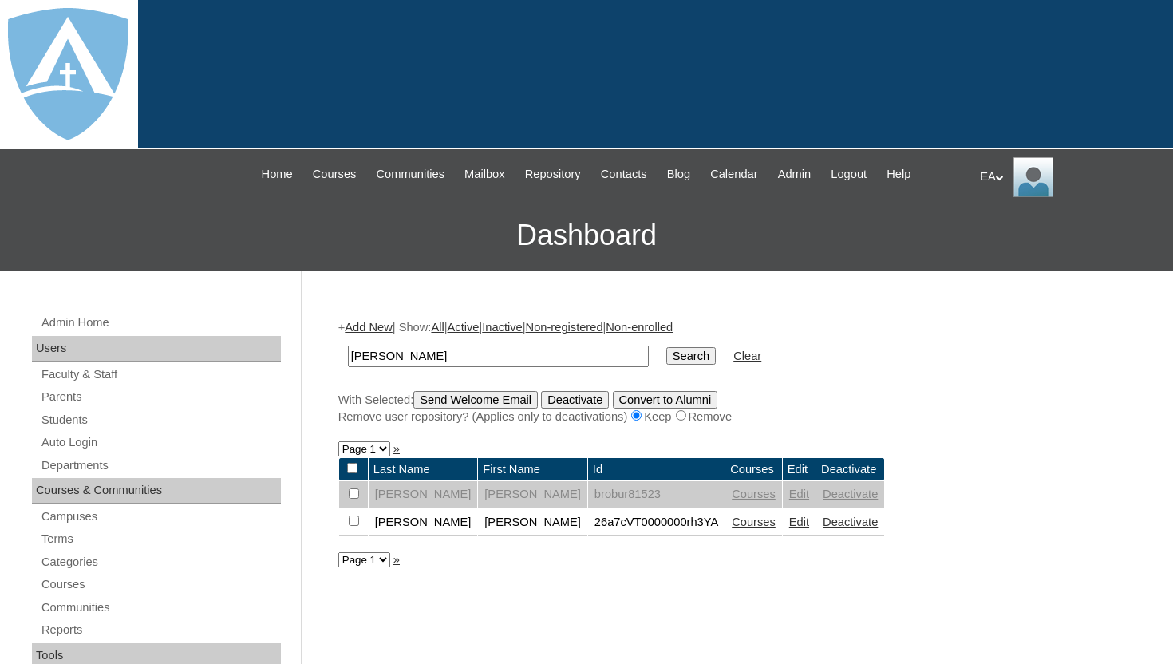
click at [732, 523] on link "Courses" at bounding box center [754, 521] width 44 height 13
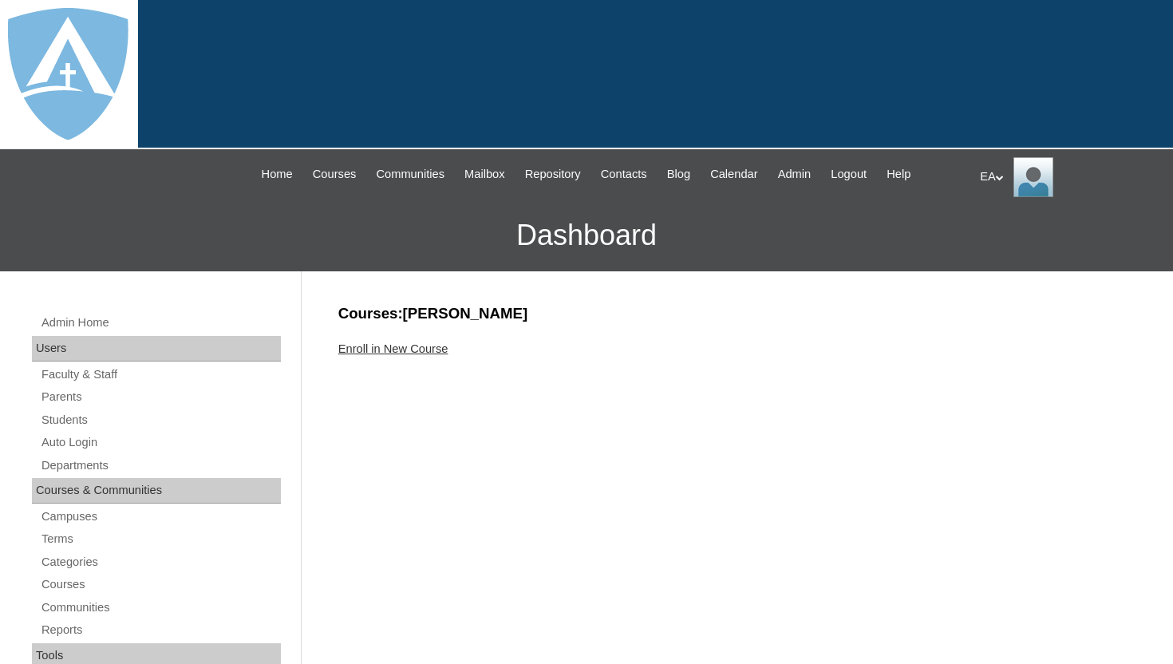
click at [432, 353] on link "Enroll in New Course" at bounding box center [393, 348] width 110 height 13
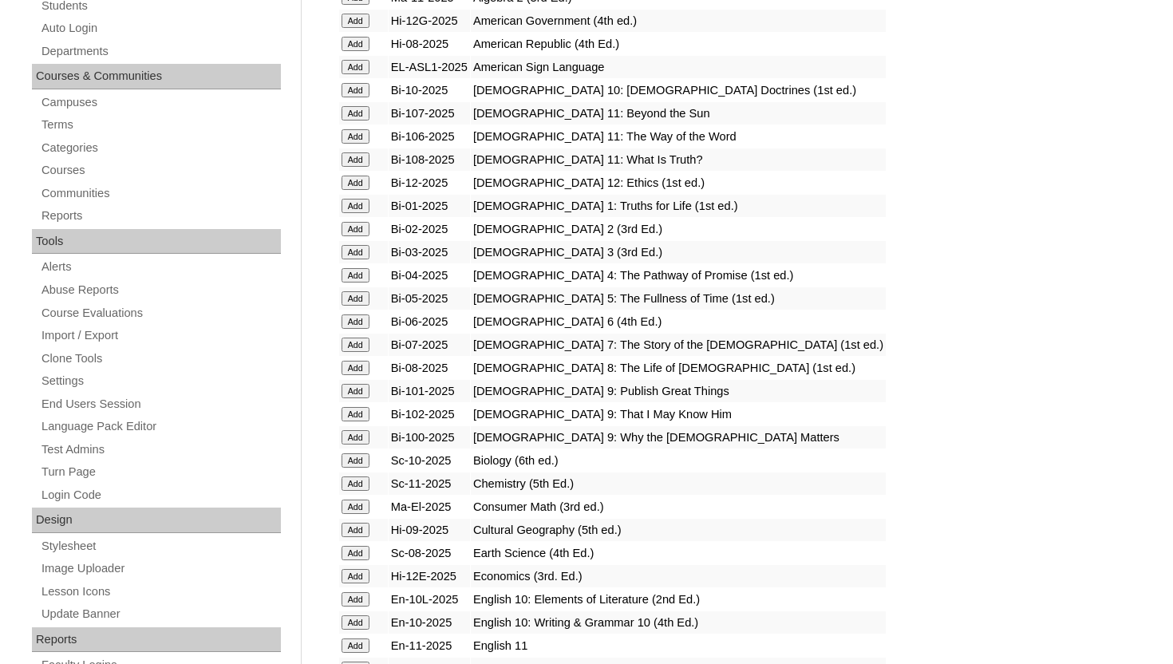
scroll to position [415, 0]
click at [359, 271] on input "Add" at bounding box center [355, 274] width 28 height 14
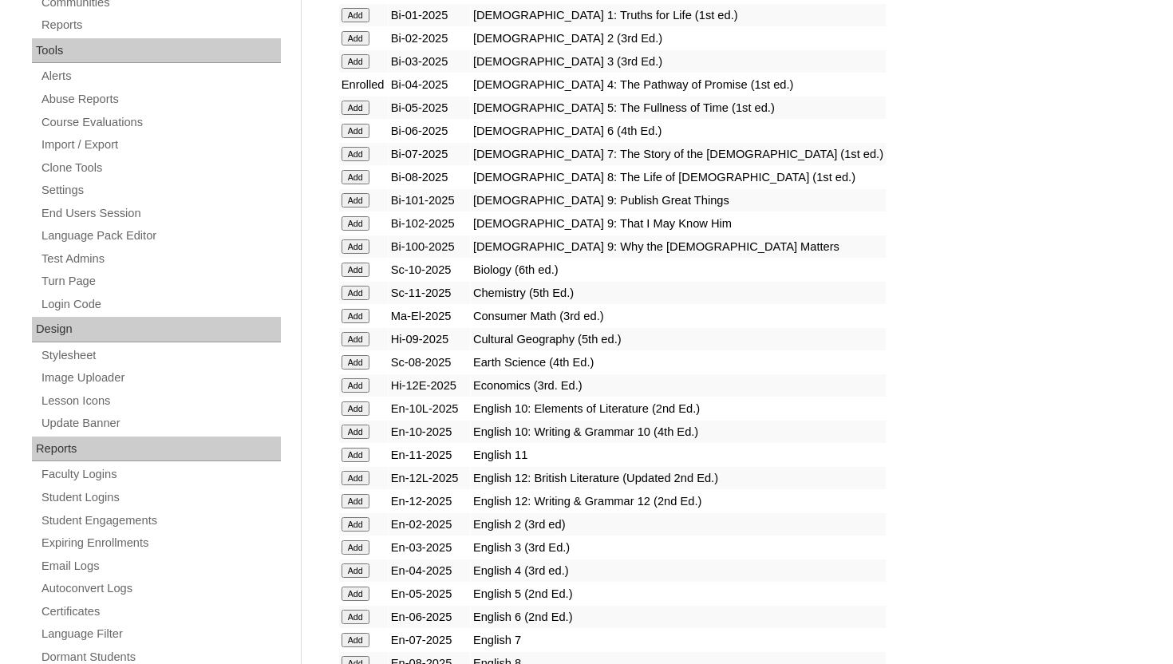
scroll to position [606, 0]
click at [358, 566] on input "Add" at bounding box center [355, 569] width 28 height 14
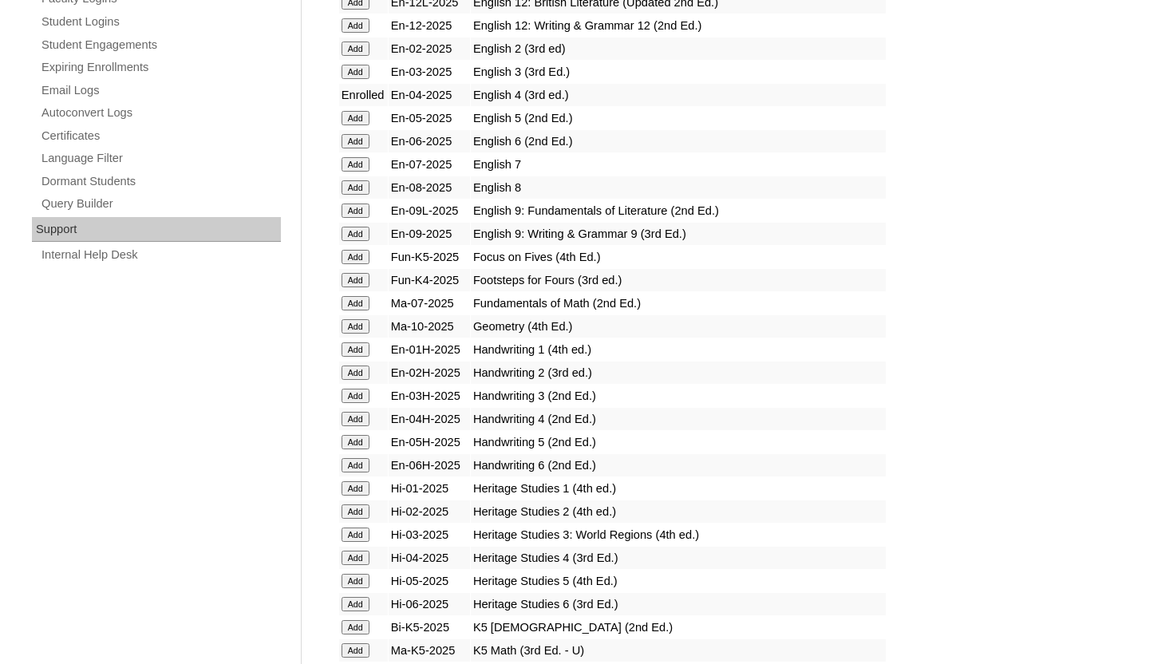
scroll to position [1117, 0]
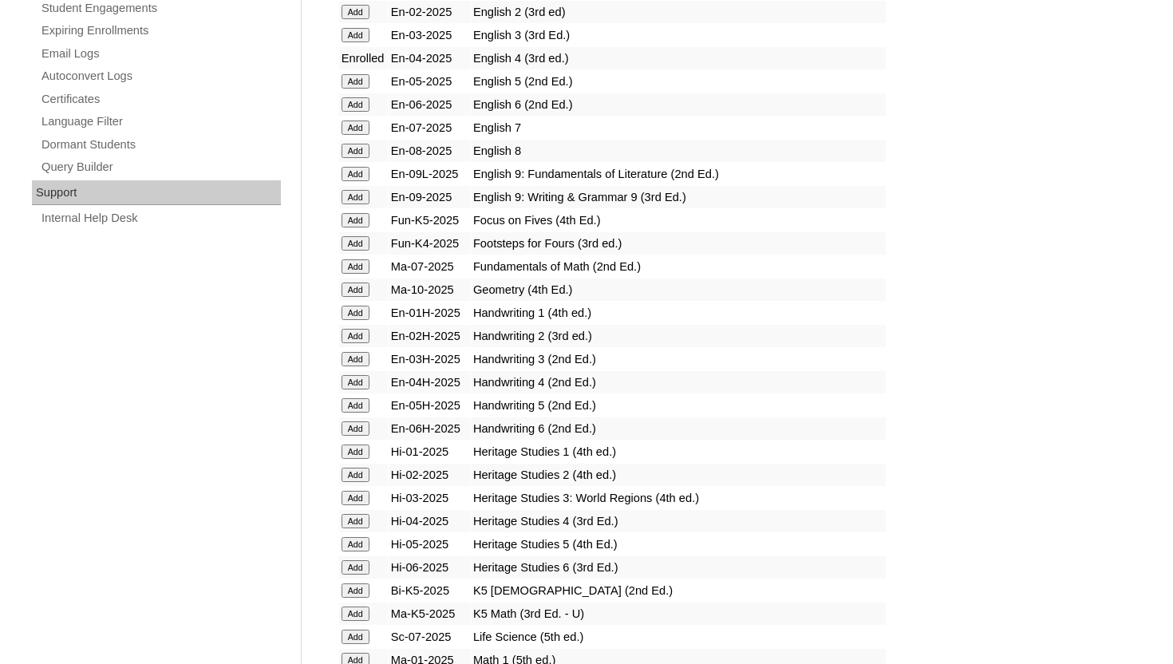
click at [357, 381] on input "Add" at bounding box center [355, 382] width 28 height 14
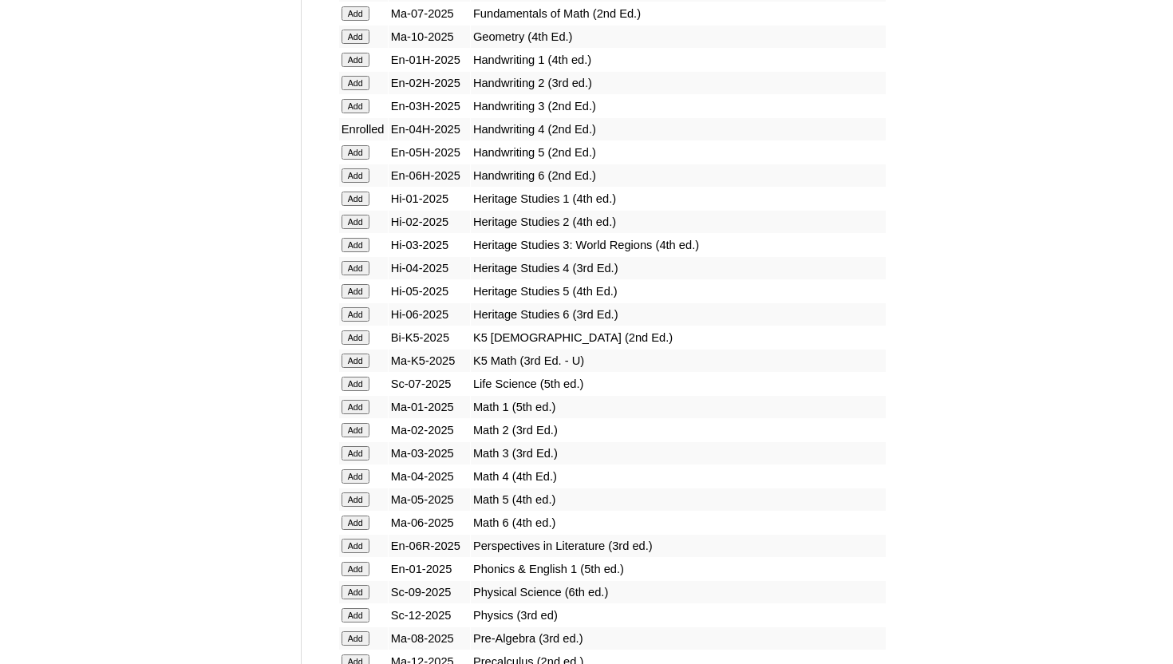
scroll to position [1404, 0]
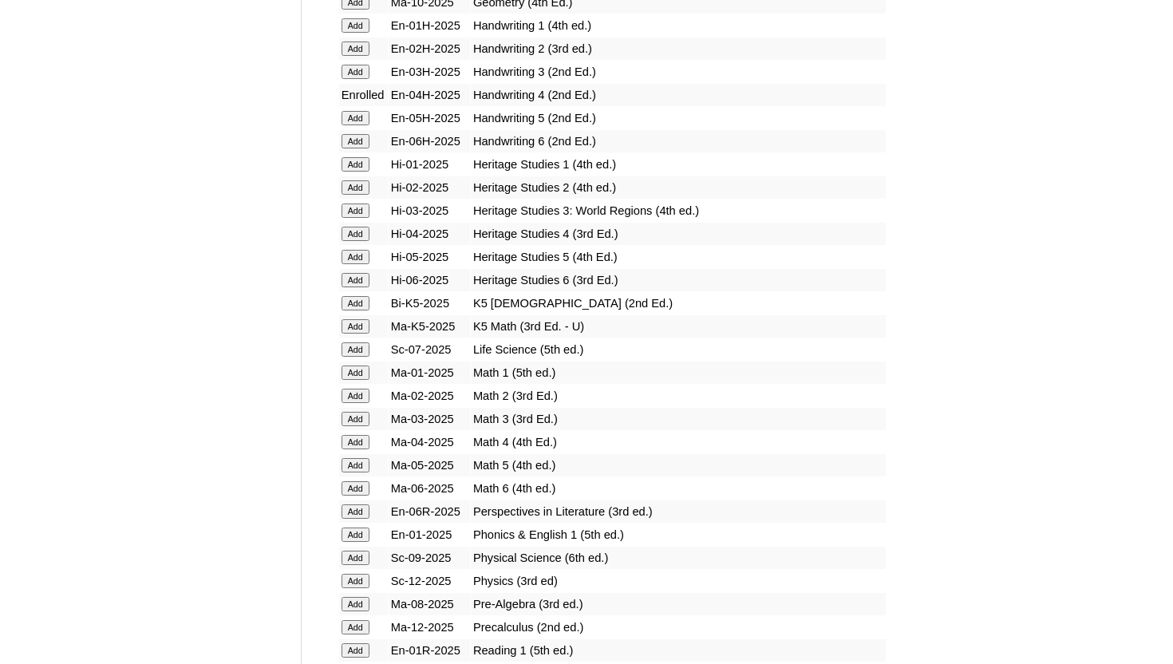
click at [362, 234] on input "Add" at bounding box center [355, 234] width 28 height 14
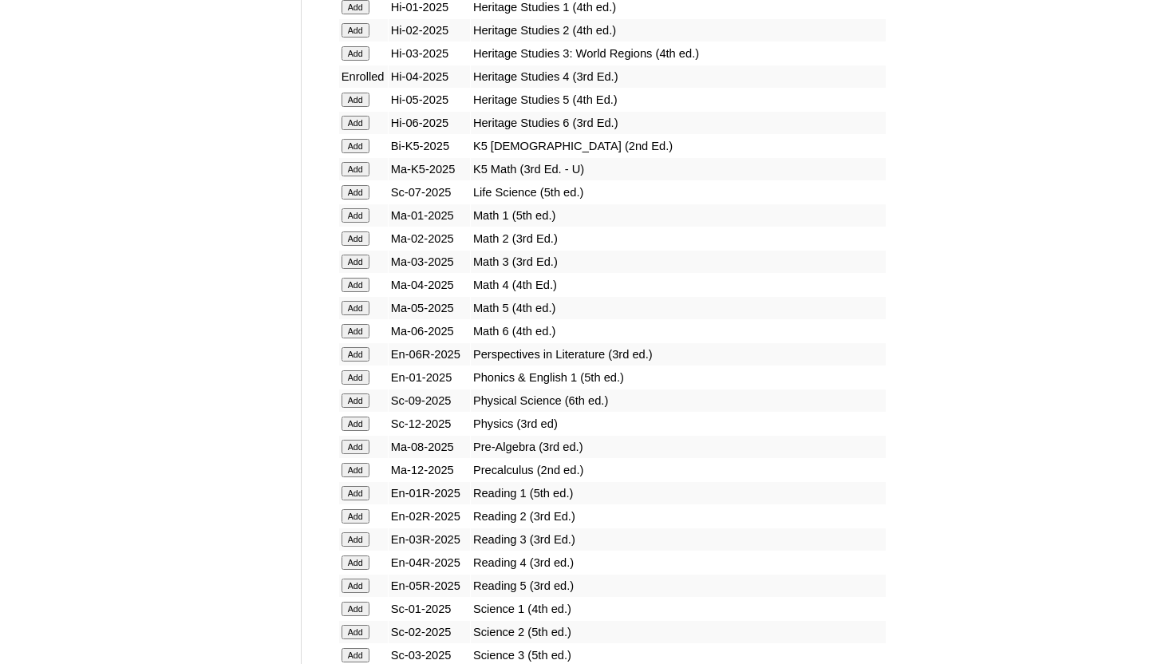
scroll to position [1596, 0]
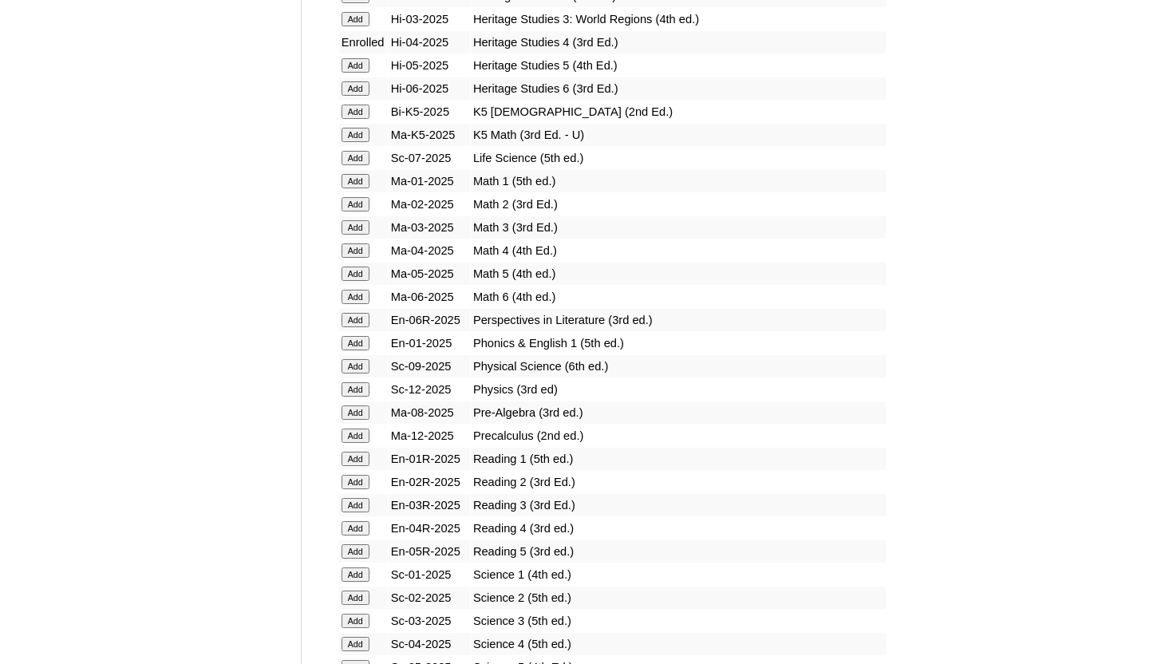
click at [358, 251] on input "Add" at bounding box center [355, 250] width 28 height 14
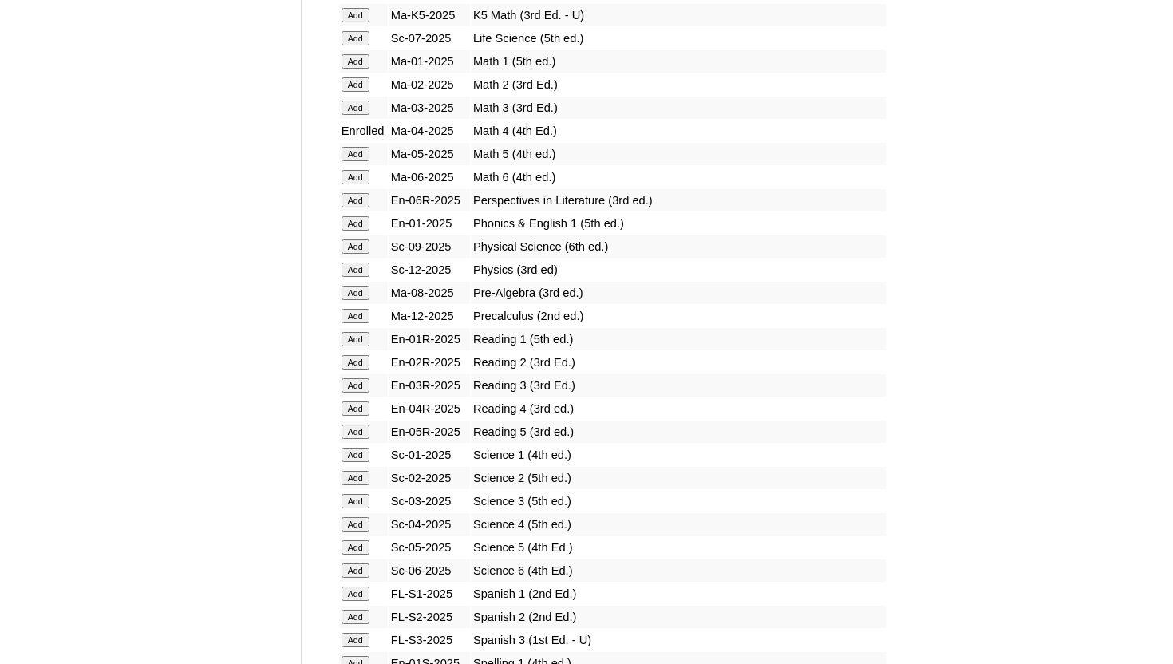
scroll to position [1785, 0]
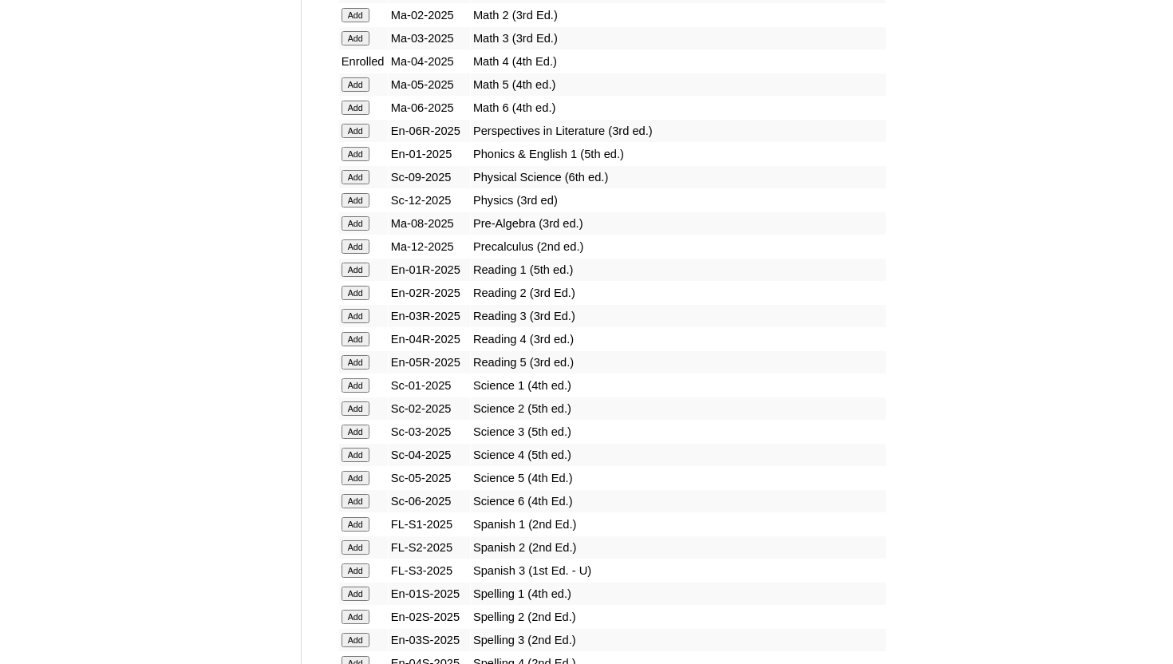
click at [359, 338] on input "Add" at bounding box center [355, 339] width 28 height 14
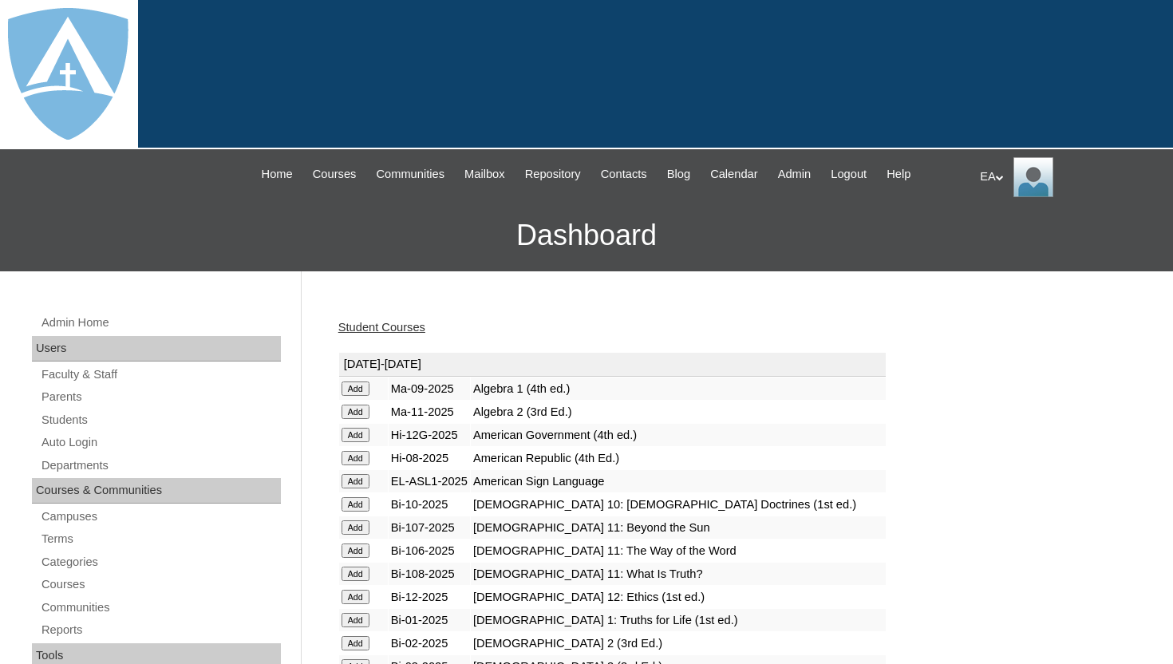
click at [1126, 243] on h3 "Dashboard" at bounding box center [586, 235] width 1157 height 72
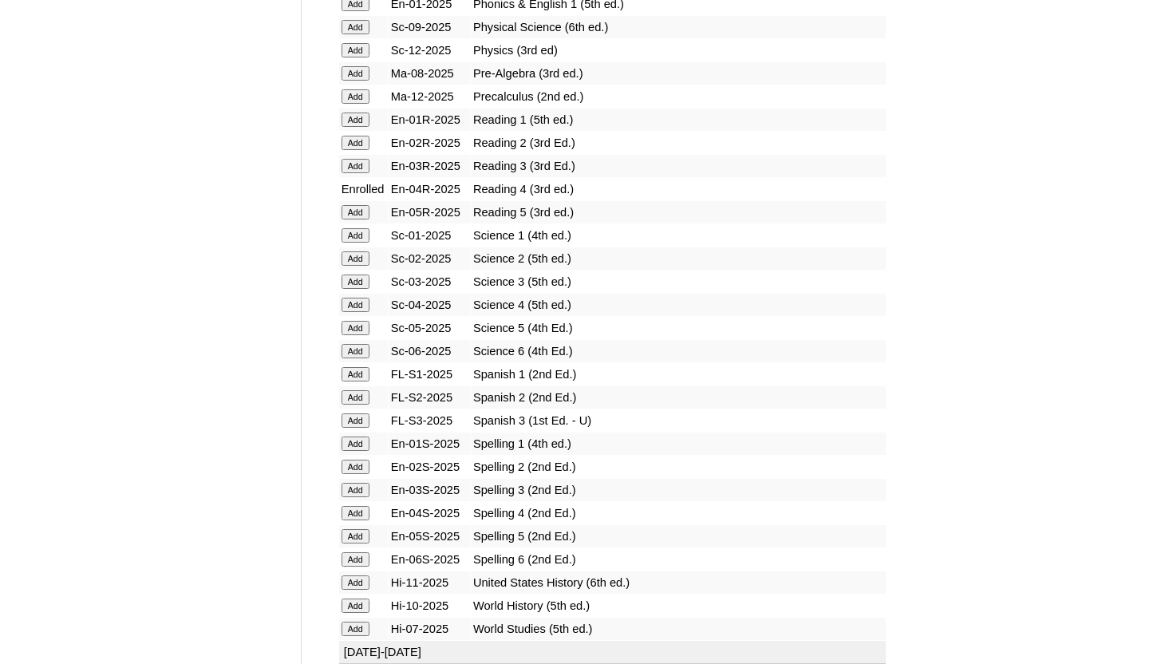
scroll to position [1938, 0]
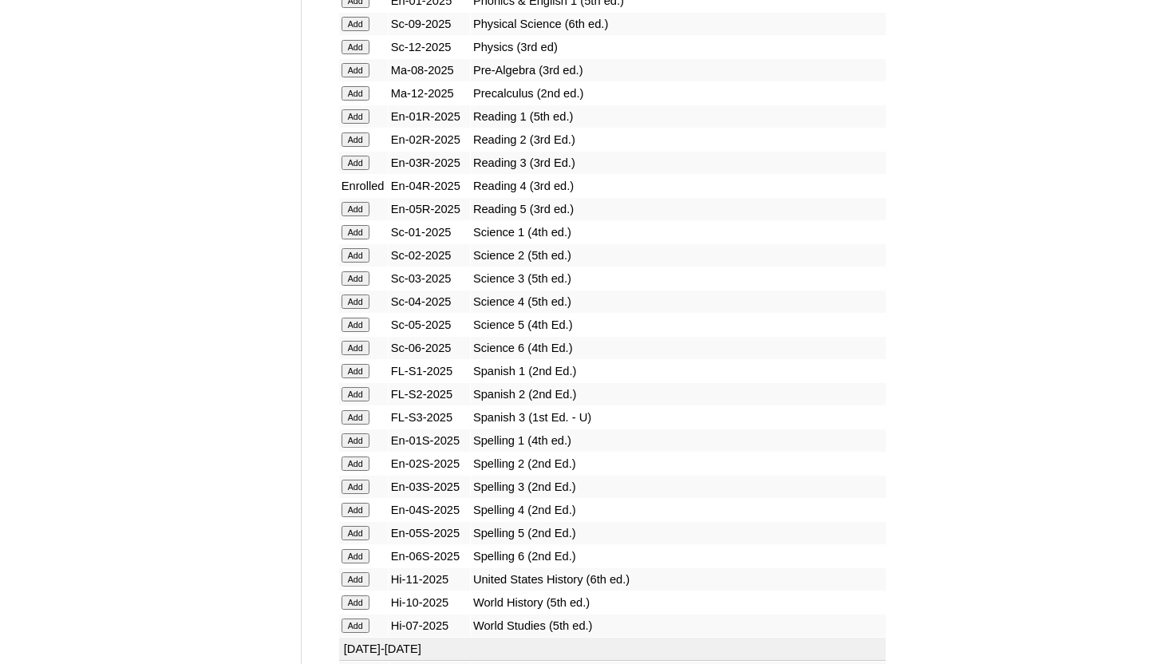
click at [351, 302] on input "Add" at bounding box center [355, 301] width 28 height 14
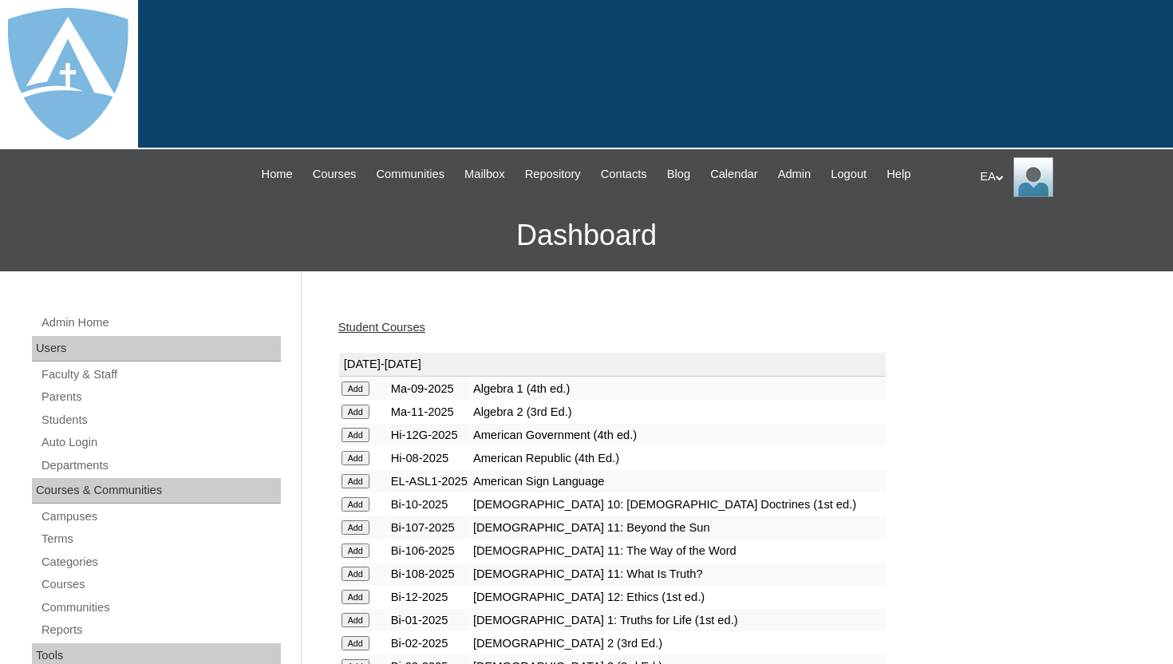
click at [1131, 217] on h3 "Dashboard" at bounding box center [586, 235] width 1157 height 72
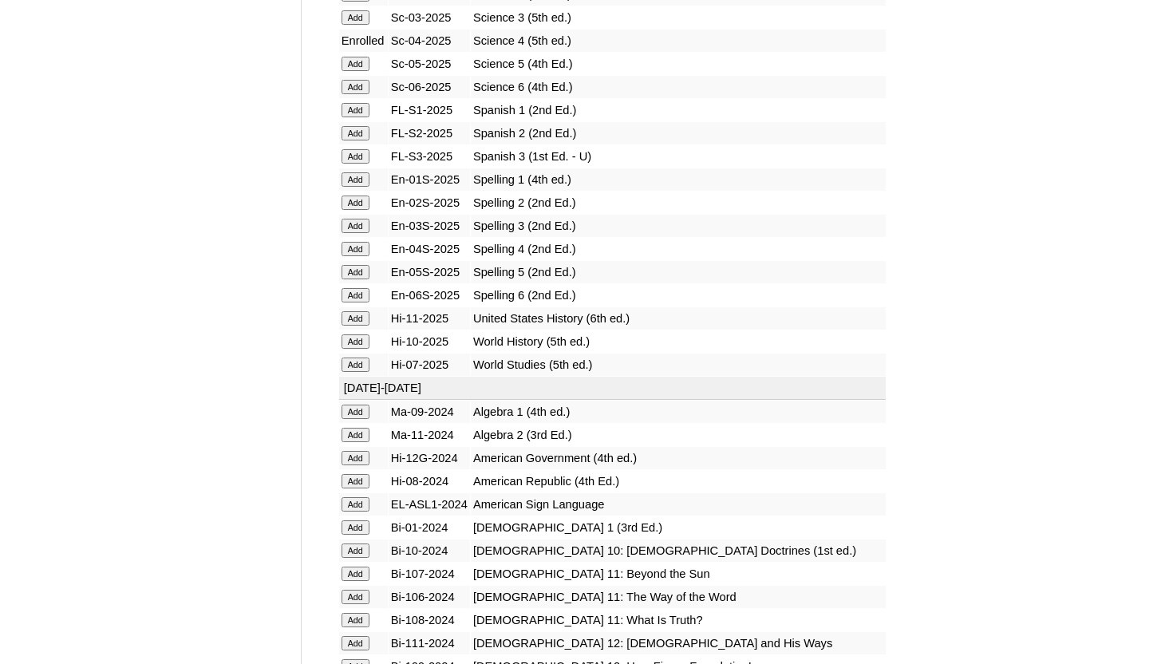
scroll to position [2259, 0]
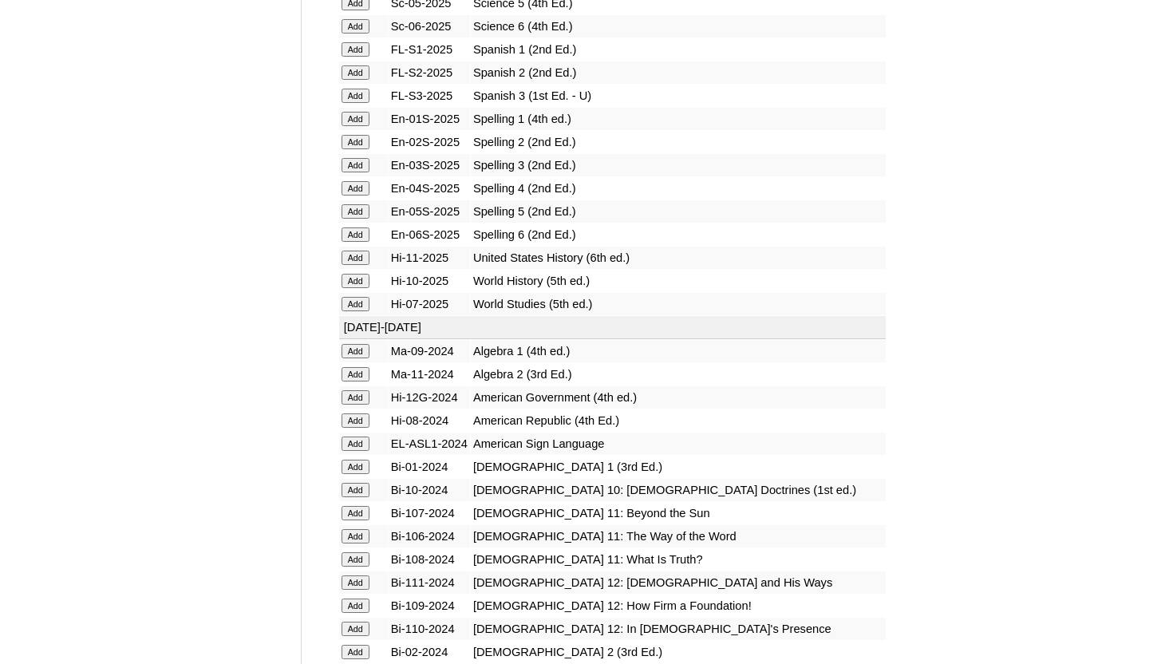
click at [355, 187] on input "Add" at bounding box center [355, 188] width 28 height 14
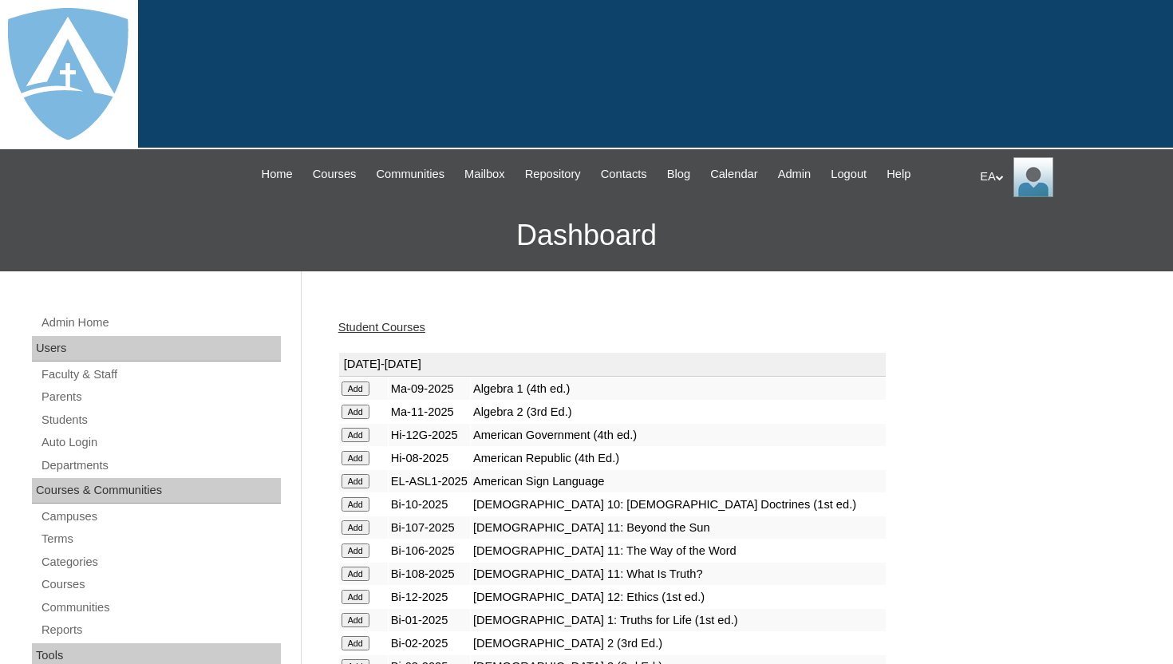
click at [1091, 268] on h3 "Dashboard" at bounding box center [586, 235] width 1157 height 72
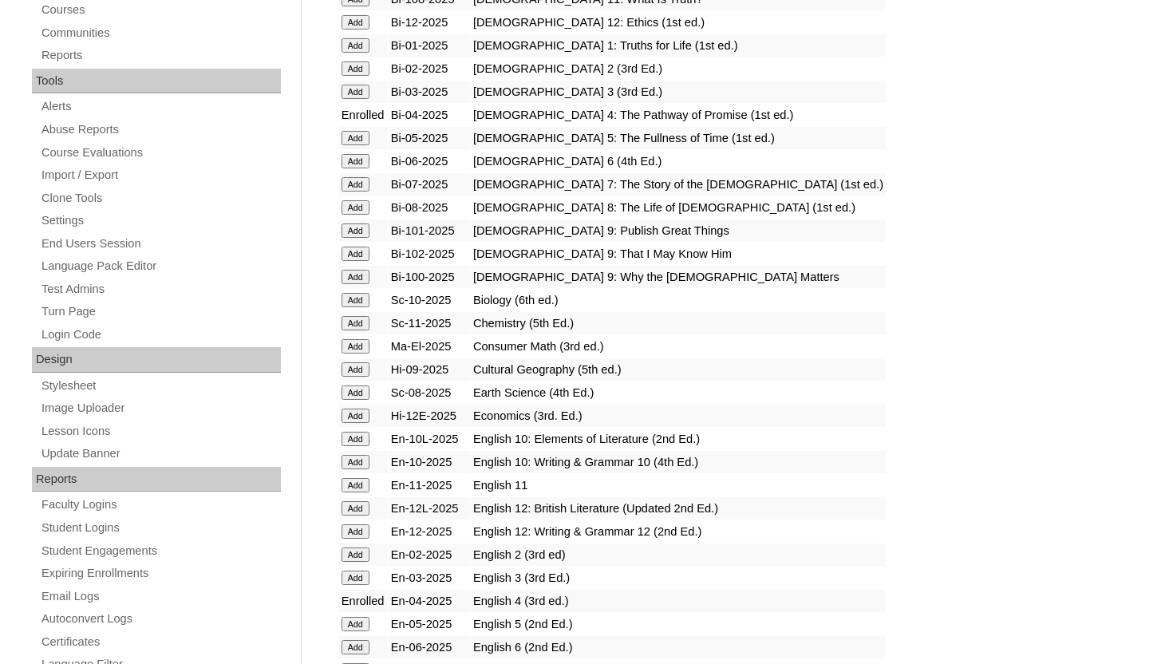
scroll to position [606, 0]
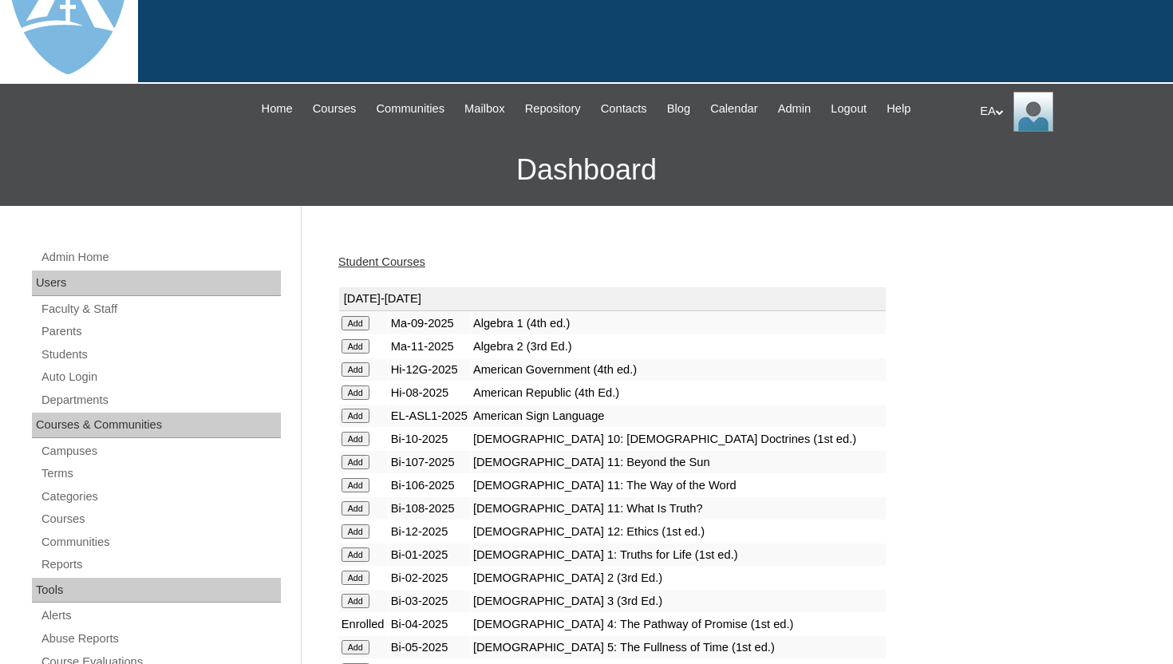
scroll to position [0, 0]
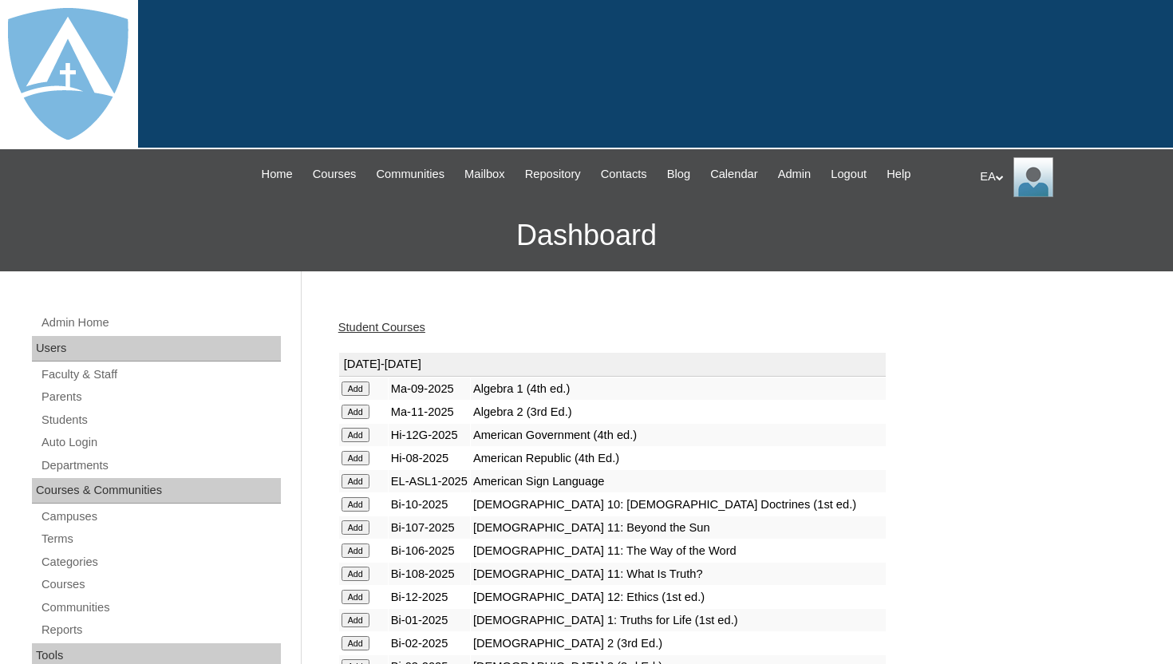
click at [355, 326] on link "Student Courses" at bounding box center [381, 327] width 87 height 13
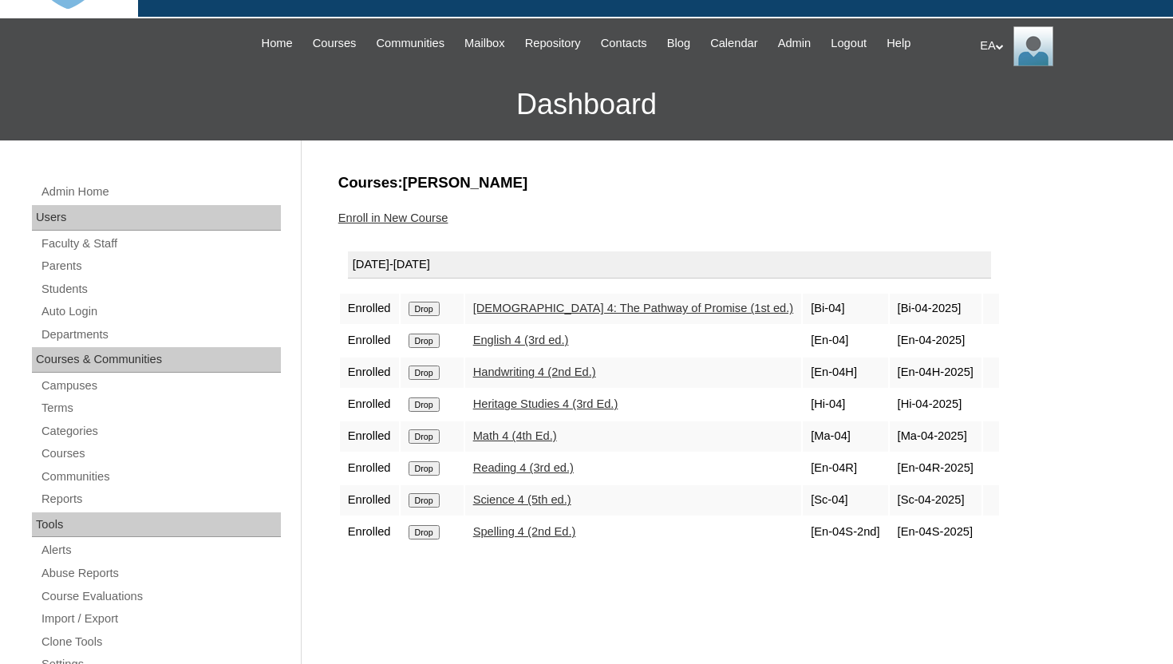
scroll to position [160, 0]
